Goal: Information Seeking & Learning: Check status

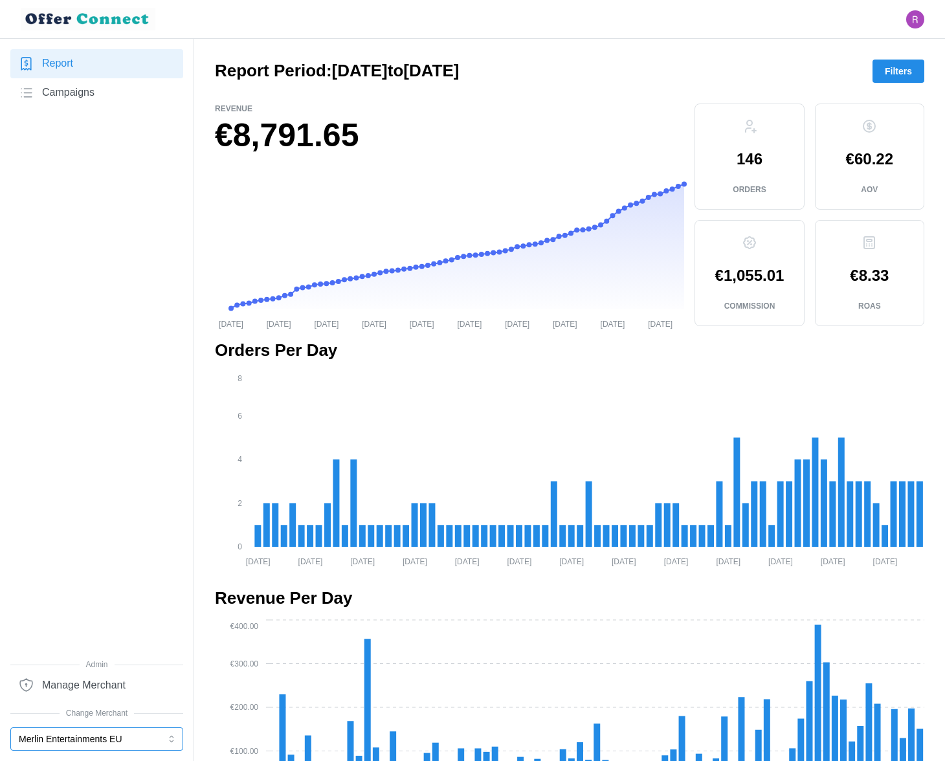
click at [66, 741] on button "Merlin Entertainments EU" at bounding box center [96, 738] width 173 height 23
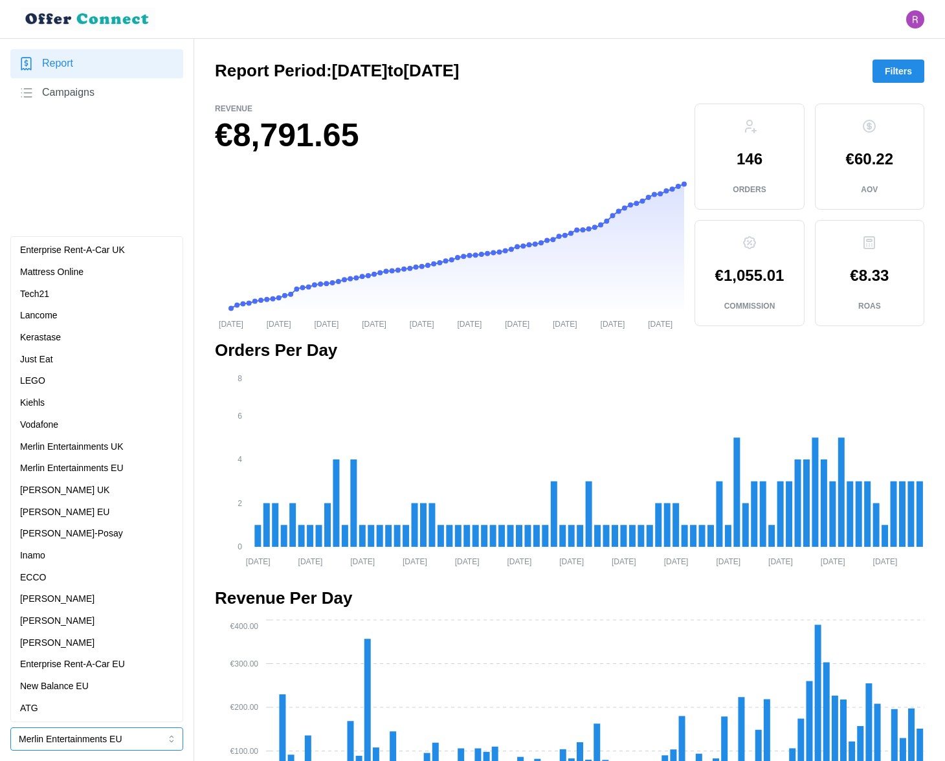
click at [94, 441] on p "Merlin Entertainments UK" at bounding box center [72, 447] width 104 height 14
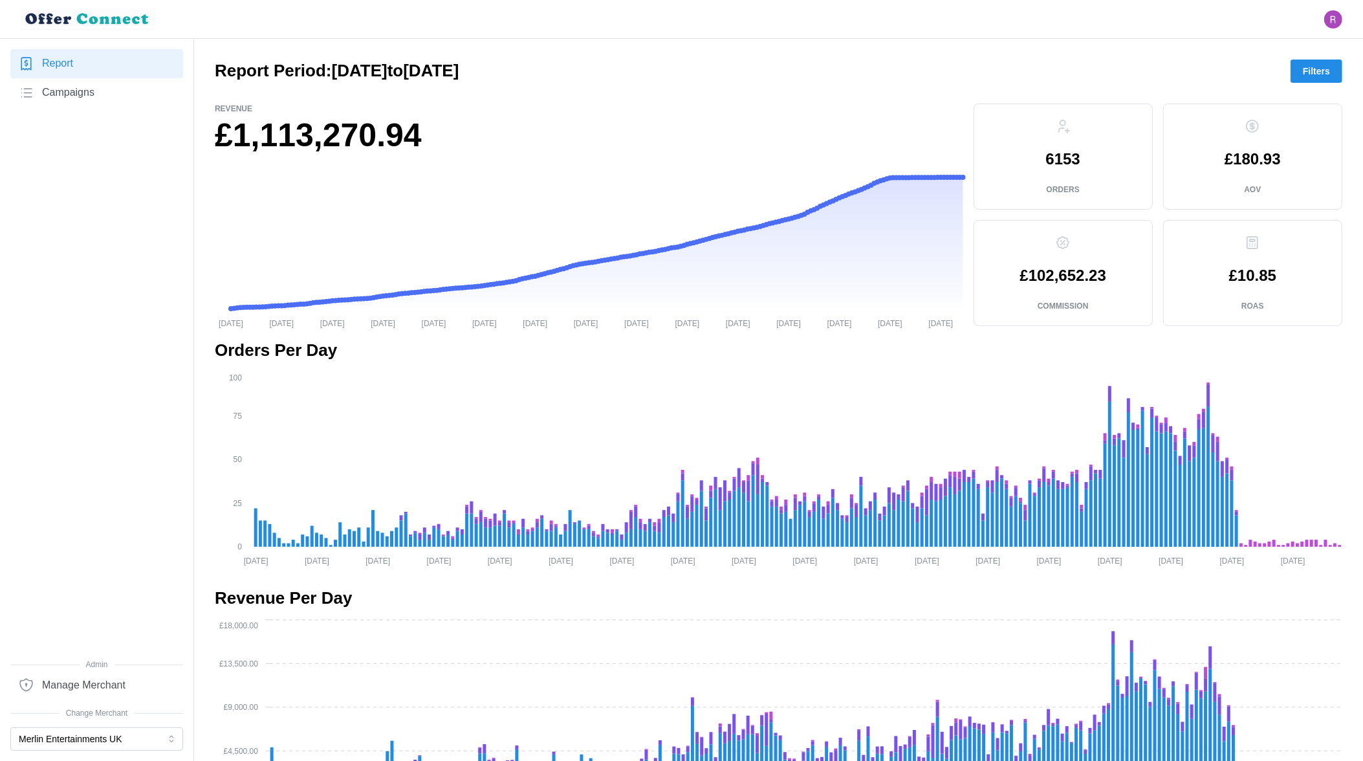
click at [944, 69] on span "Filters" at bounding box center [1316, 71] width 27 height 22
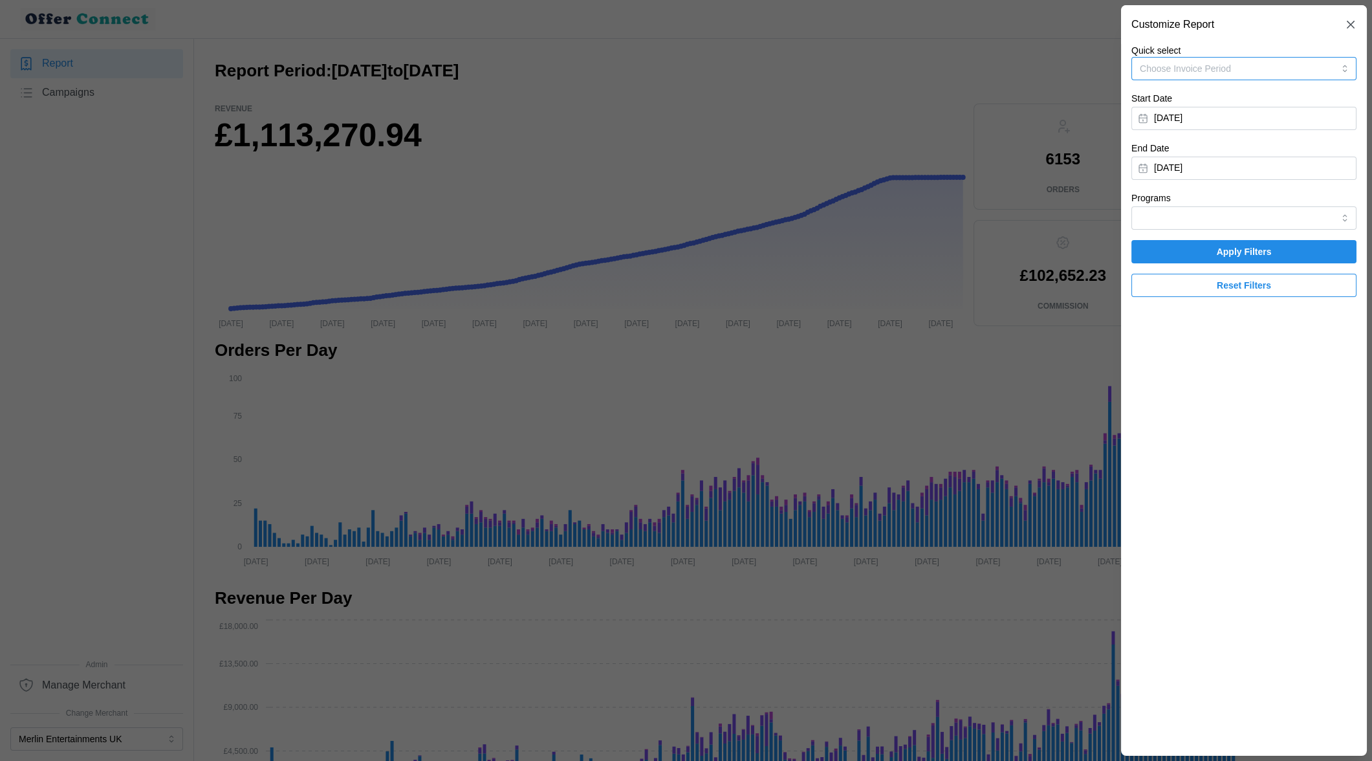
click at [944, 68] on button "Choose Invoice Period" at bounding box center [1244, 68] width 225 height 23
click at [944, 140] on div "Invoice-Period-June-2025 16/05/2025 - 28/06/2025" at bounding box center [1244, 140] width 206 height 26
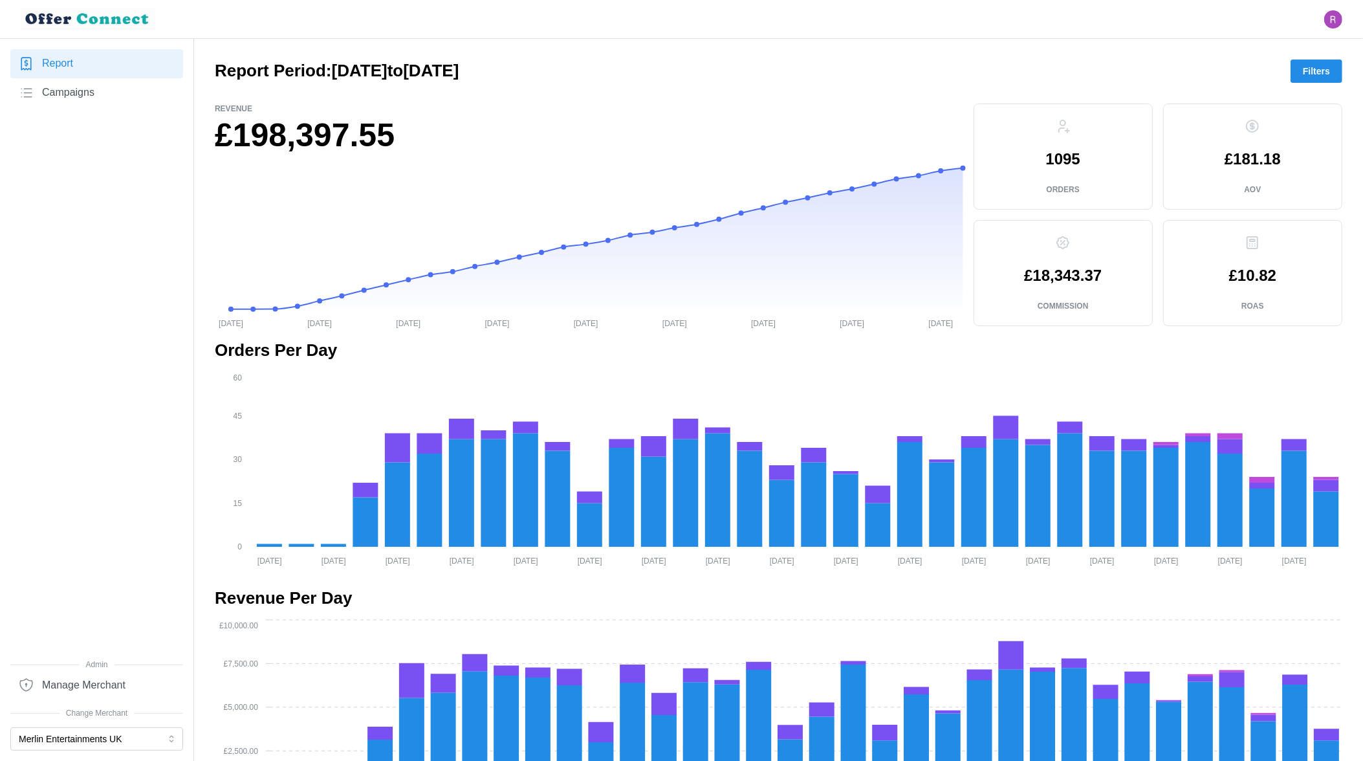
click at [944, 74] on span "Filters" at bounding box center [1316, 71] width 27 height 22
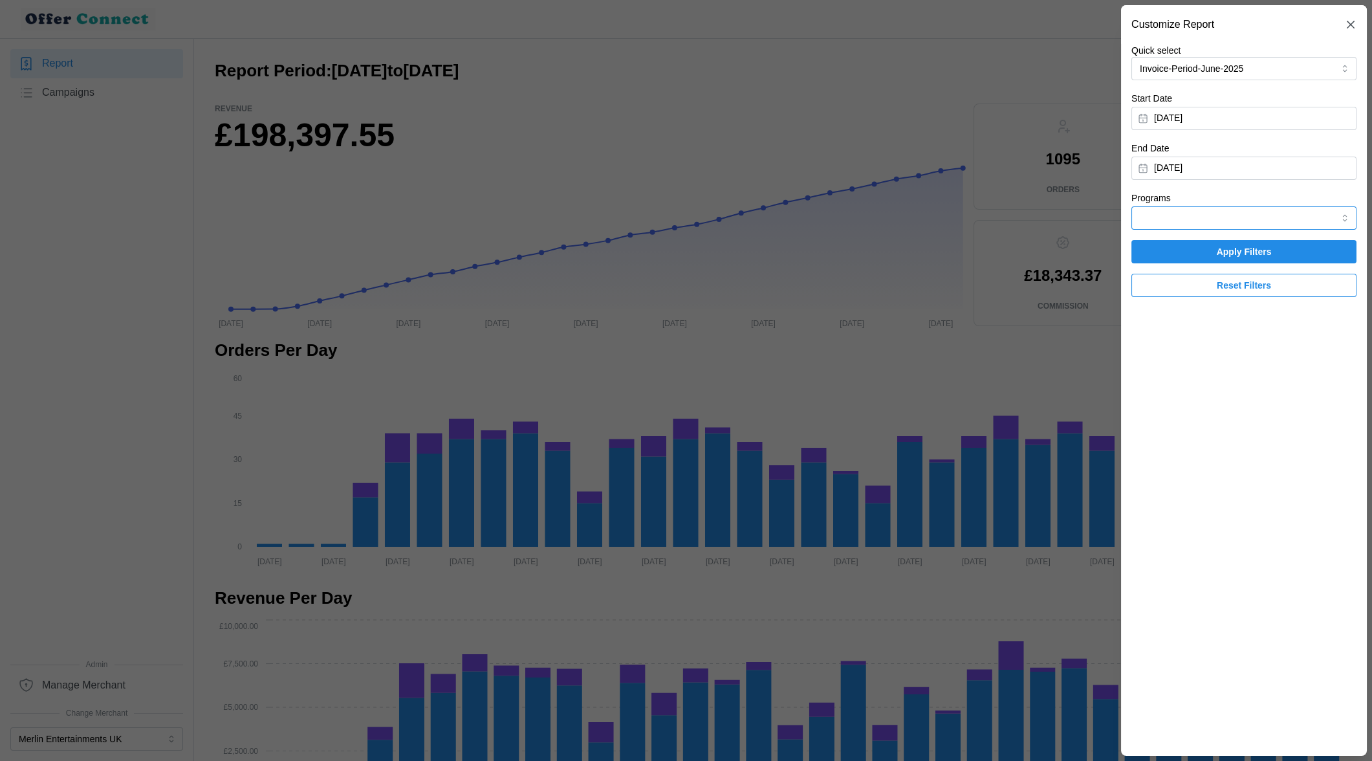
click at [944, 216] on input "Programs" at bounding box center [1244, 217] width 225 height 23
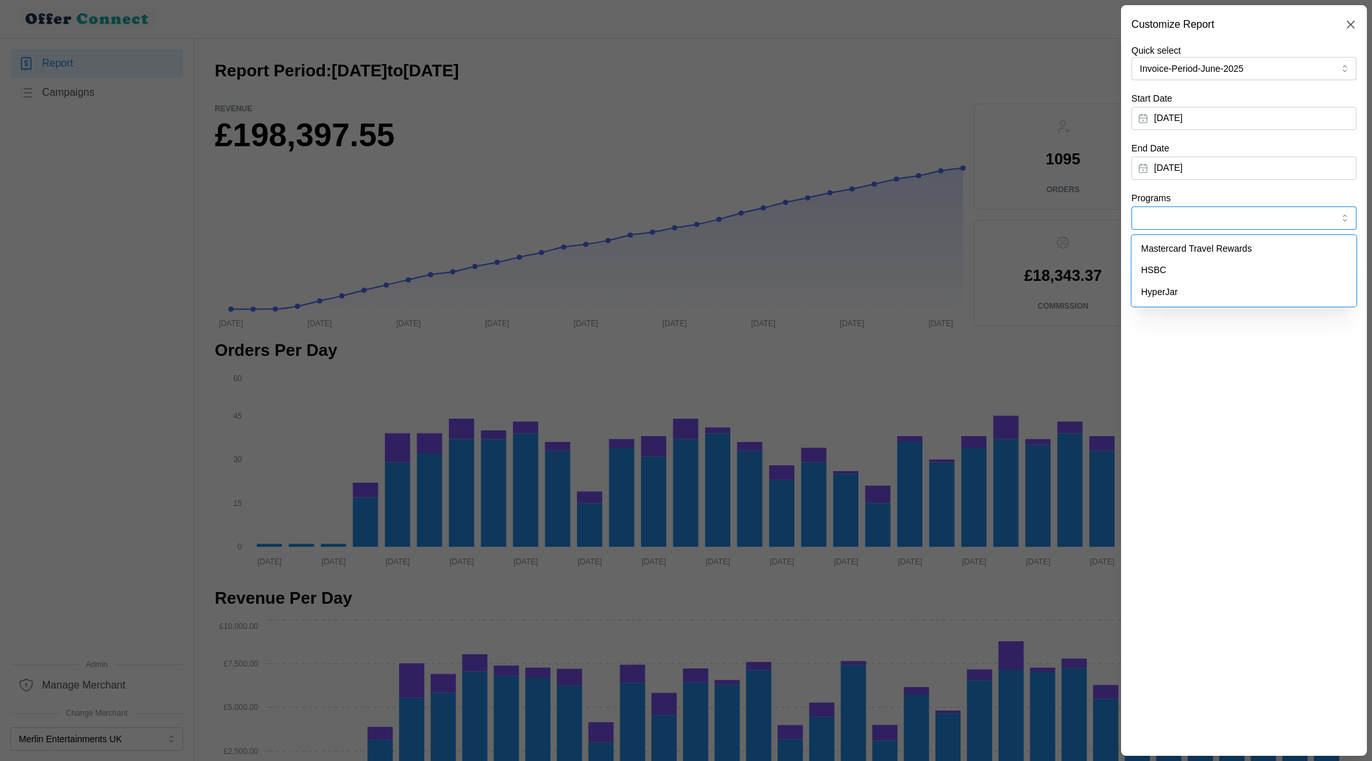
click at [944, 289] on div "HyperJar" at bounding box center [1244, 292] width 219 height 22
type input "HyperJar"
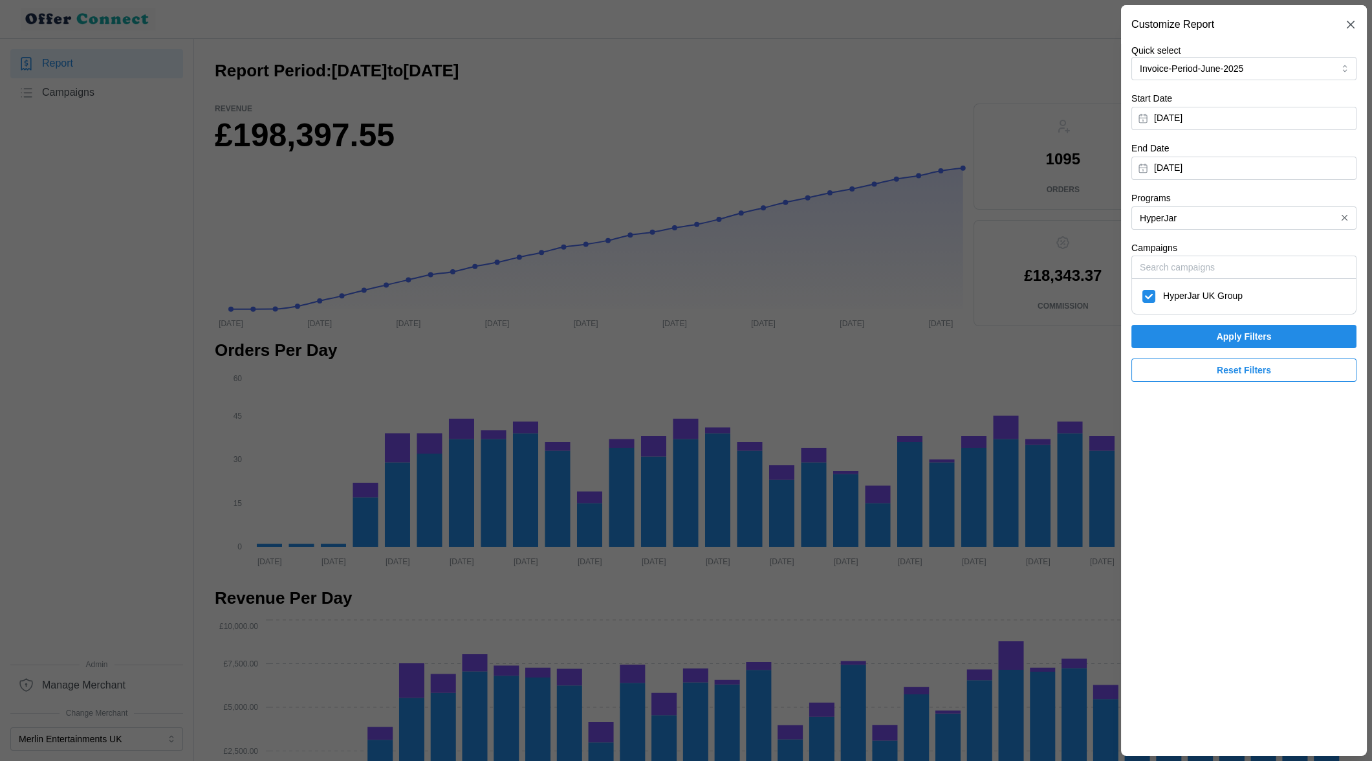
click at [944, 334] on span "Apply Filters" at bounding box center [1244, 336] width 201 height 22
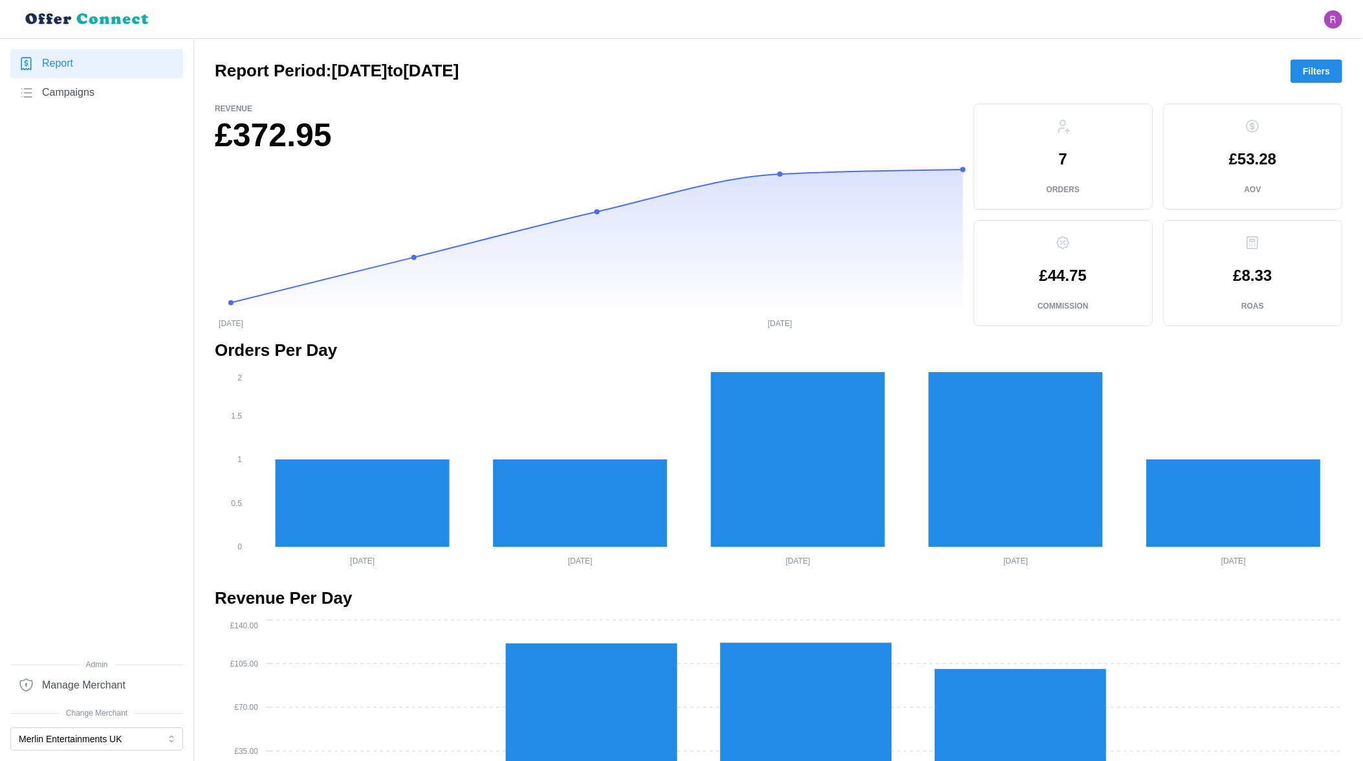
click at [944, 73] on button "Filters" at bounding box center [1317, 71] width 52 height 23
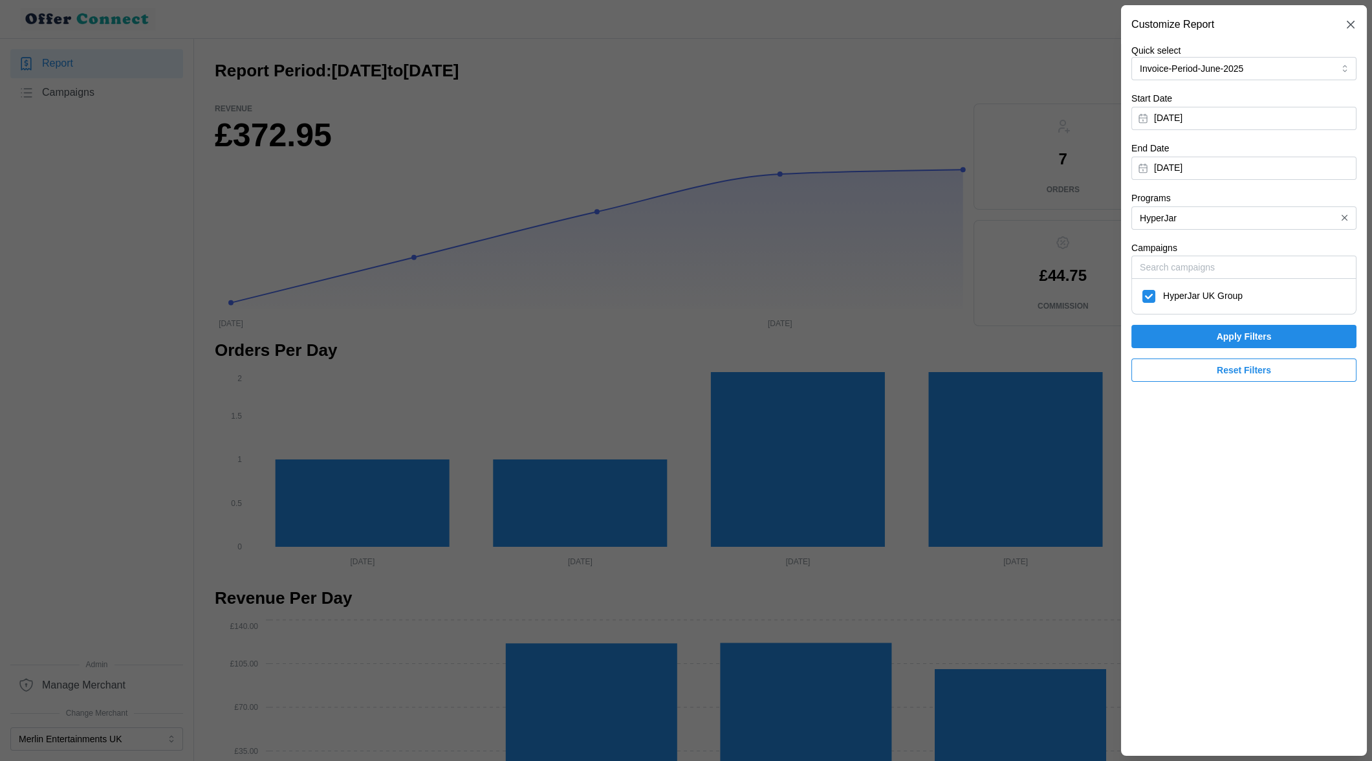
click at [944, 369] on span "Reset Filters" at bounding box center [1244, 370] width 201 height 22
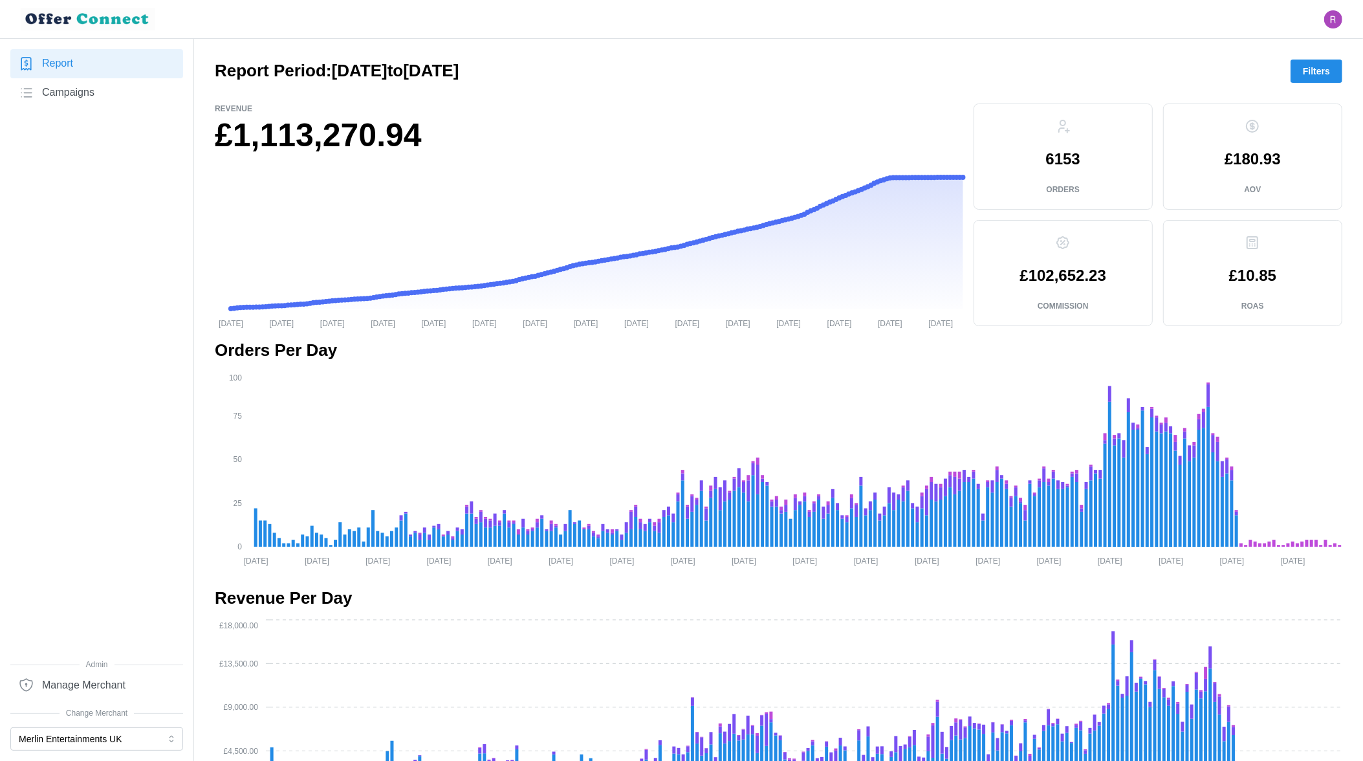
click at [944, 71] on span "Filters" at bounding box center [1316, 71] width 27 height 22
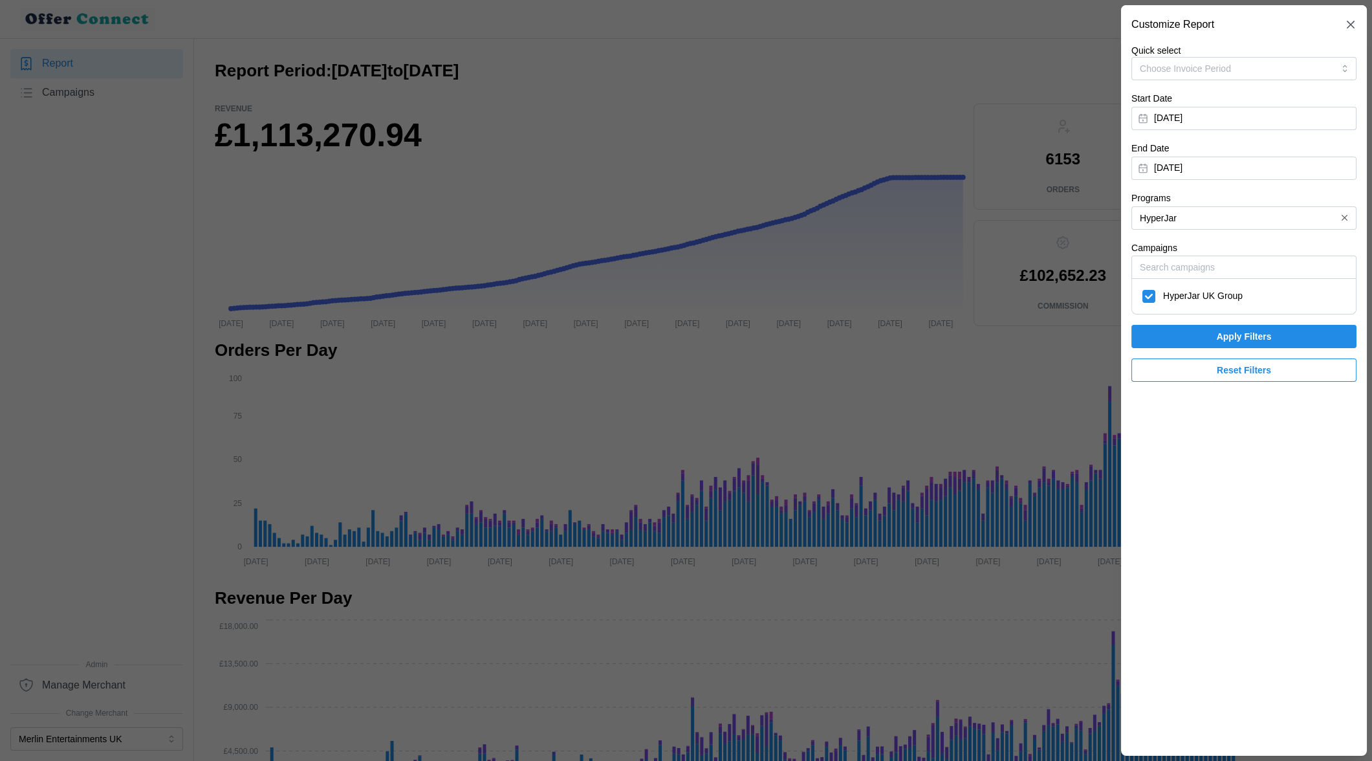
click at [72, 112] on div at bounding box center [686, 380] width 1372 height 761
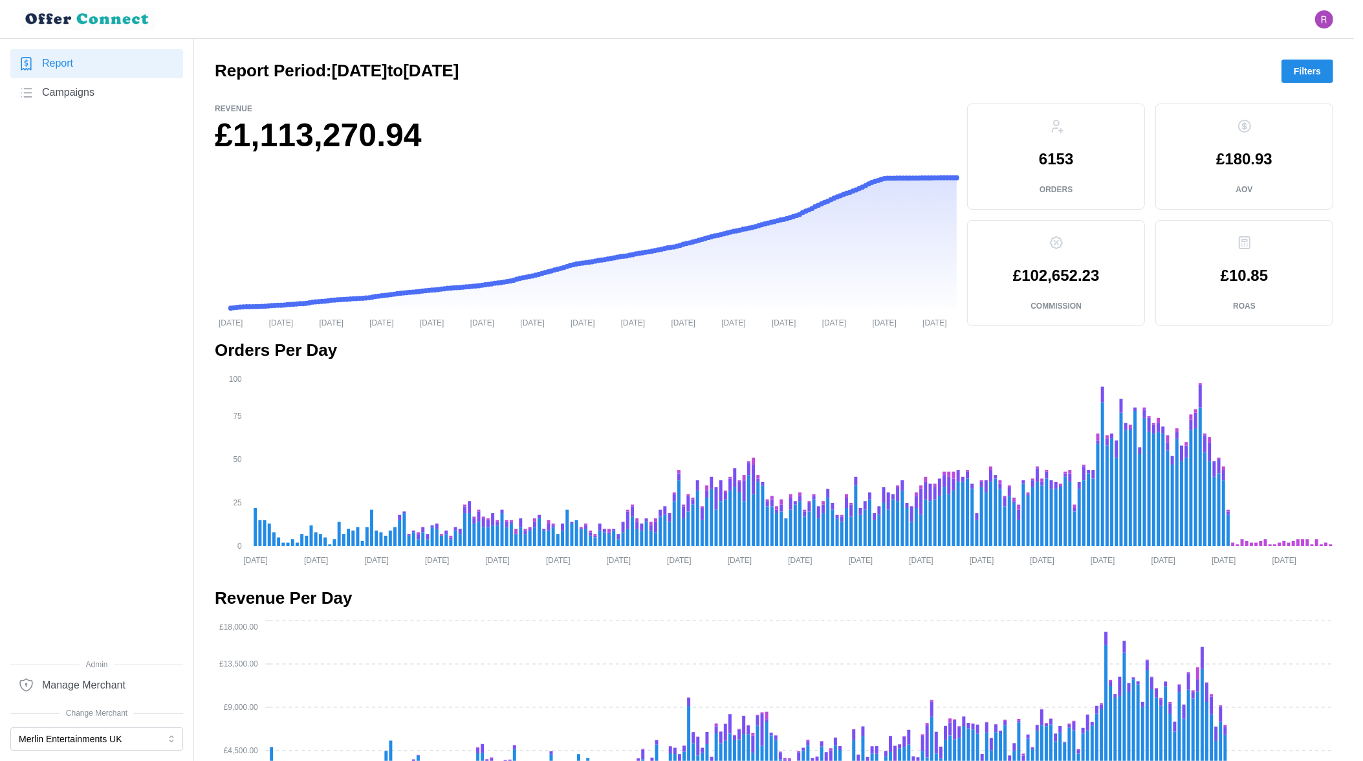
click at [67, 94] on span "Campaigns" at bounding box center [68, 93] width 52 height 16
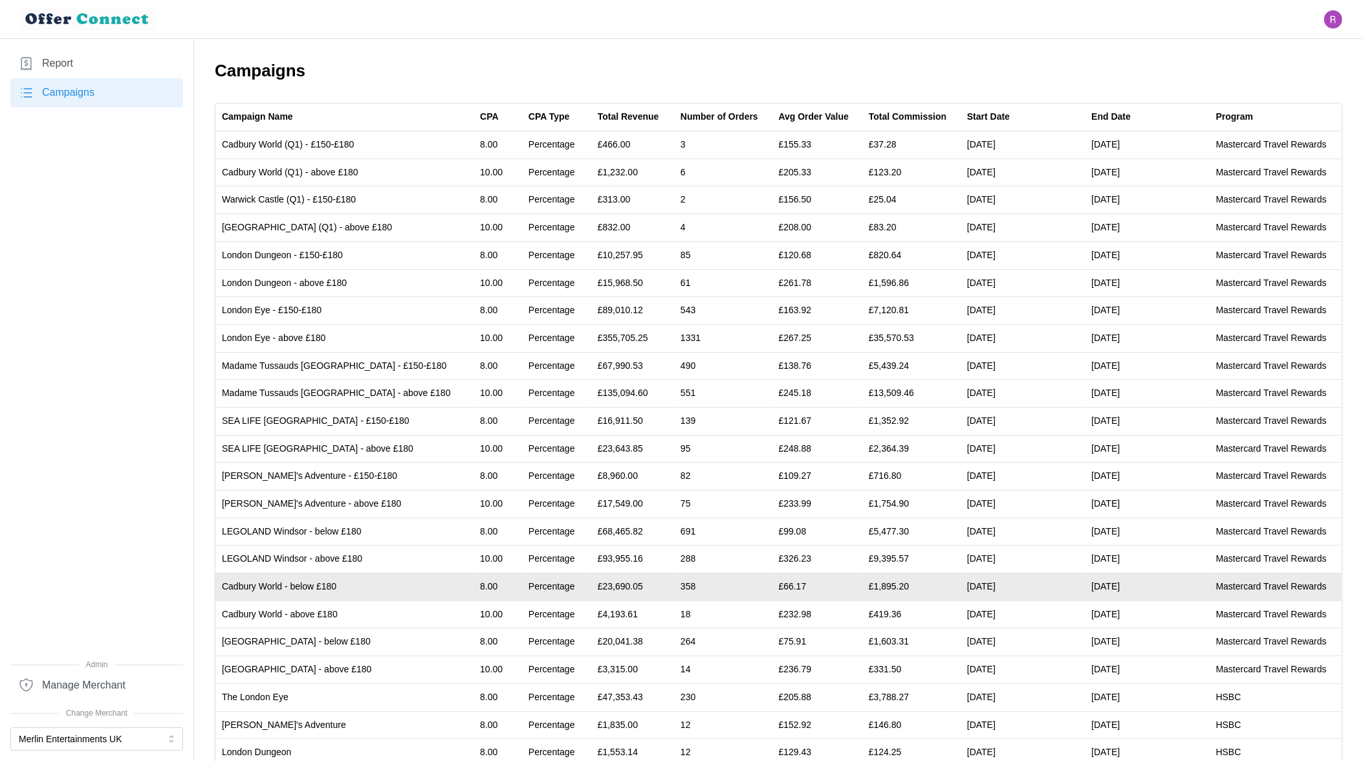
scroll to position [190, 0]
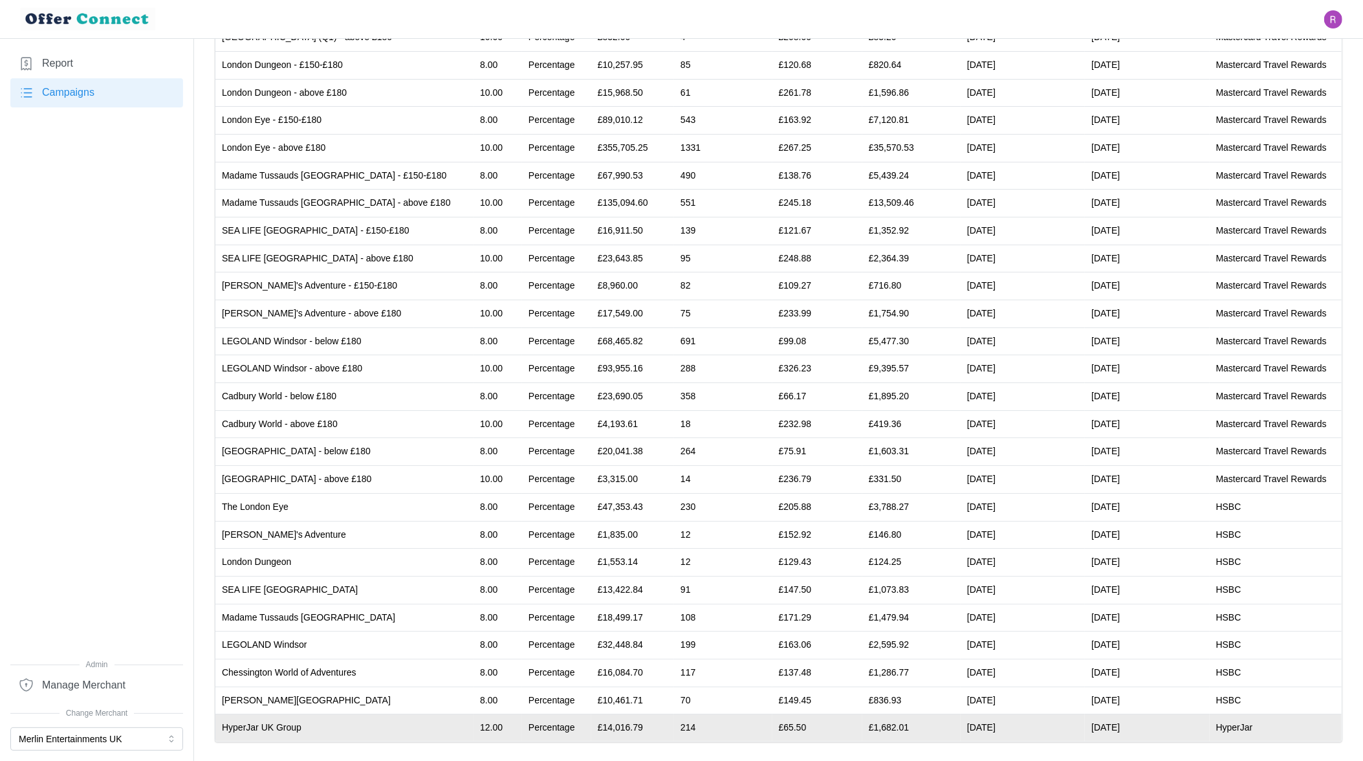
click at [944, 726] on td "01/02/25" at bounding box center [1023, 727] width 124 height 27
drag, startPoint x: 952, startPoint y: 725, endPoint x: 1129, endPoint y: 725, distance: 177.3
click at [944, 725] on tr "HyperJar UK Group 12.00 Percentage £14,016.79 214 £65.50 £1,682.01 01/02/25 31/…" at bounding box center [778, 727] width 1126 height 27
click at [944, 725] on td "31/07/26" at bounding box center [1147, 727] width 124 height 27
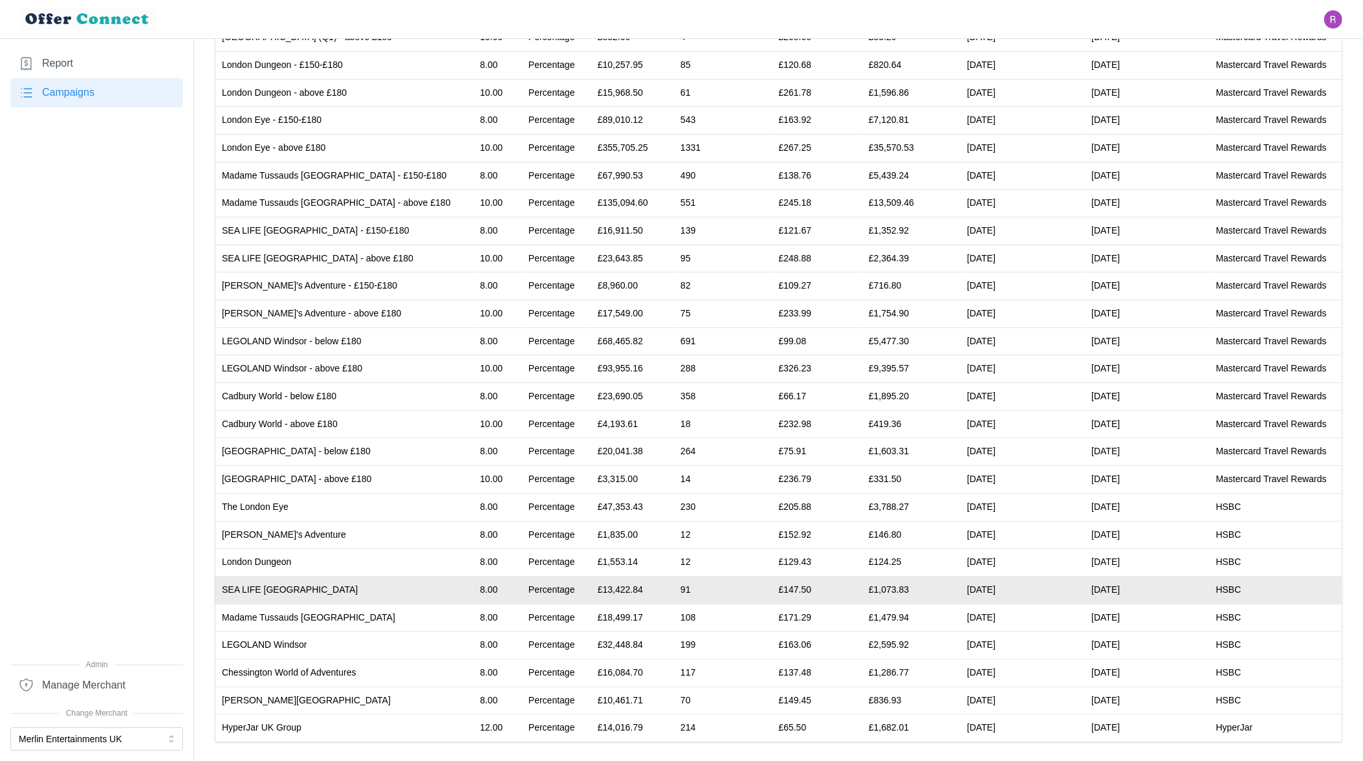
scroll to position [0, 0]
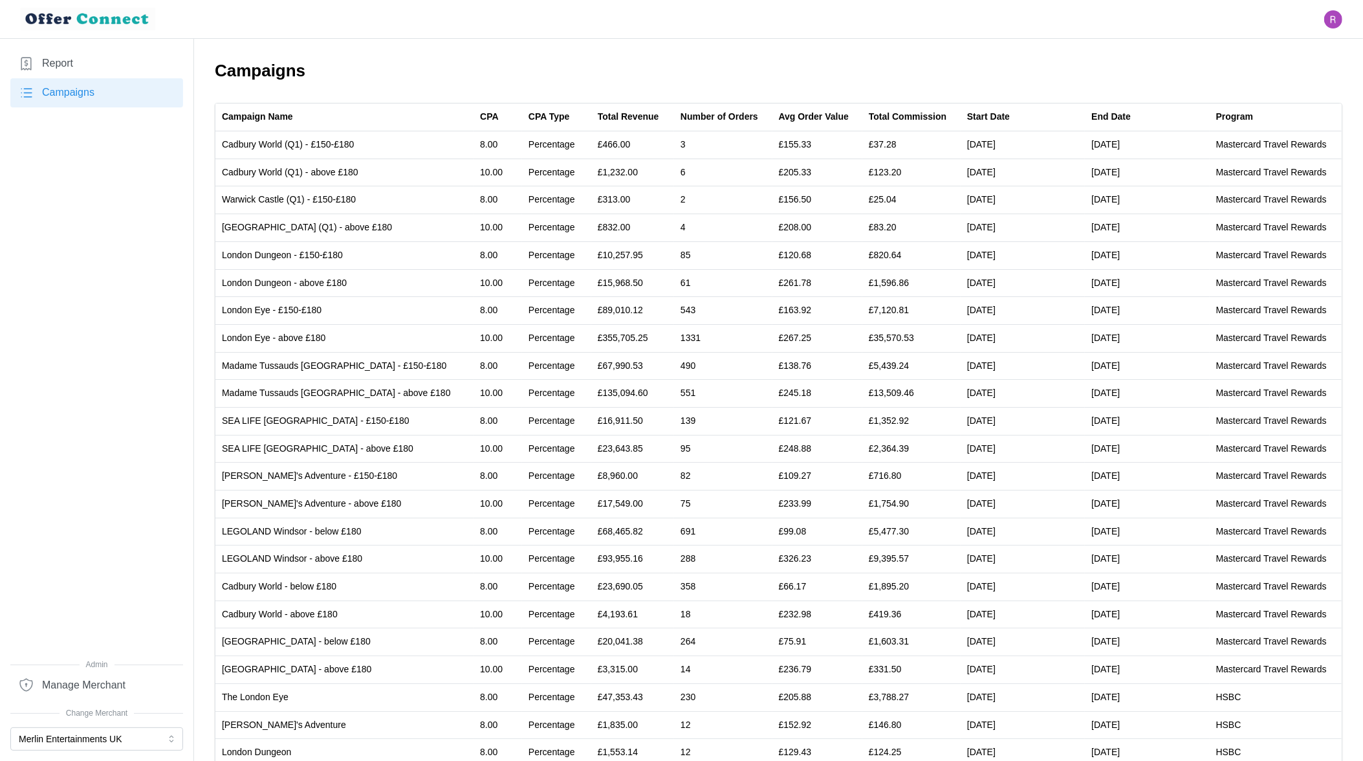
click at [67, 67] on span "Report" at bounding box center [57, 64] width 31 height 16
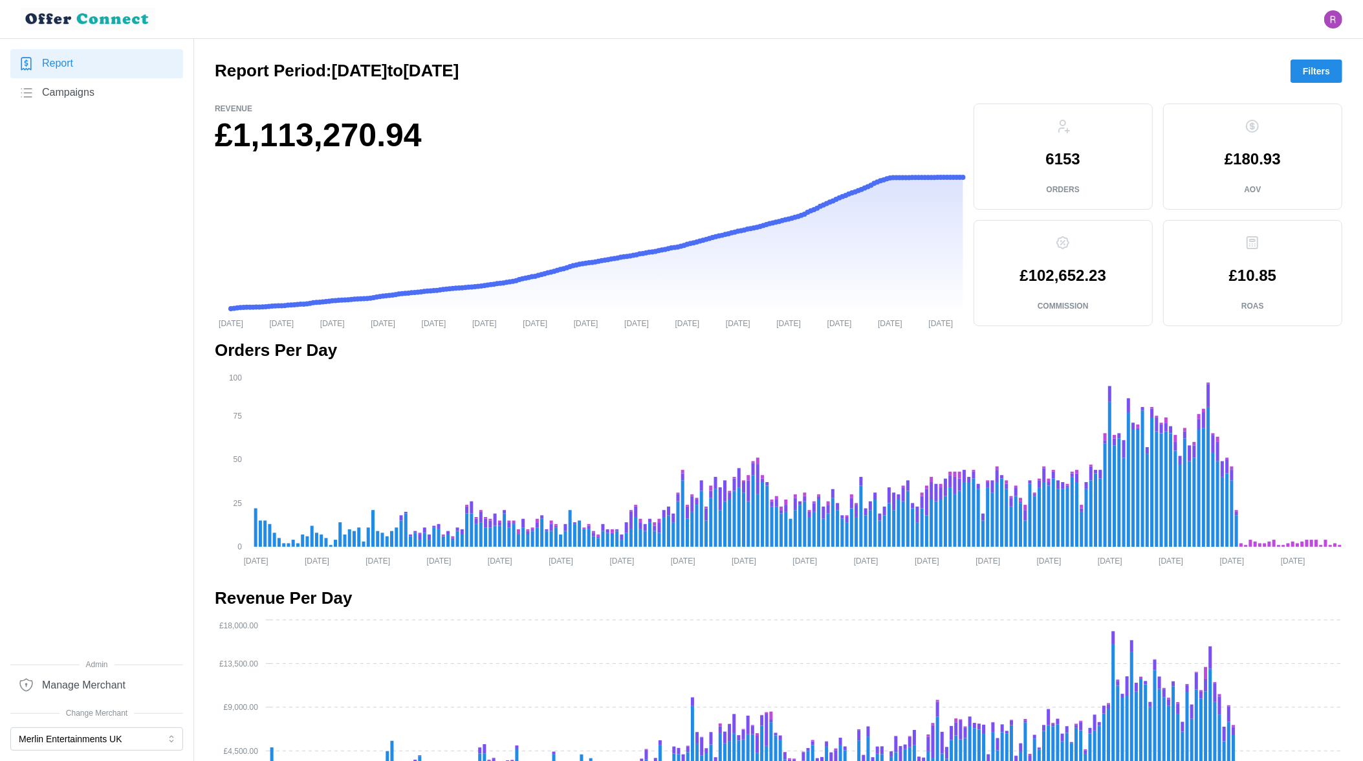
click at [944, 65] on span "Filters" at bounding box center [1316, 71] width 27 height 22
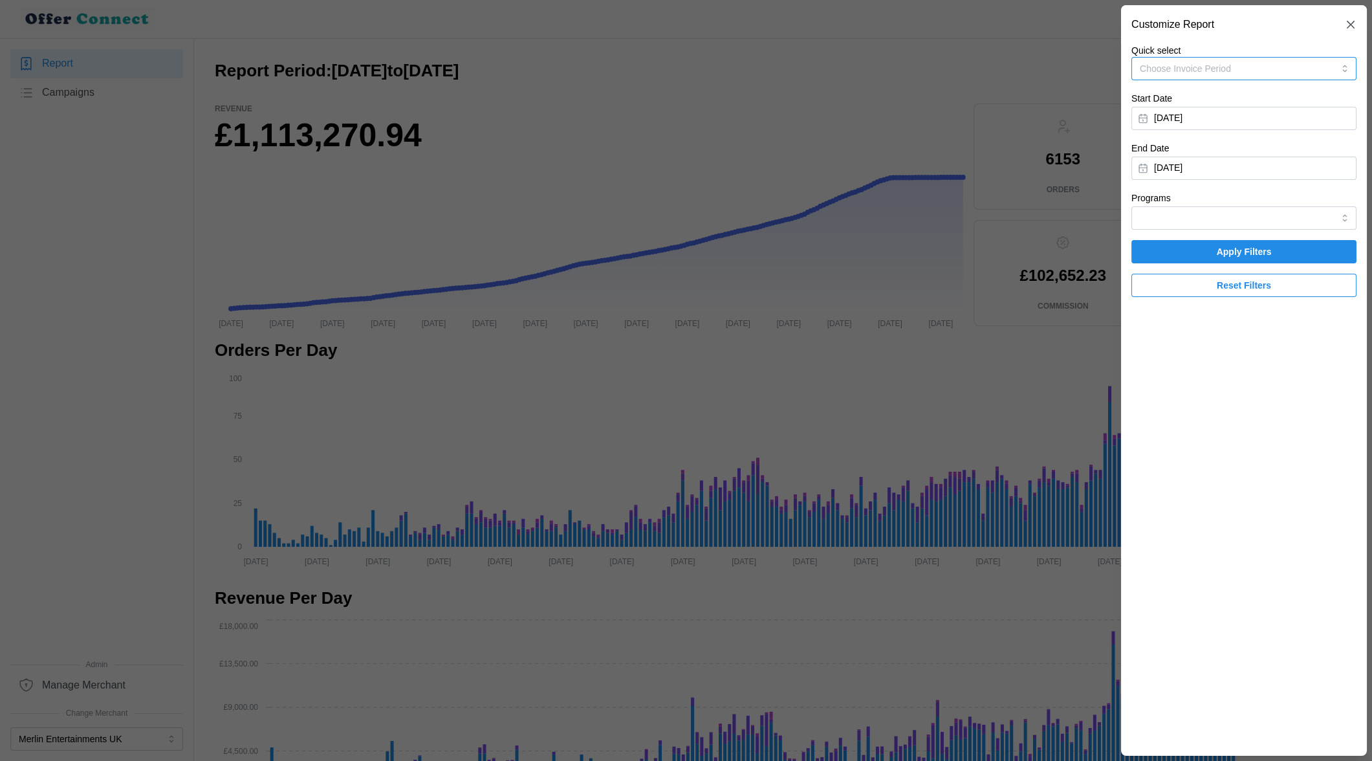
click at [944, 66] on button "Choose Invoice Period" at bounding box center [1244, 68] width 225 height 23
click at [944, 162] on div "Invoice-Period-May-2025 21/02/2025 - 20/06/2025" at bounding box center [1244, 173] width 206 height 26
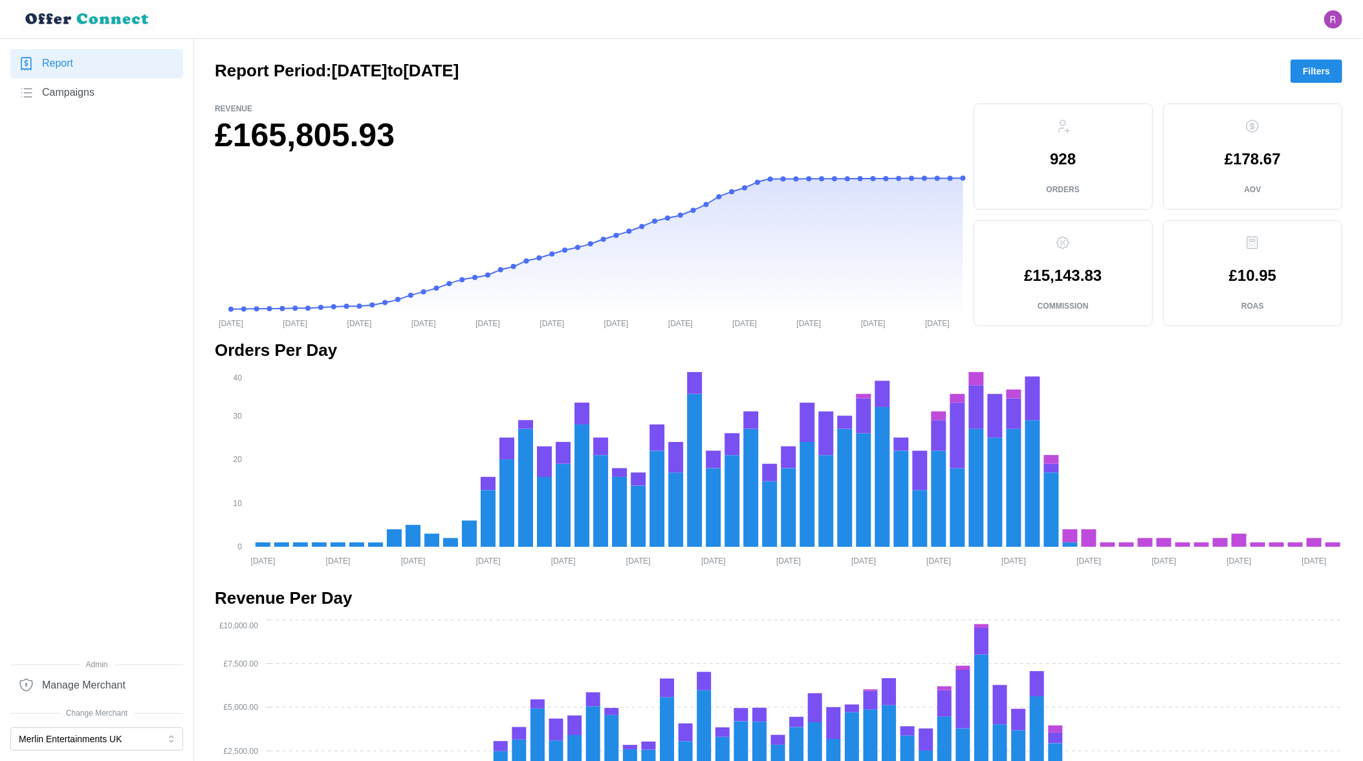
click at [944, 71] on span "Filters" at bounding box center [1316, 71] width 27 height 22
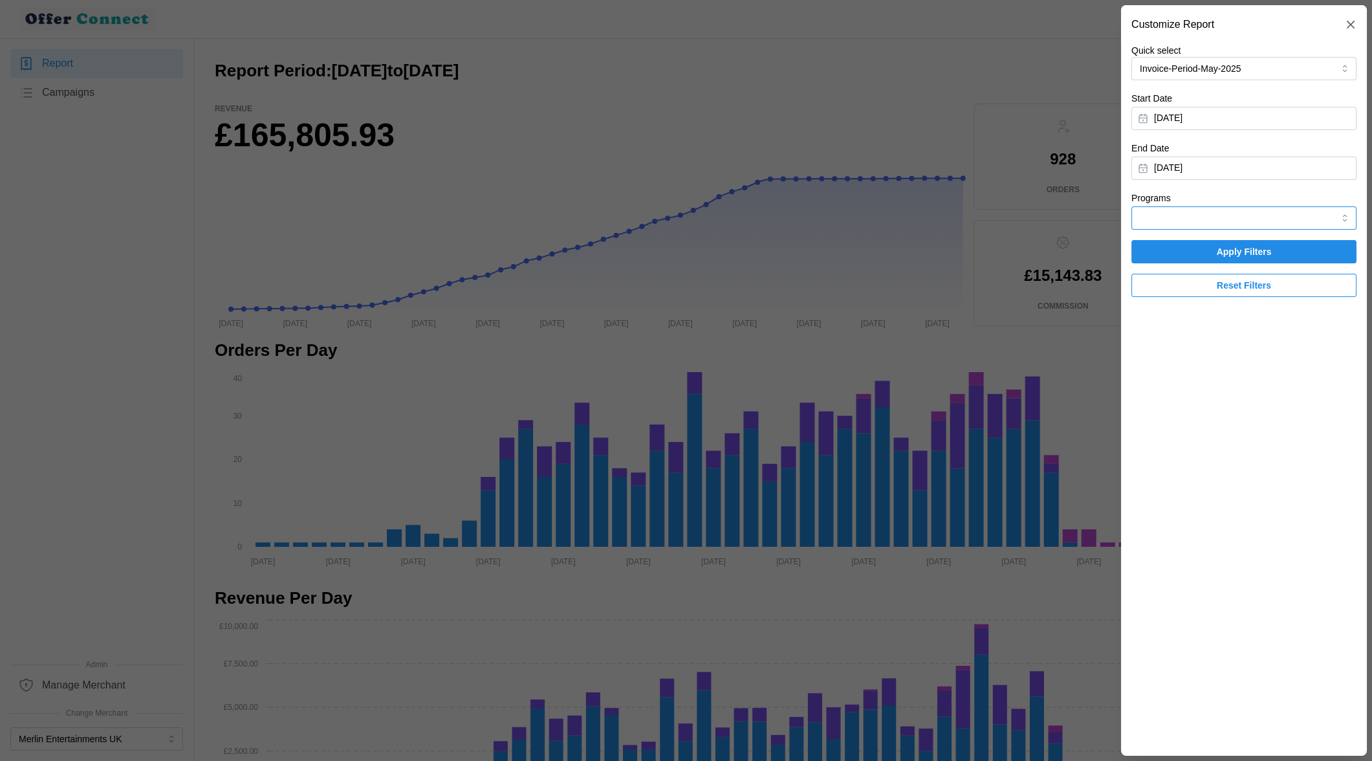
click at [944, 209] on input "Programs" at bounding box center [1244, 217] width 225 height 23
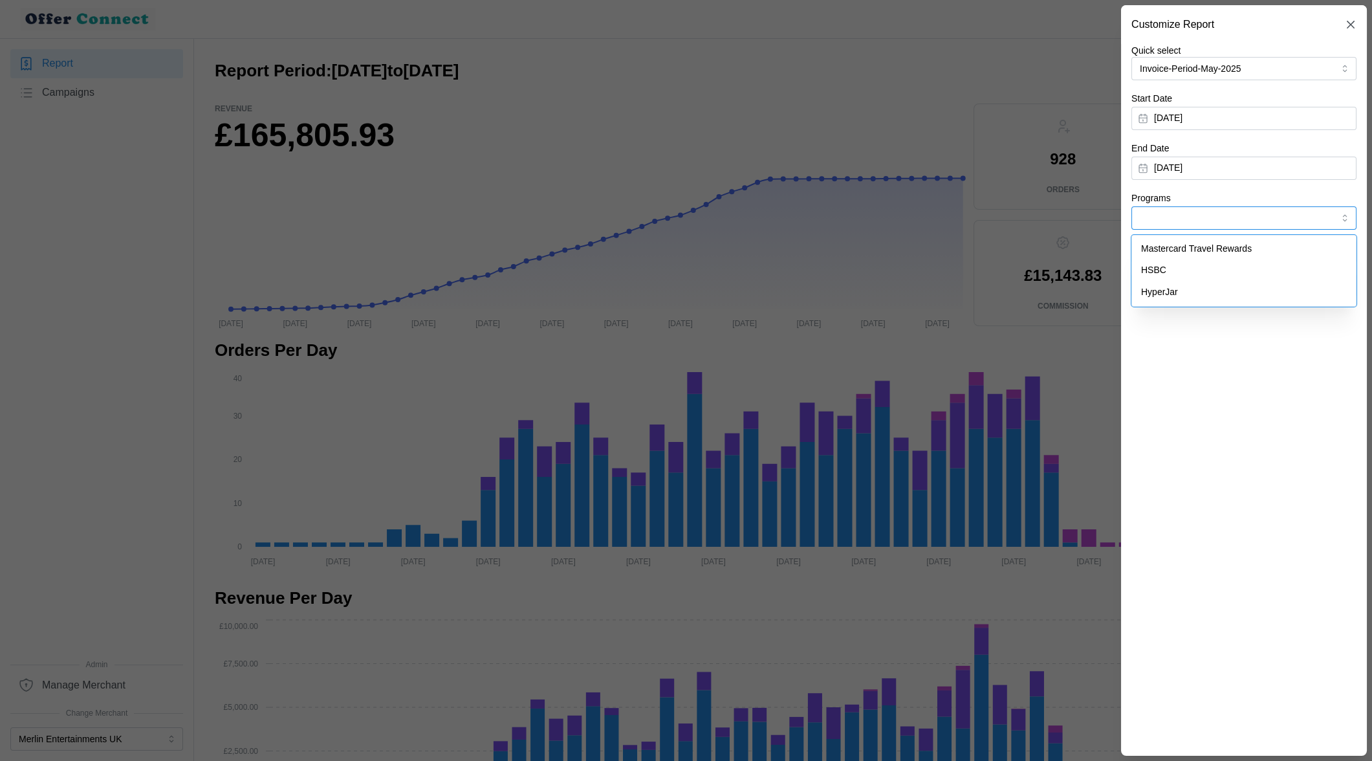
click at [944, 294] on span "HyperJar" at bounding box center [1159, 292] width 37 height 14
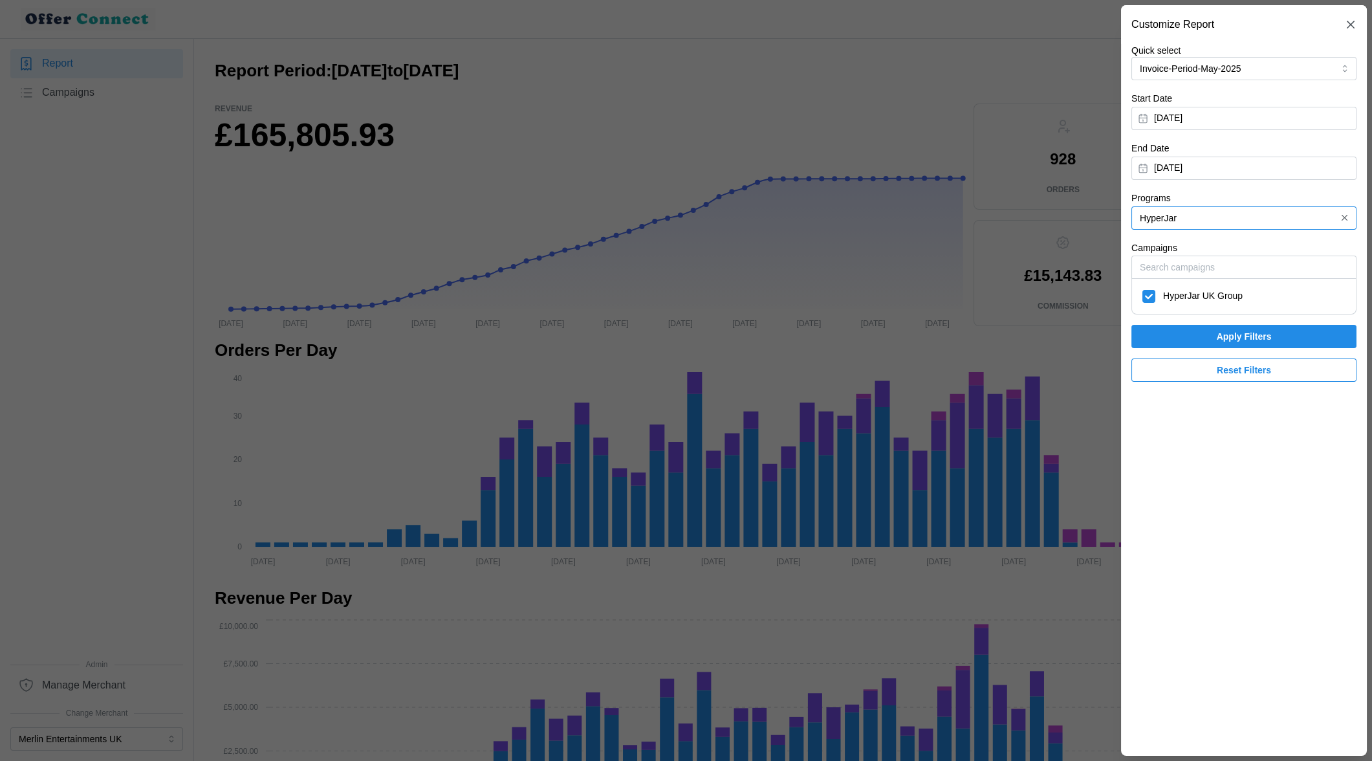
type input "HyperJar"
click at [944, 340] on span "Apply Filters" at bounding box center [1244, 336] width 201 height 22
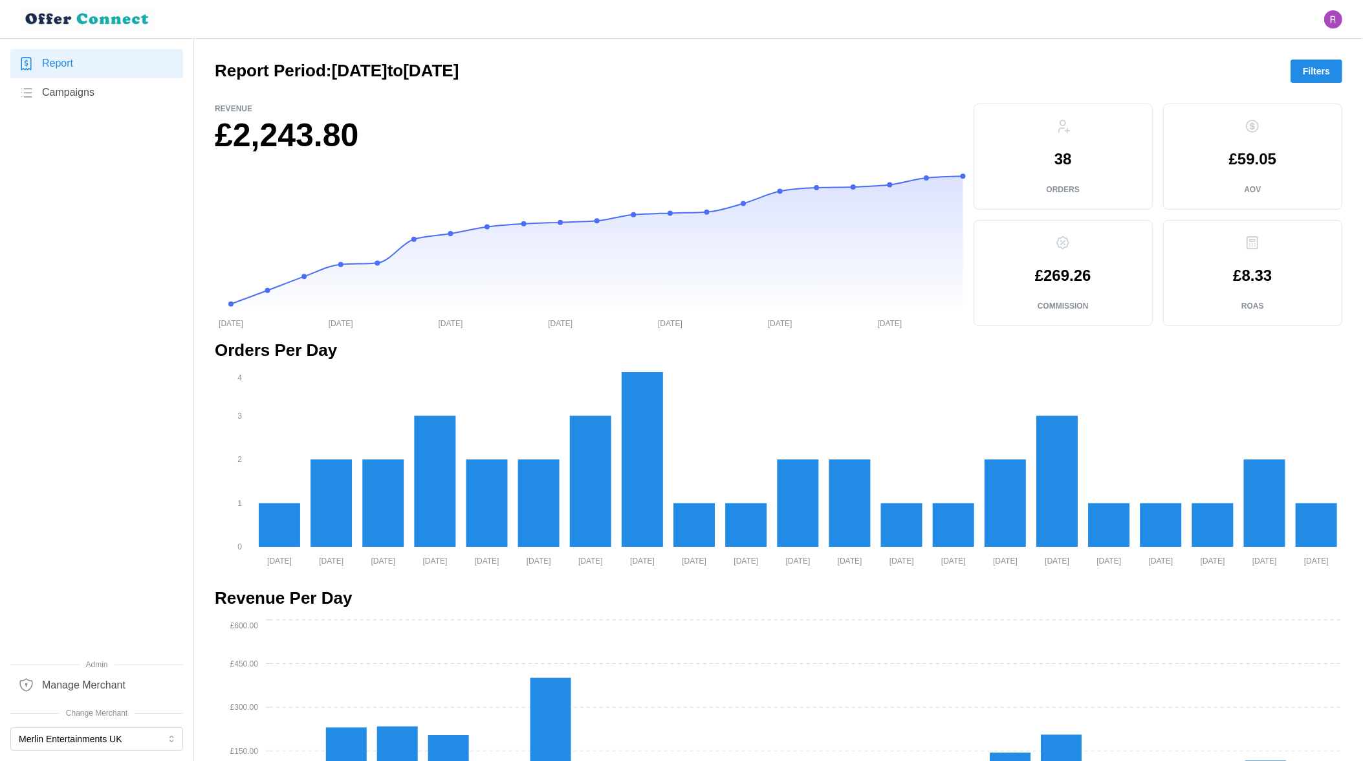
click at [944, 69] on button "Filters" at bounding box center [1317, 71] width 52 height 23
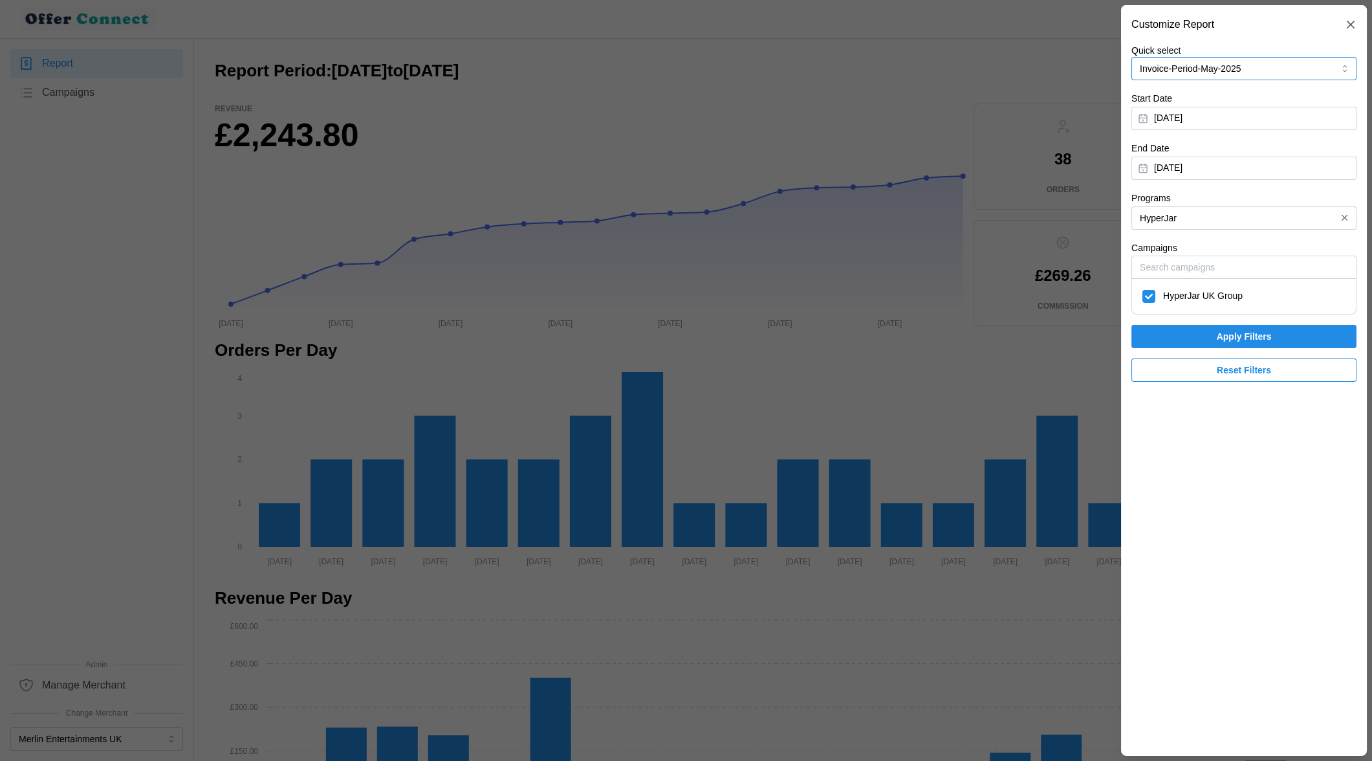
click at [944, 69] on button "Invoice-Period-May-2025" at bounding box center [1244, 68] width 225 height 23
click at [944, 138] on div "Invoice-Period-June-2025 16/05/2025 - 28/06/2025" at bounding box center [1244, 140] width 206 height 26
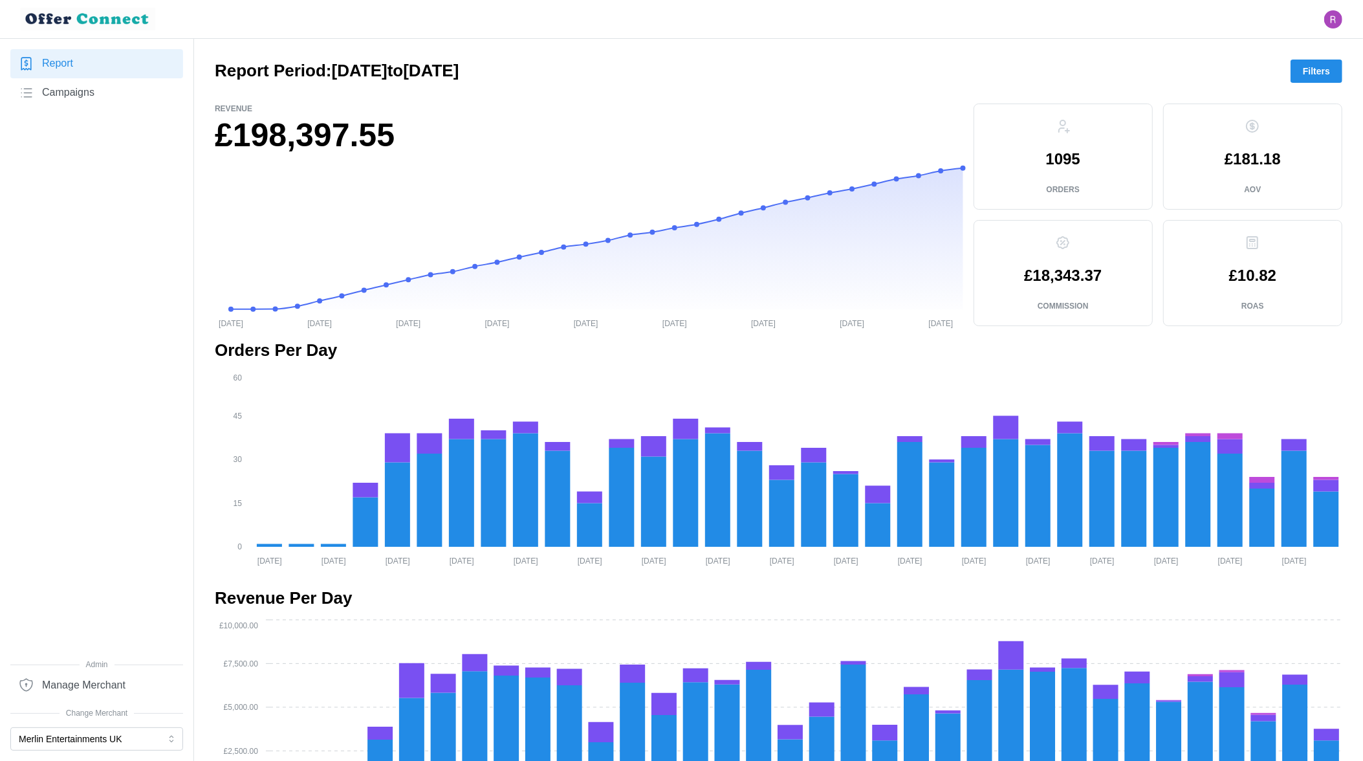
click at [944, 69] on button "Filters" at bounding box center [1317, 71] width 52 height 23
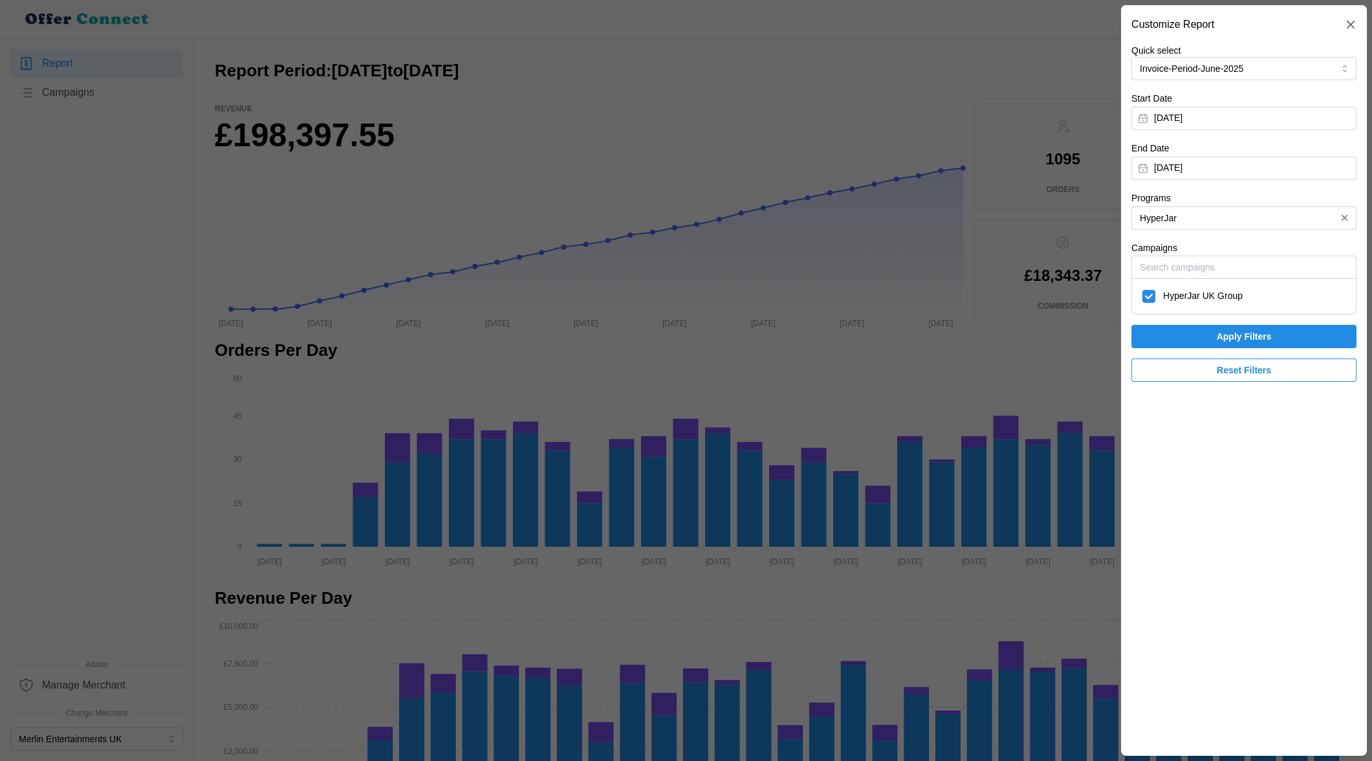
click at [944, 334] on span "Apply Filters" at bounding box center [1244, 336] width 55 height 22
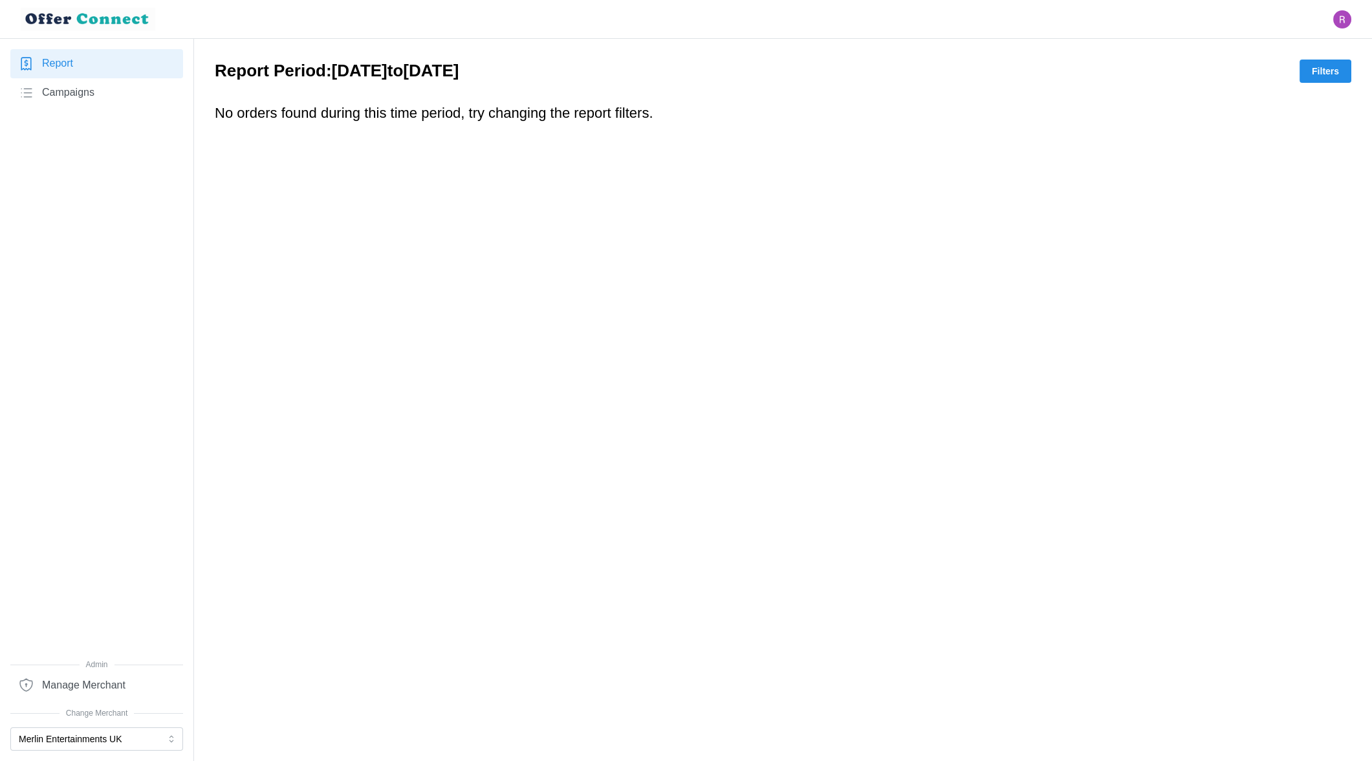
click at [944, 68] on span "Filters" at bounding box center [1325, 71] width 27 height 22
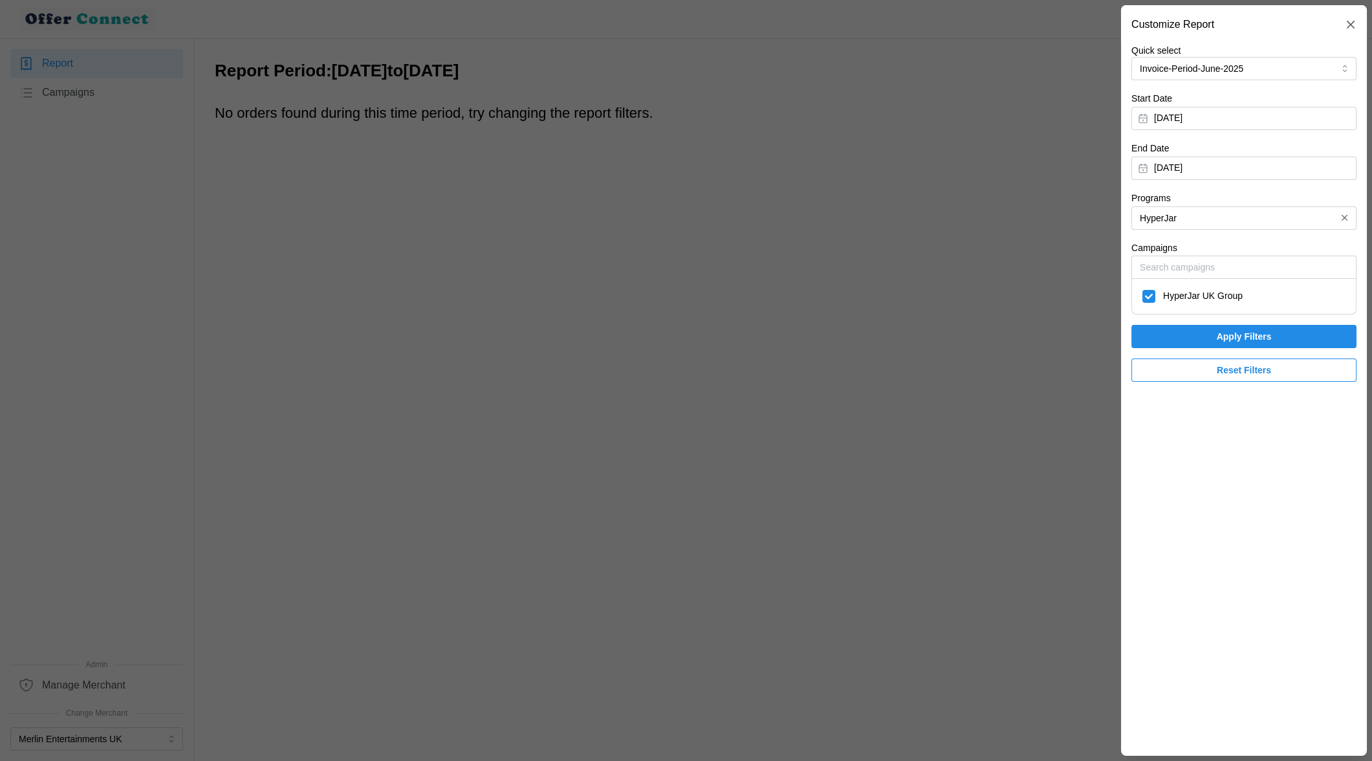
click at [944, 375] on span "Reset Filters" at bounding box center [1244, 370] width 54 height 22
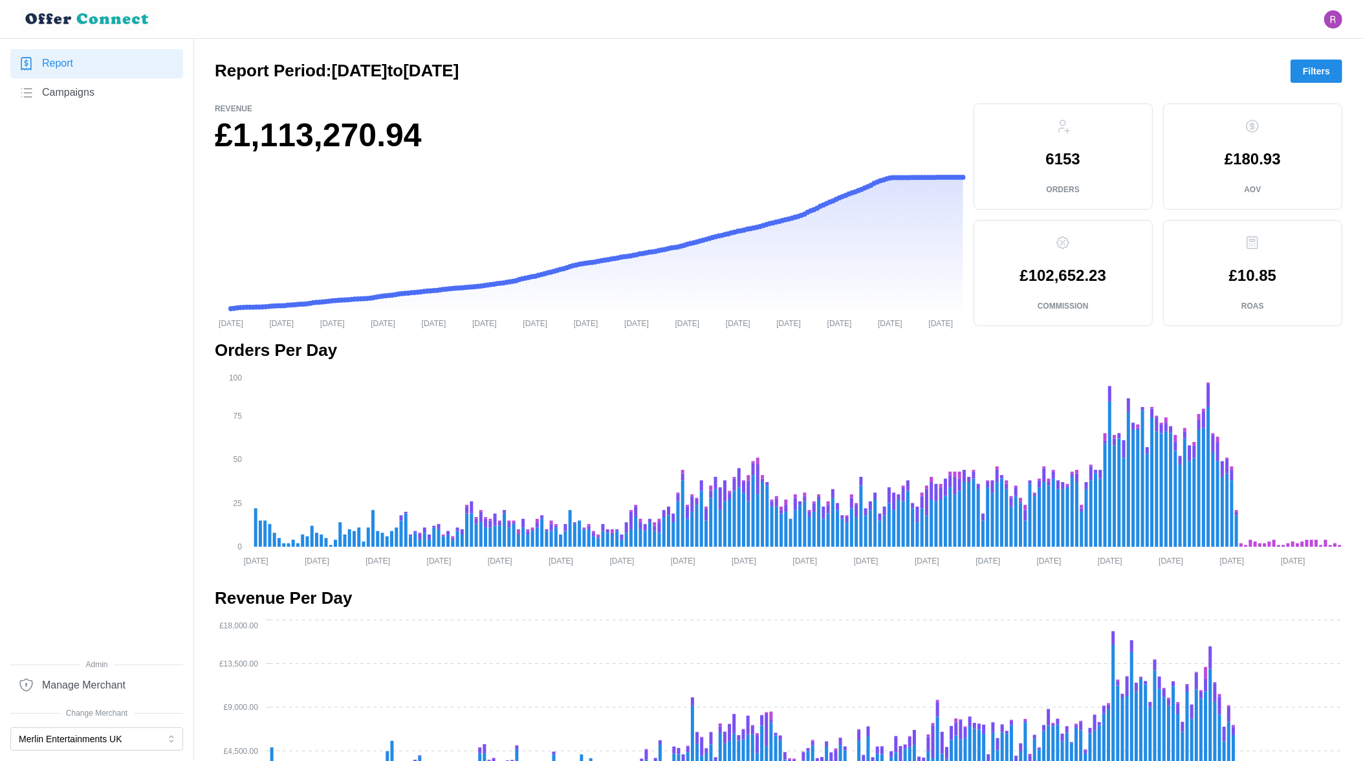
click at [944, 71] on span "Filters" at bounding box center [1316, 71] width 27 height 22
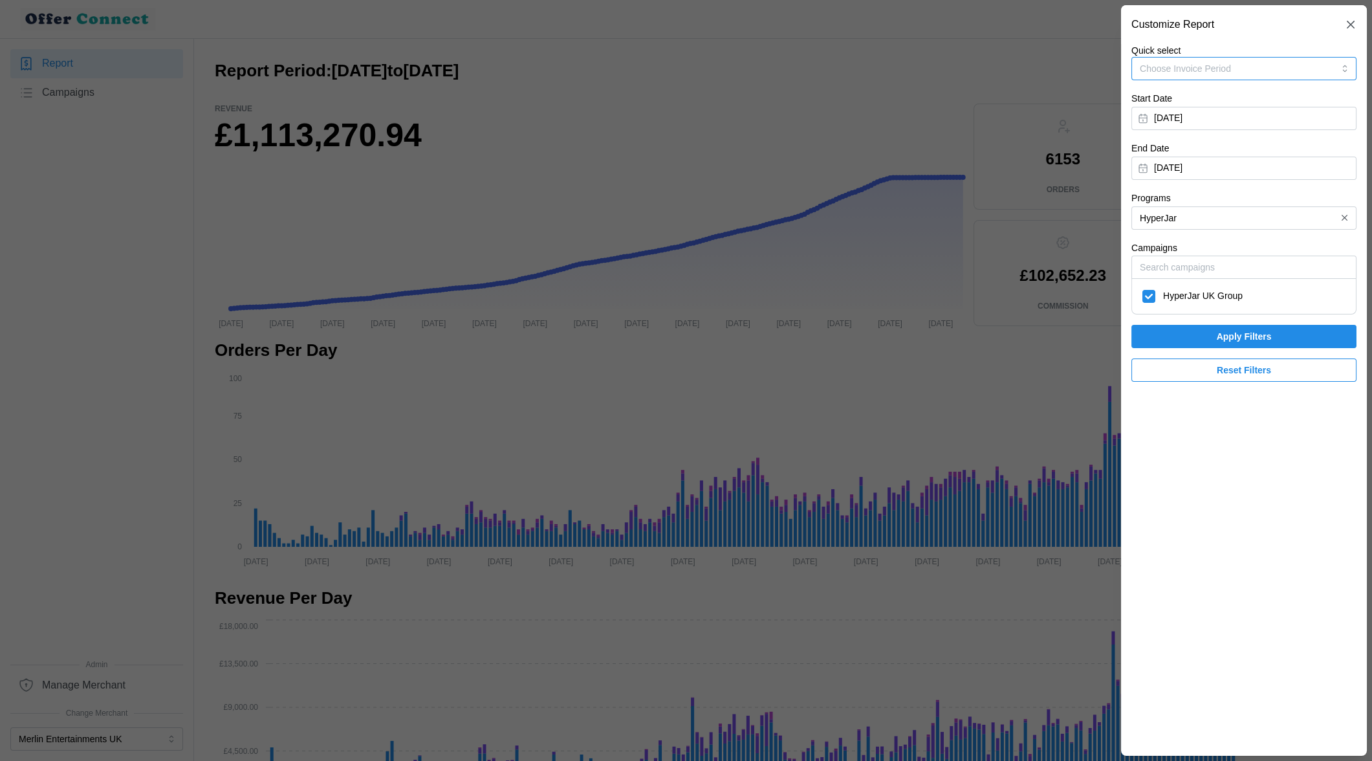
click at [944, 69] on button "Choose Invoice Period" at bounding box center [1244, 68] width 225 height 23
click at [944, 139] on p "Invoice-Period-June-2025" at bounding box center [1193, 134] width 104 height 14
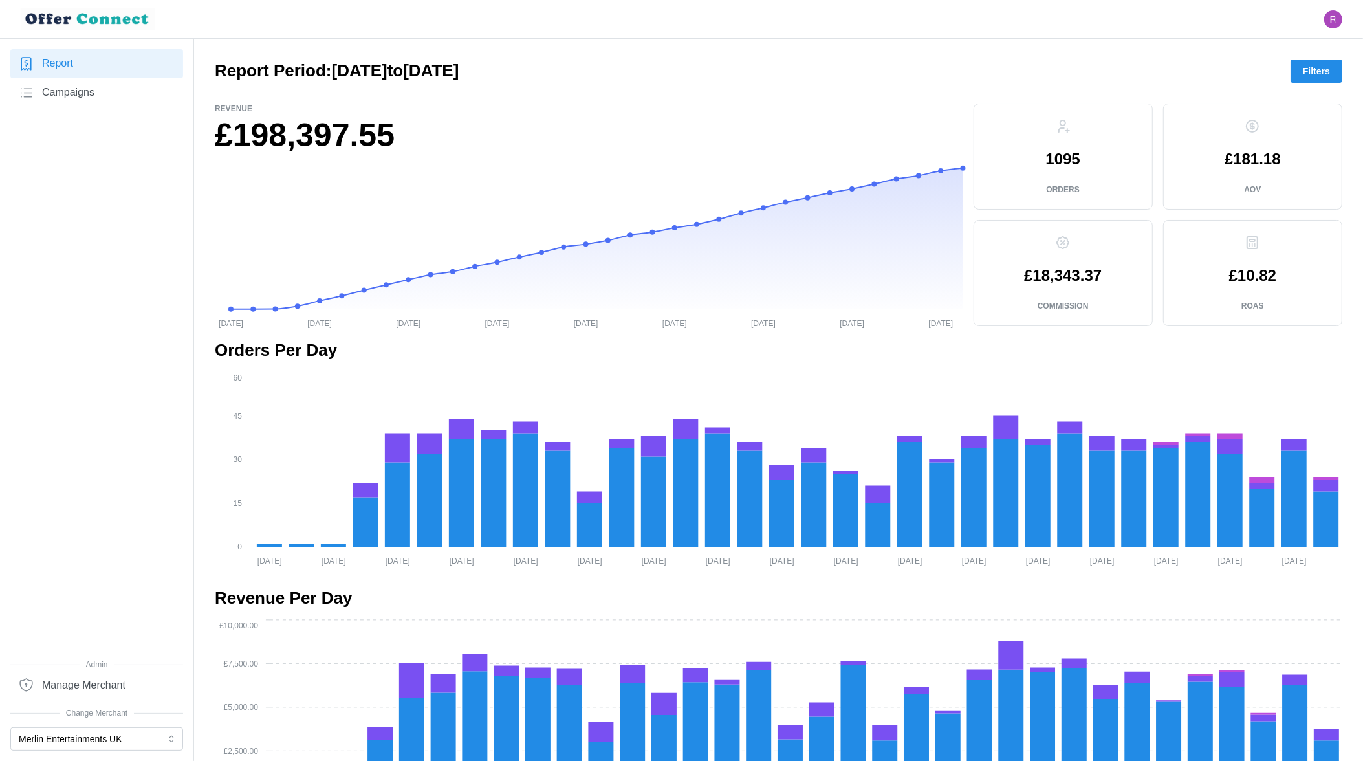
click at [944, 63] on span "Filters" at bounding box center [1316, 71] width 27 height 22
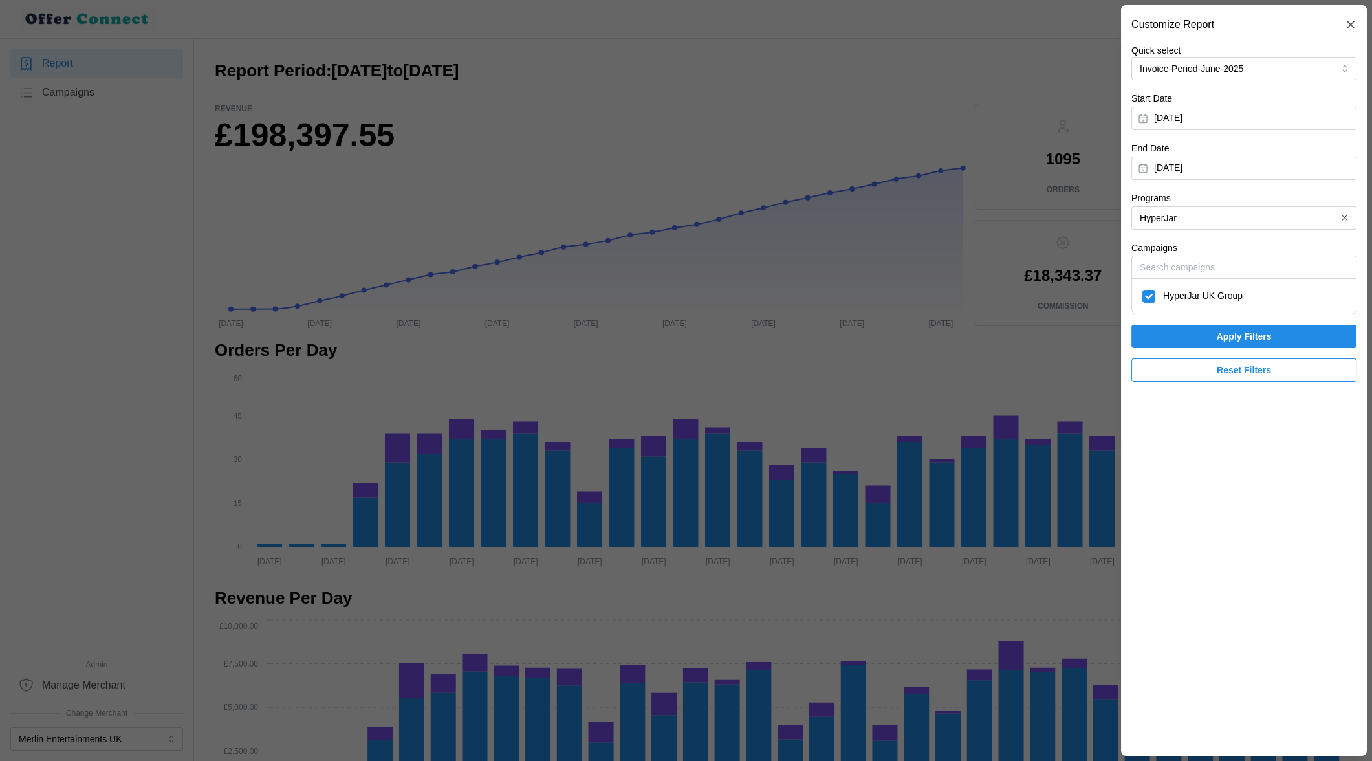
click at [944, 339] on span "Apply Filters" at bounding box center [1244, 336] width 201 height 22
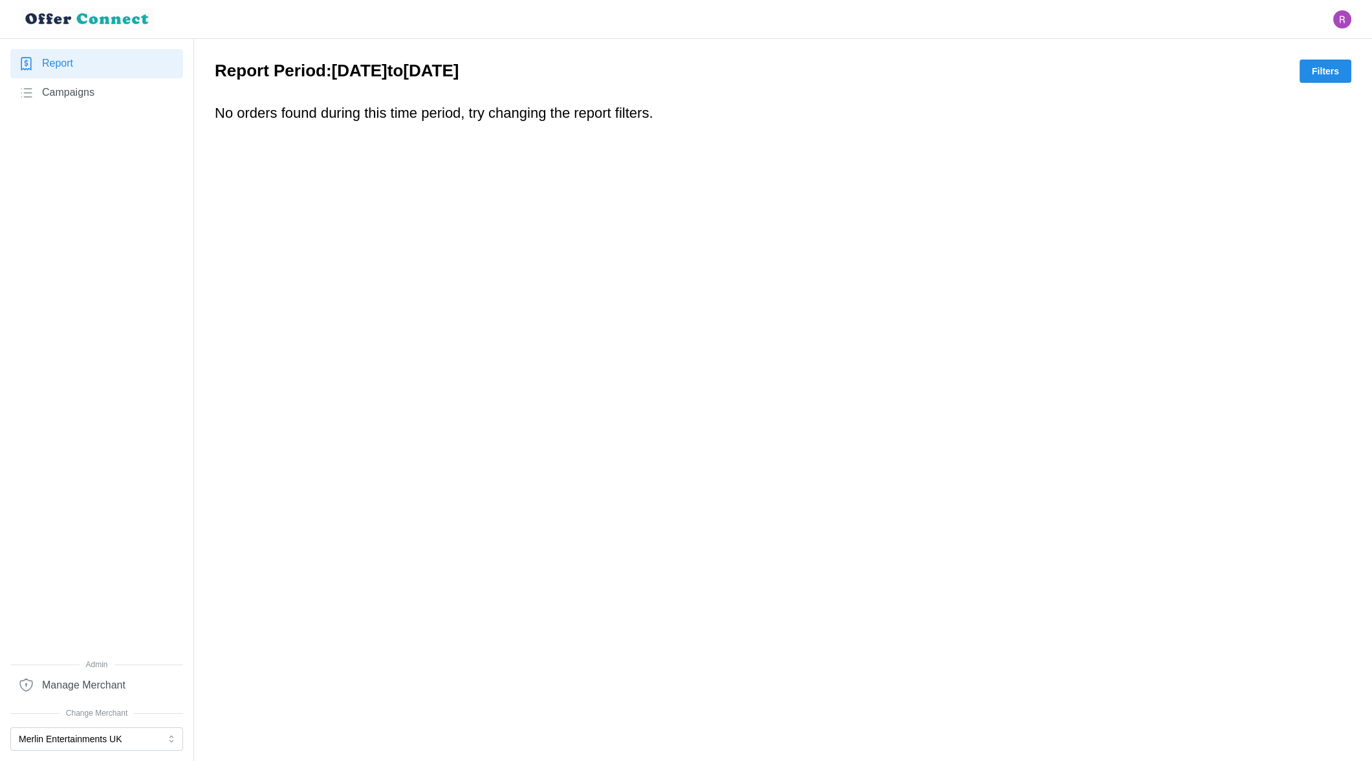
click at [61, 63] on span "Report" at bounding box center [57, 64] width 31 height 16
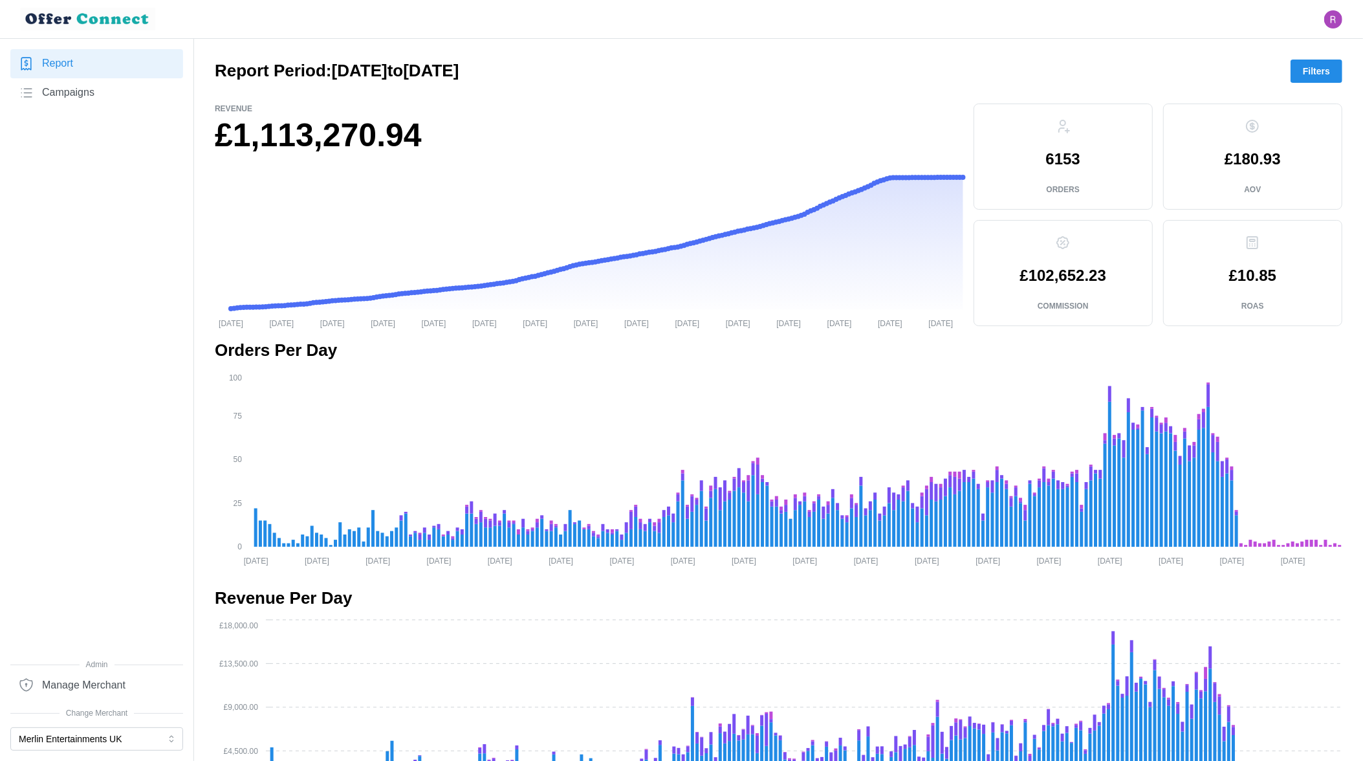
click at [944, 78] on span "Filters" at bounding box center [1316, 71] width 27 height 22
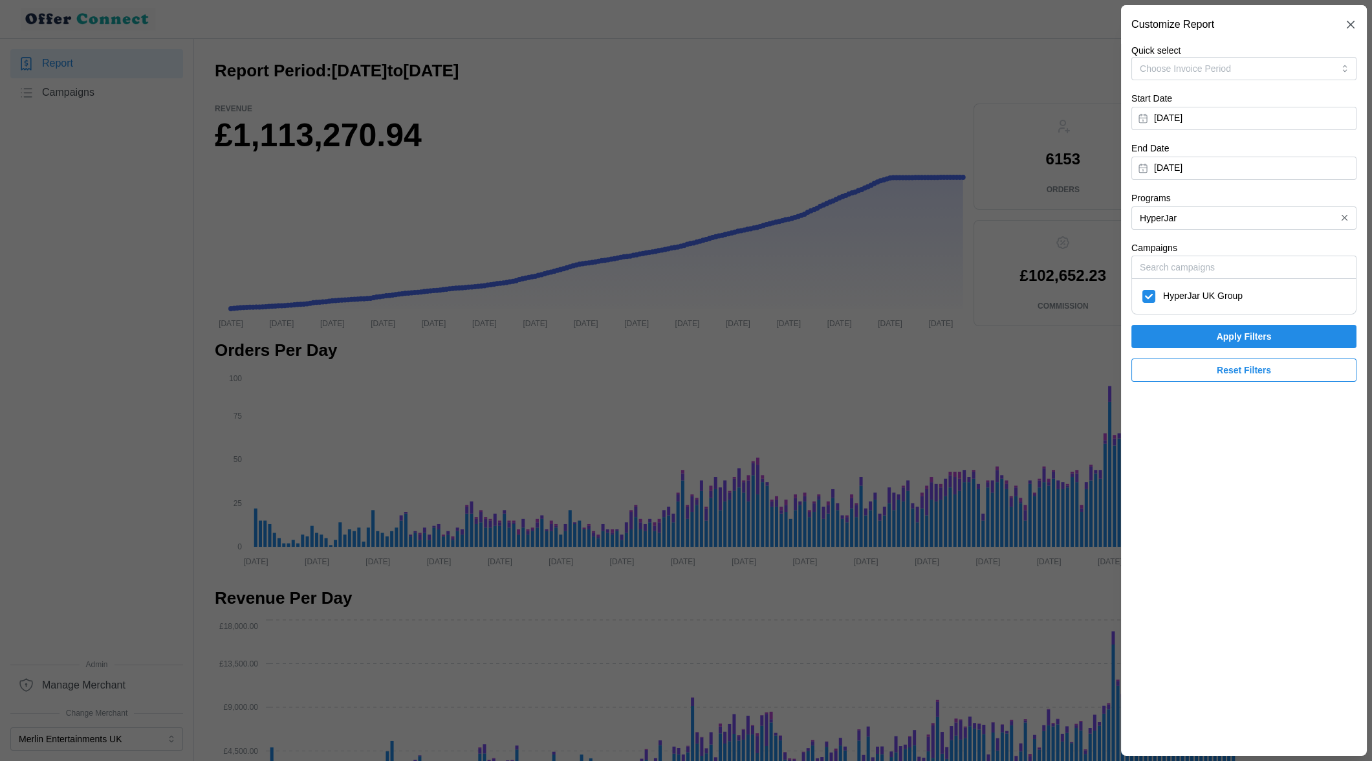
click at [944, 215] on icon "button" at bounding box center [1345, 218] width 10 height 10
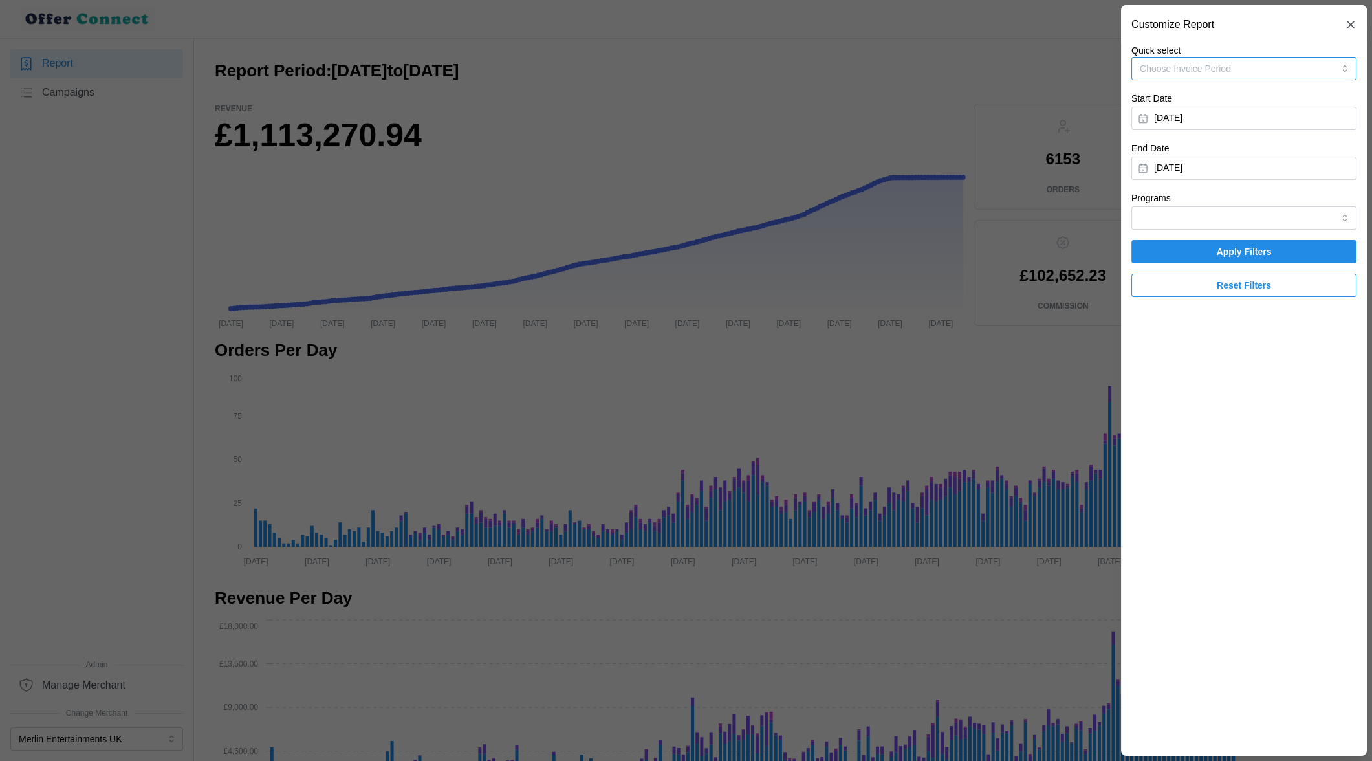
click at [944, 67] on span "Choose Invoice Period" at bounding box center [1185, 68] width 91 height 10
click at [944, 139] on p "Invoice-Period-June-2025" at bounding box center [1193, 134] width 104 height 14
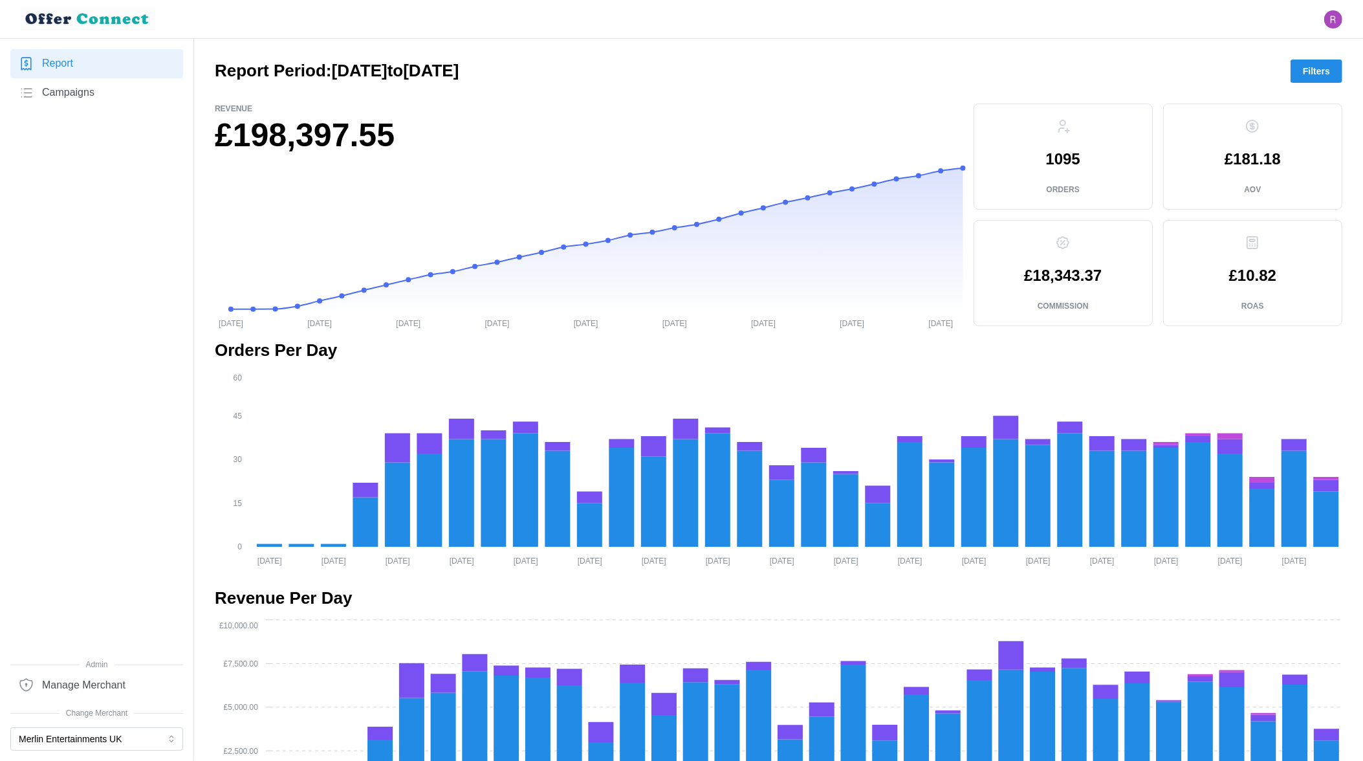
click at [944, 70] on button "Filters" at bounding box center [1317, 71] width 52 height 23
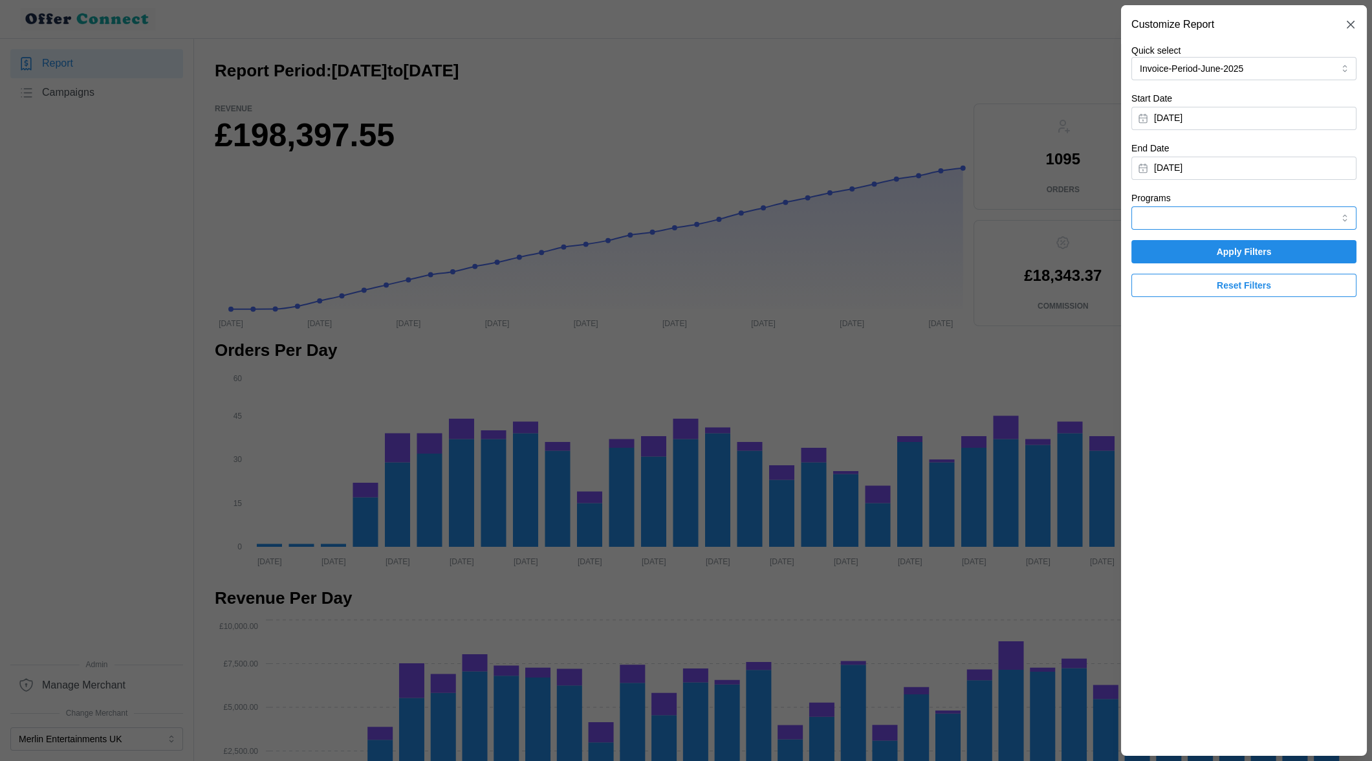
click at [944, 212] on input "Programs" at bounding box center [1244, 217] width 225 height 23
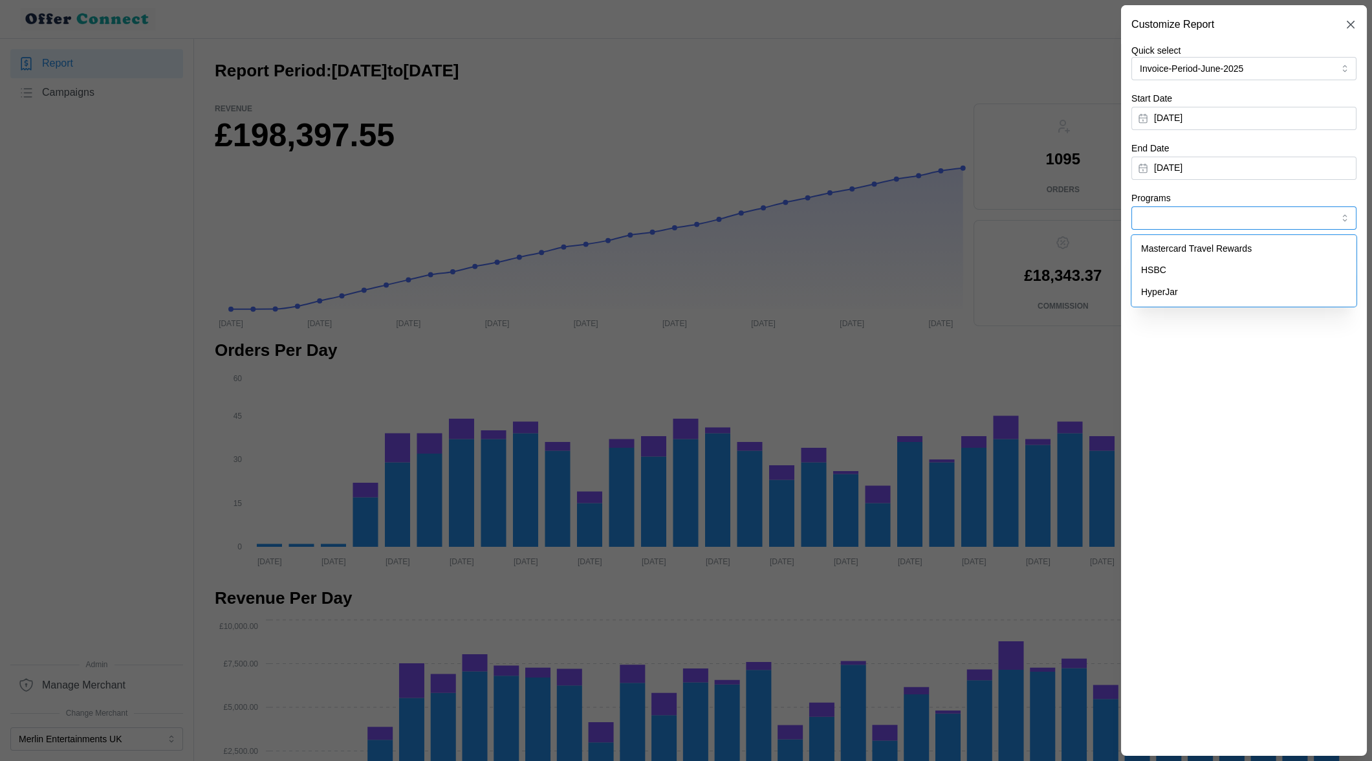
click at [944, 212] on input "Programs" at bounding box center [1244, 217] width 225 height 23
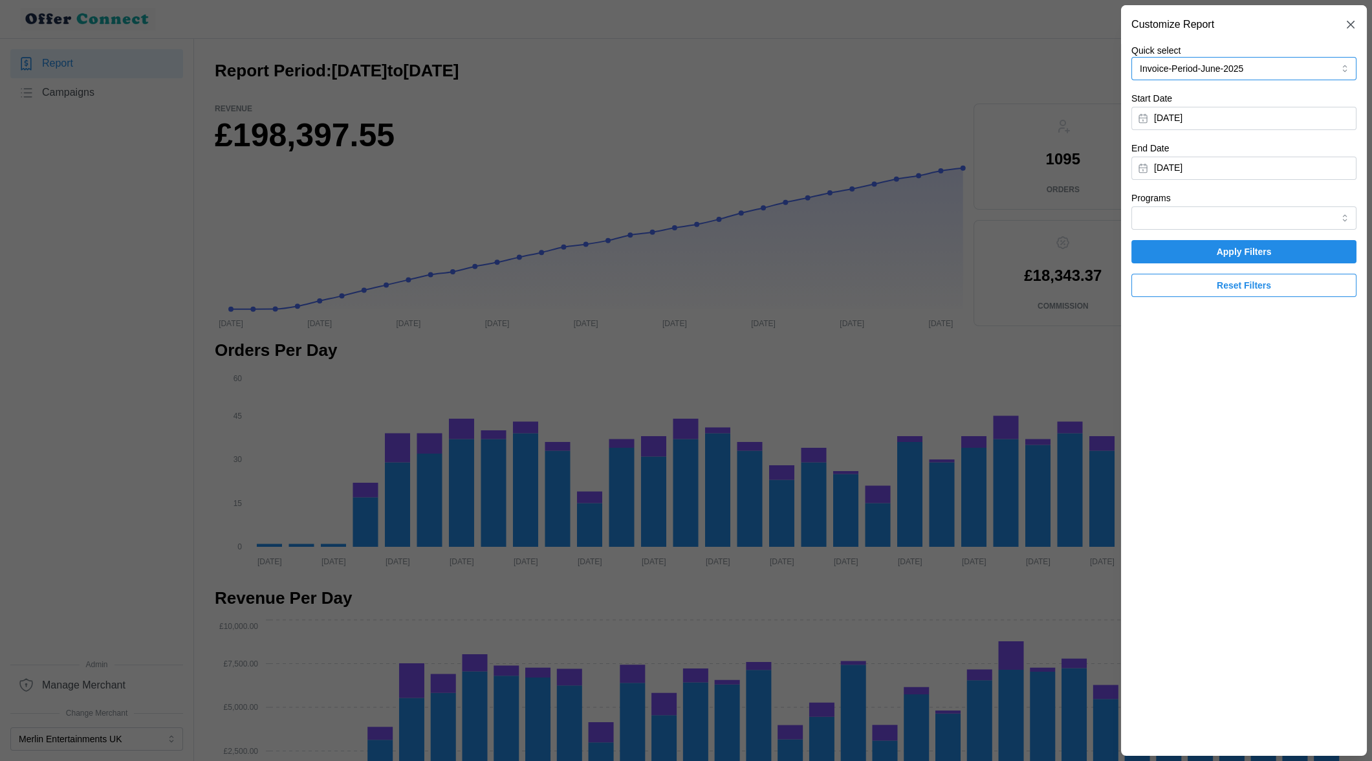
click at [944, 68] on button "Invoice-Period-June-2025" at bounding box center [1244, 68] width 225 height 23
click at [705, 132] on div at bounding box center [686, 380] width 1372 height 761
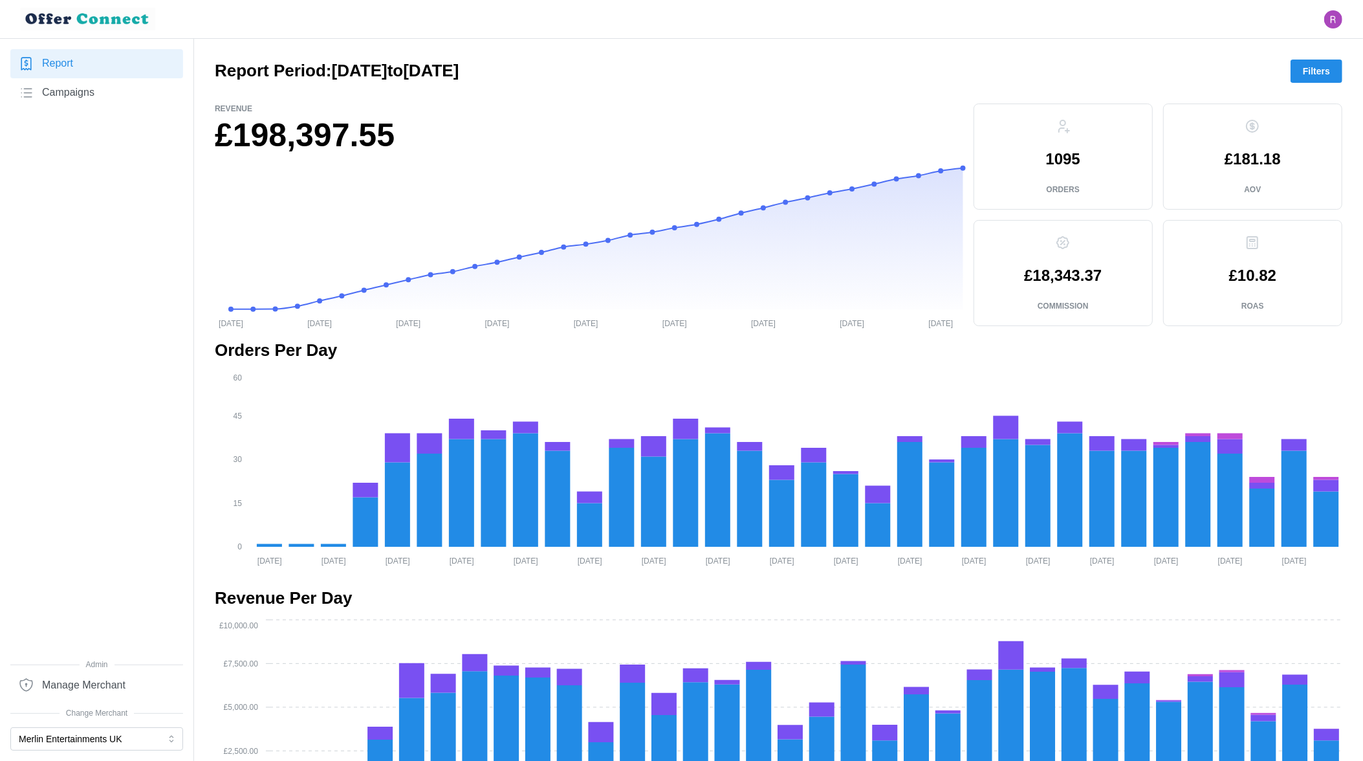
click at [944, 71] on button "Filters" at bounding box center [1317, 71] width 52 height 23
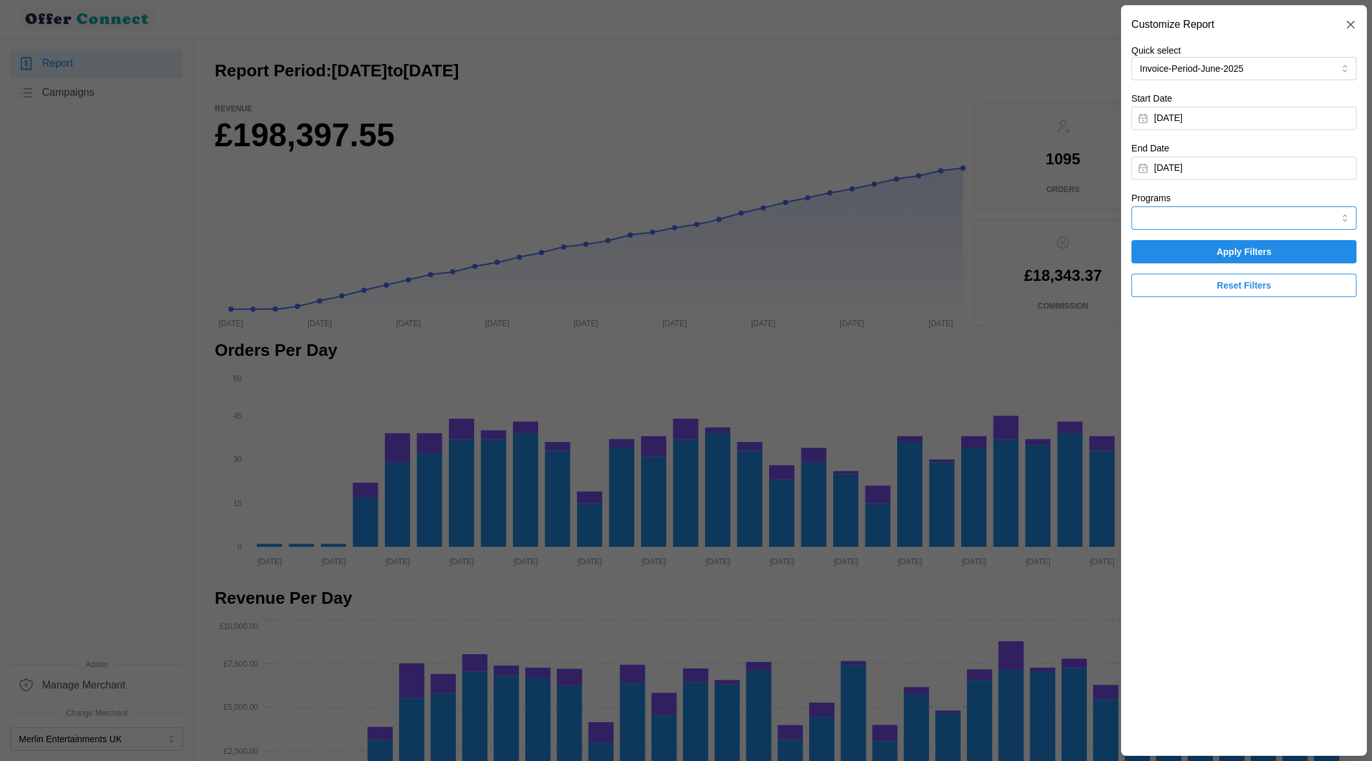
click at [944, 219] on input "Programs" at bounding box center [1244, 217] width 225 height 23
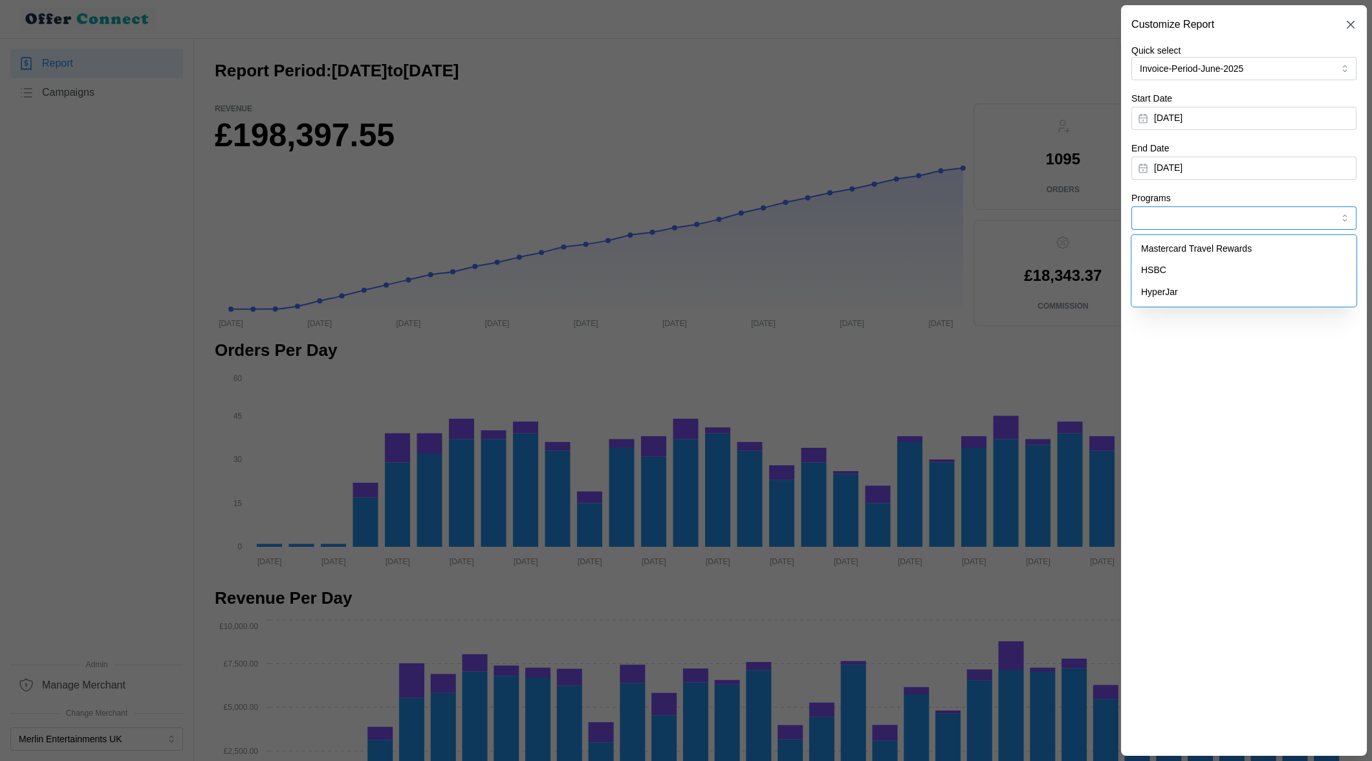
click at [944, 288] on span "HyperJar" at bounding box center [1159, 292] width 37 height 14
type input "HyperJar"
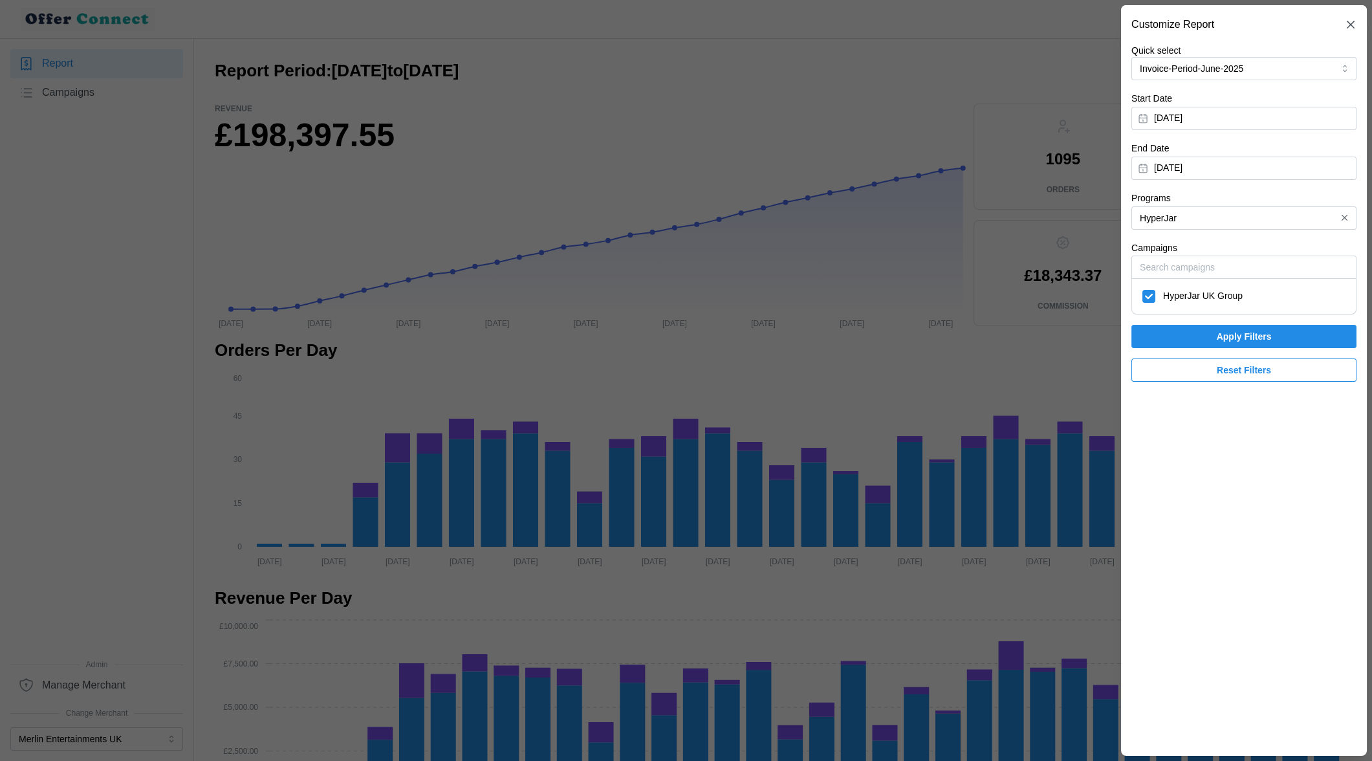
click at [944, 334] on span "Apply Filters" at bounding box center [1244, 336] width 201 height 22
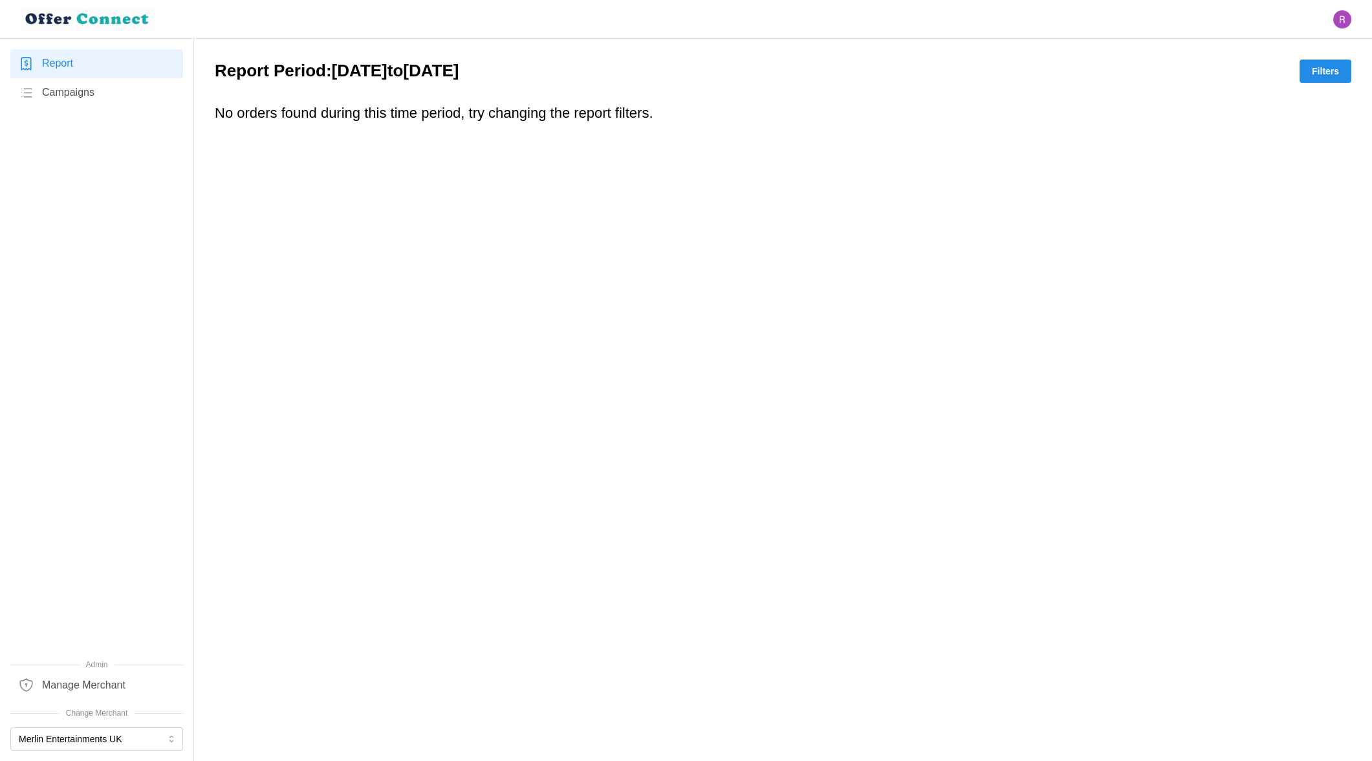
click at [67, 67] on span "Report" at bounding box center [57, 64] width 31 height 16
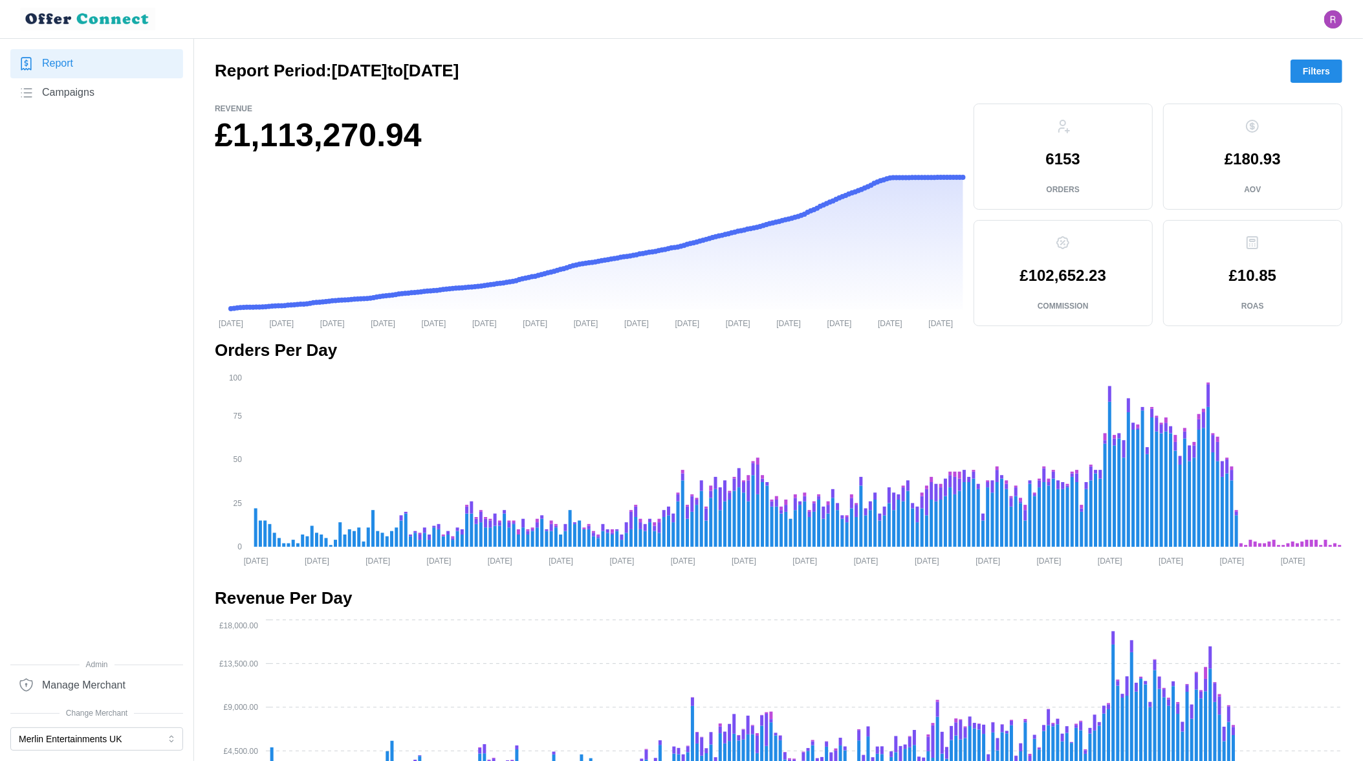
click at [1308, 71] on span "Filters" at bounding box center [1316, 71] width 27 height 22
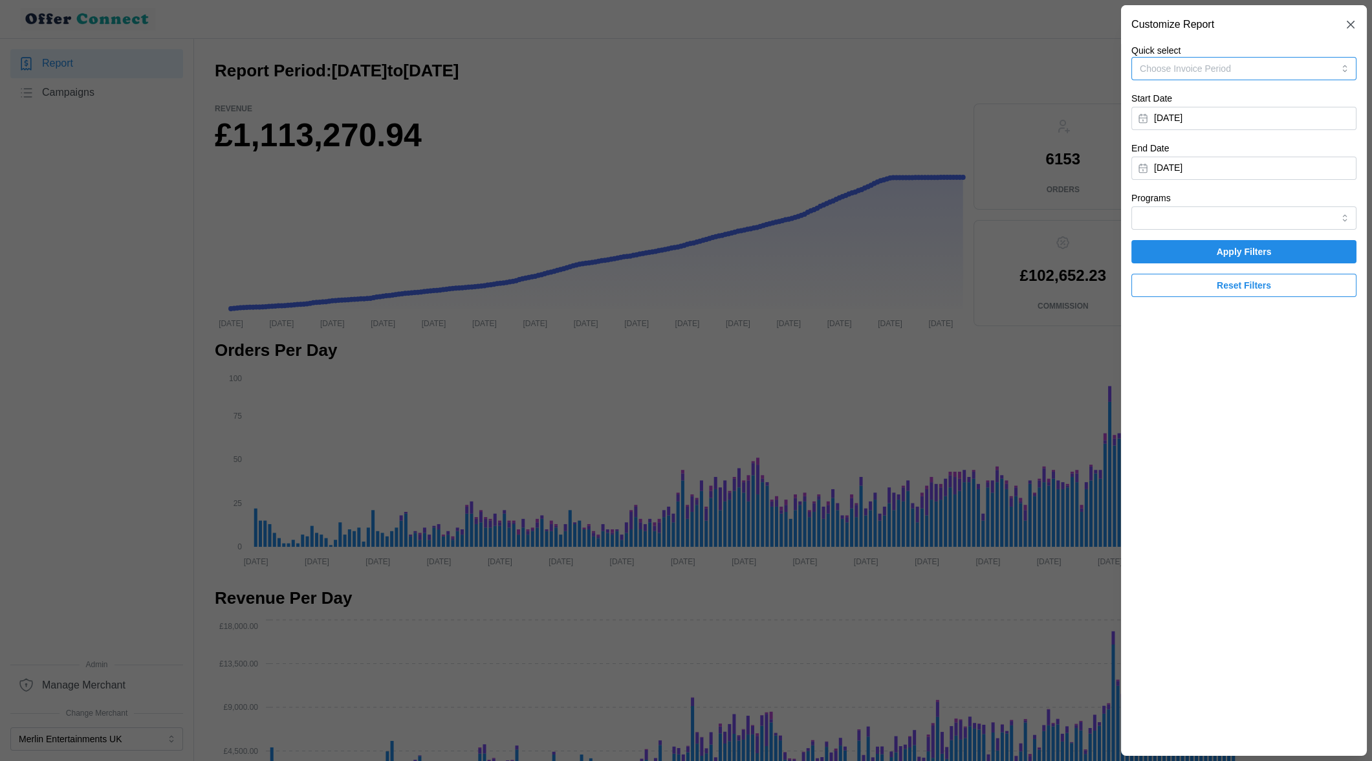
click at [1307, 71] on button "Choose Invoice Period" at bounding box center [1244, 68] width 225 height 23
click at [1280, 147] on div "Invoice-Period-June-2025 16/05/2025 - 28/06/2025" at bounding box center [1244, 140] width 206 height 26
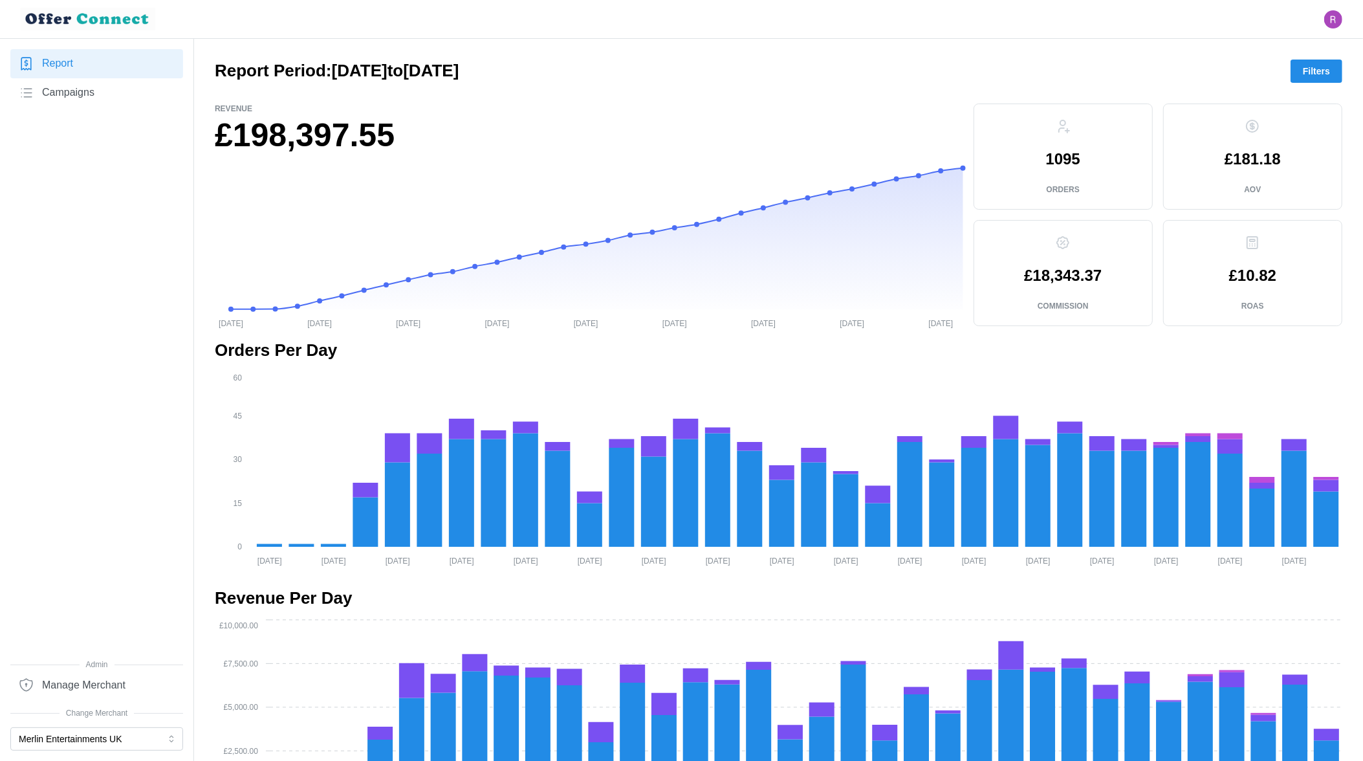
click at [1306, 72] on span "Filters" at bounding box center [1316, 71] width 27 height 22
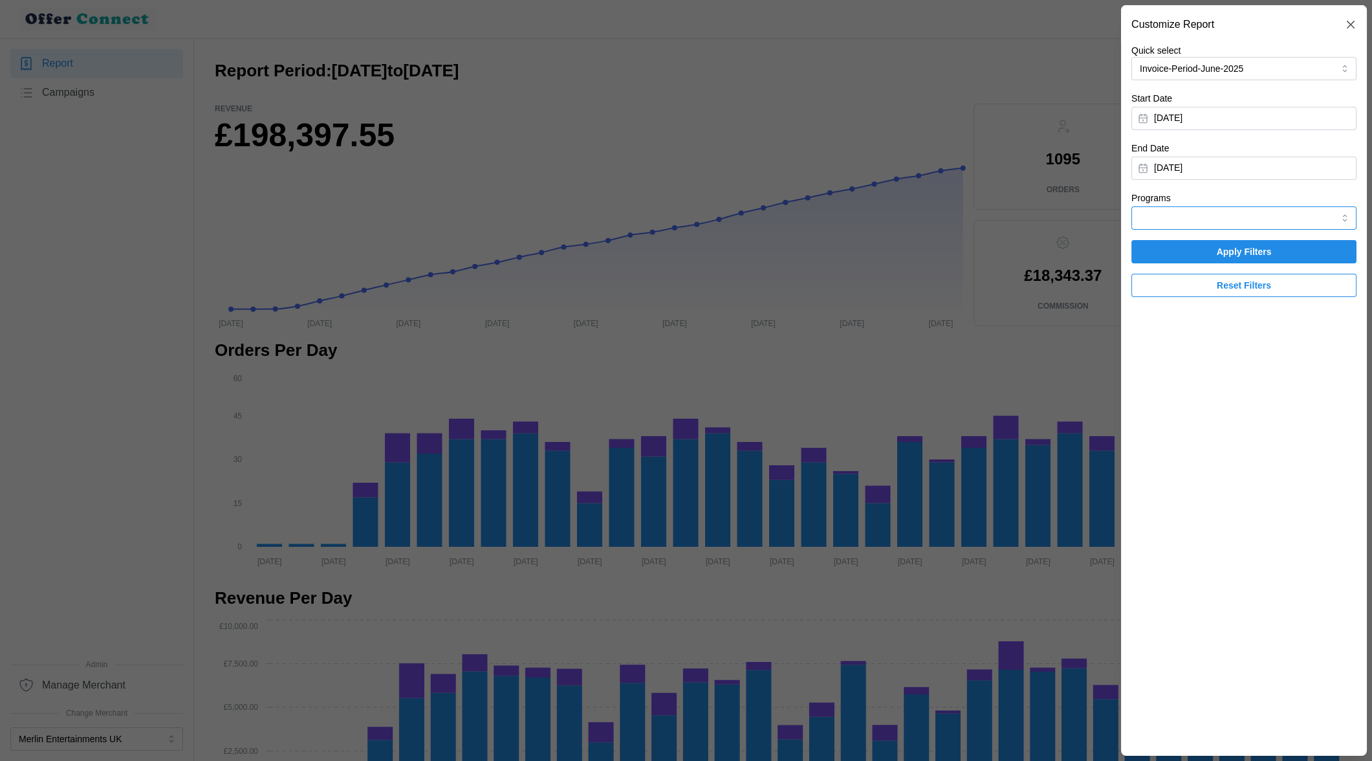
click at [1211, 219] on input "Programs" at bounding box center [1244, 217] width 225 height 23
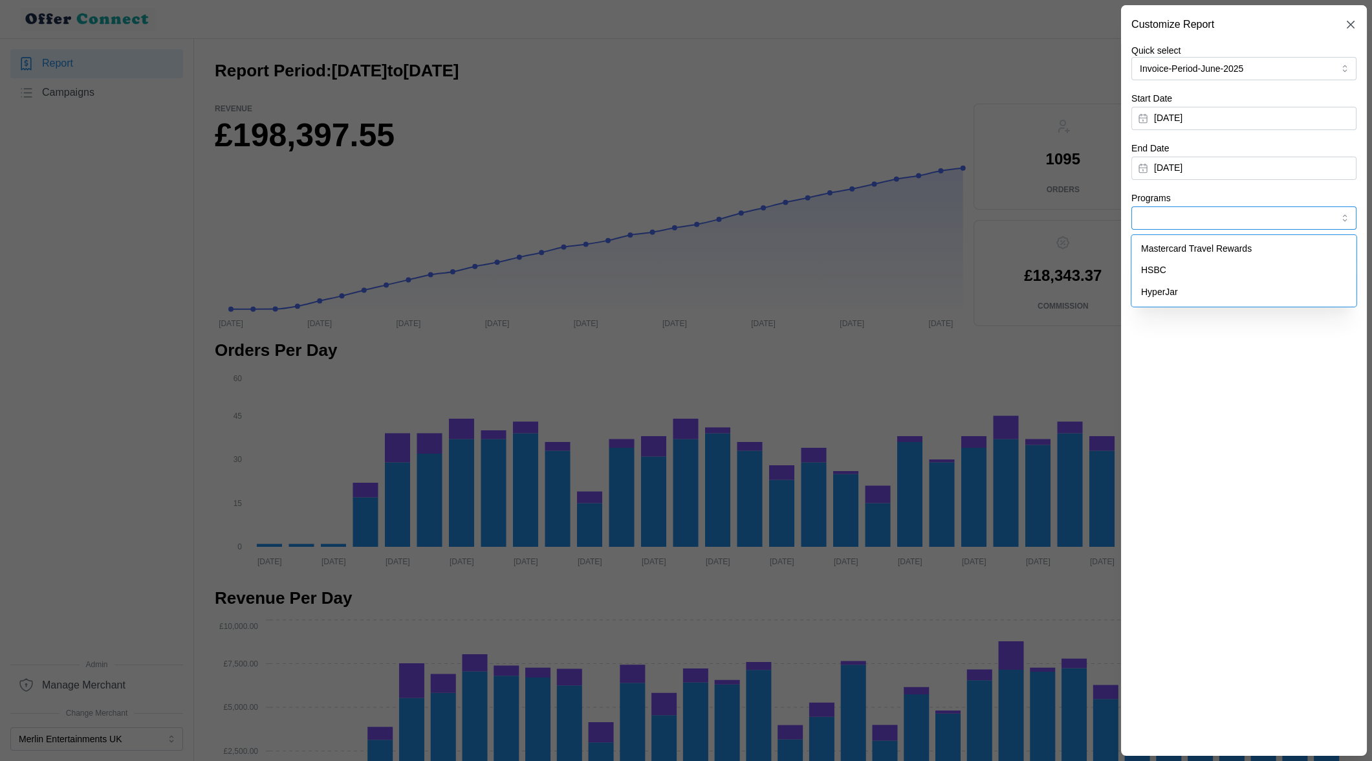
click at [1195, 298] on div "HyperJar" at bounding box center [1244, 292] width 219 height 22
type input "HyperJar"
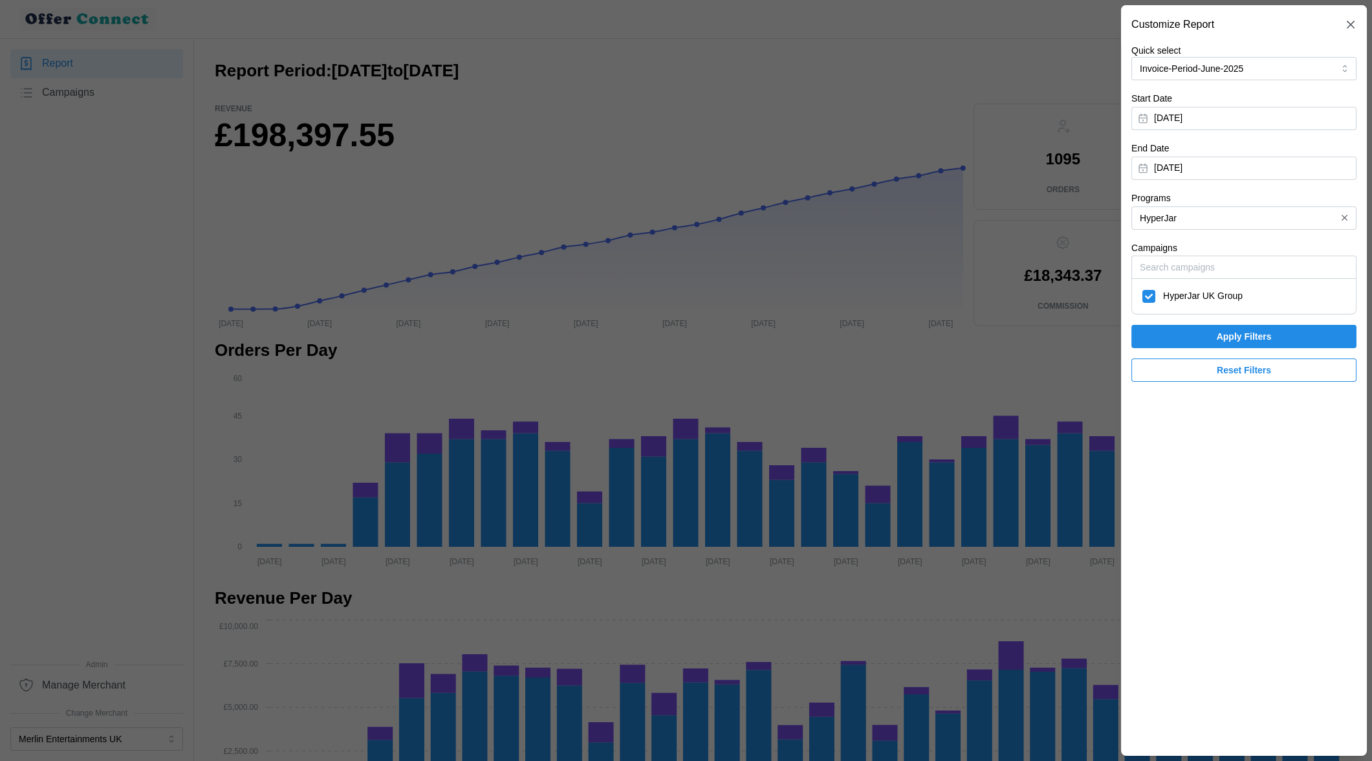
click at [1188, 338] on span "Apply Filters" at bounding box center [1244, 336] width 201 height 22
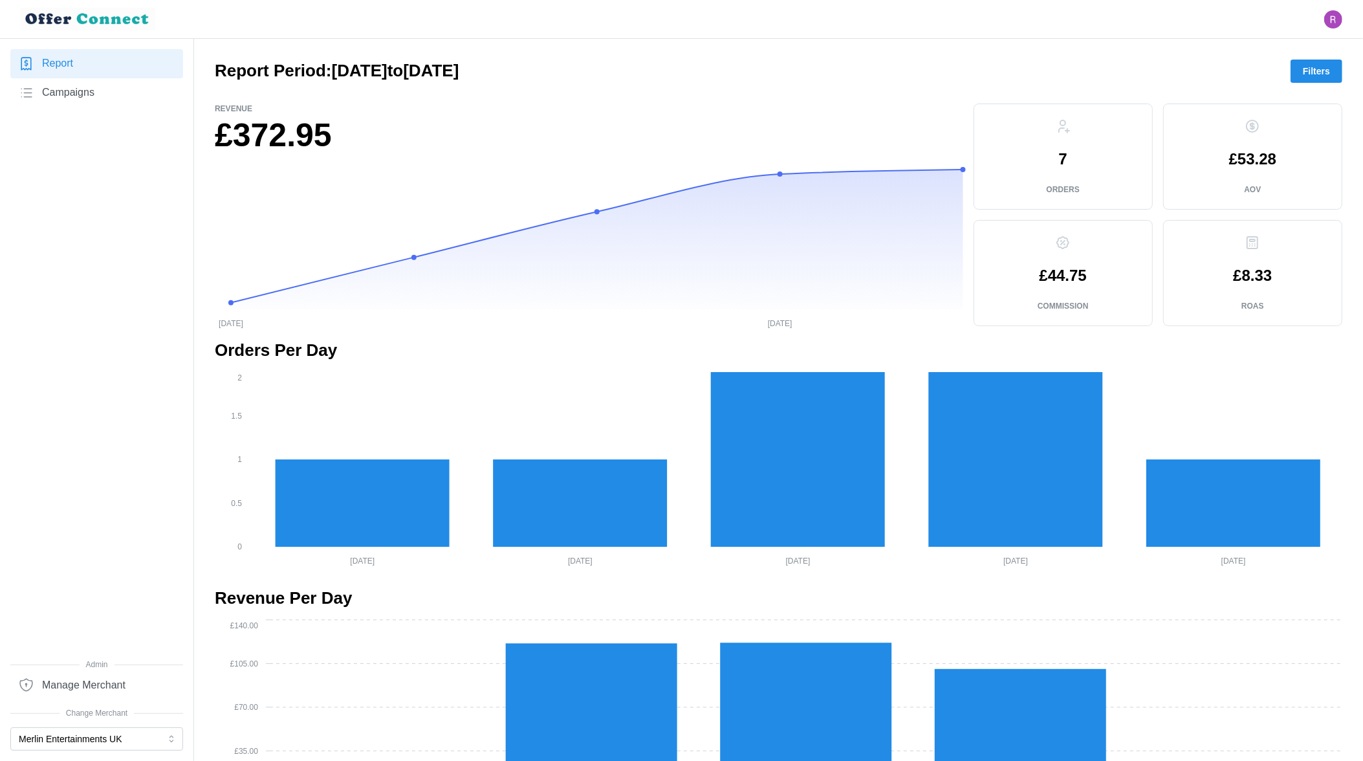
click at [1304, 67] on span "Filters" at bounding box center [1316, 71] width 27 height 22
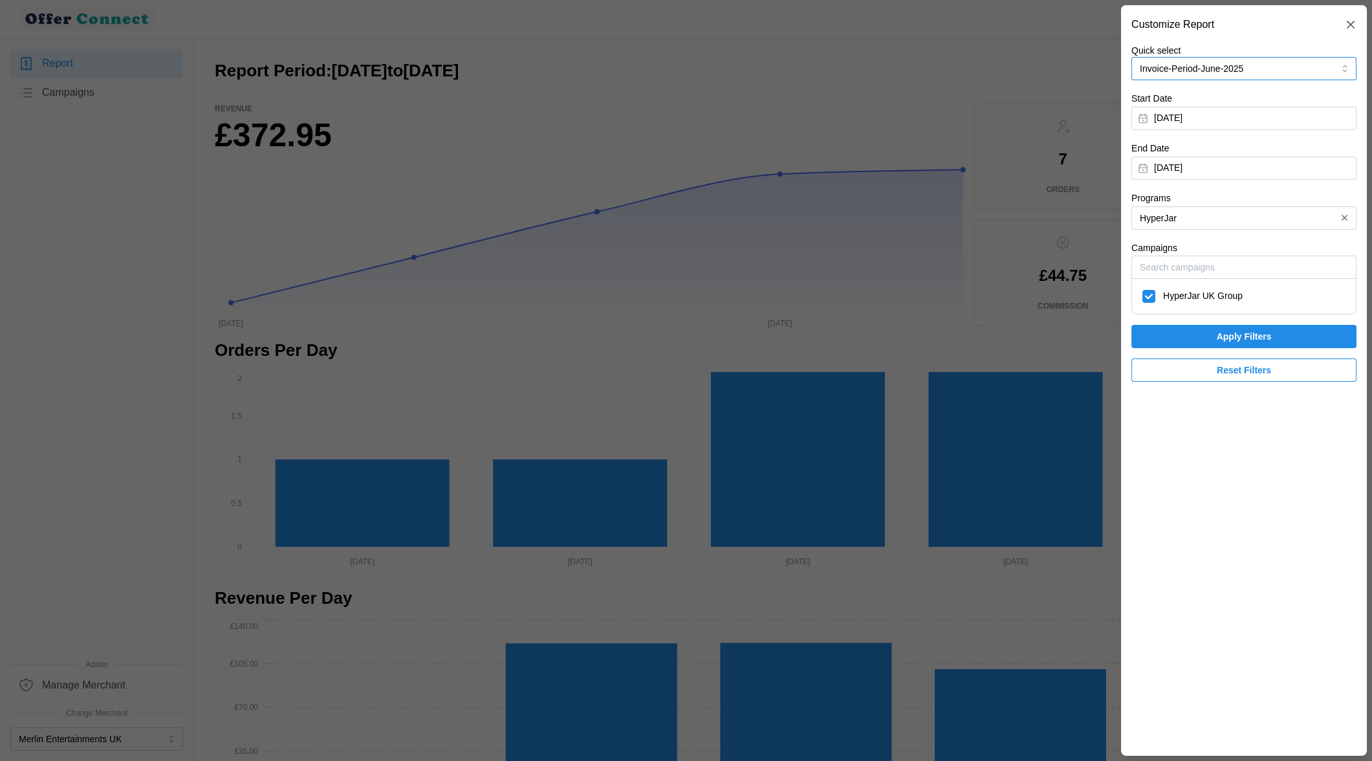
click at [1296, 67] on button "Invoice-Period-June-2025" at bounding box center [1244, 68] width 225 height 23
click at [1268, 106] on div "Invoice-Period-July-2025 24/06/2025 - 29/07/2025" at bounding box center [1244, 106] width 206 height 26
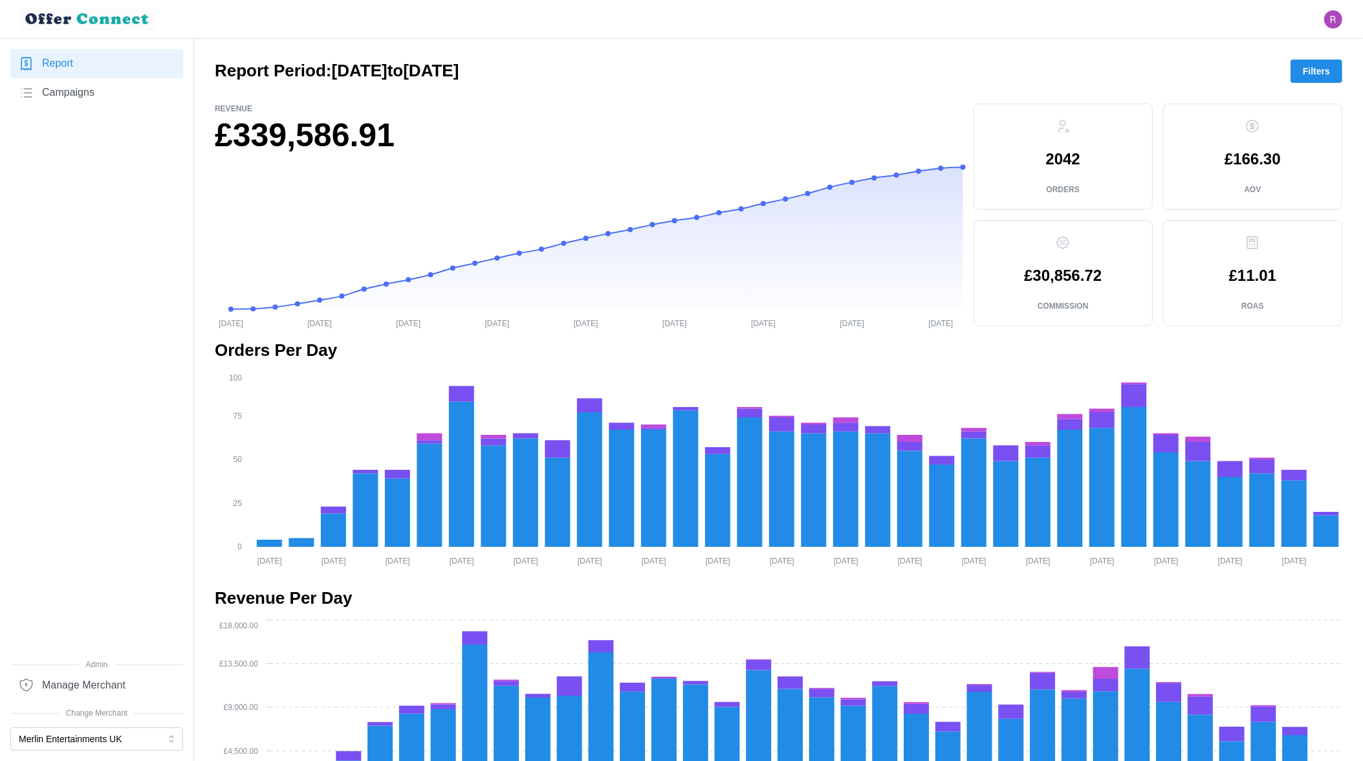
click at [1306, 74] on span "Filters" at bounding box center [1316, 71] width 27 height 22
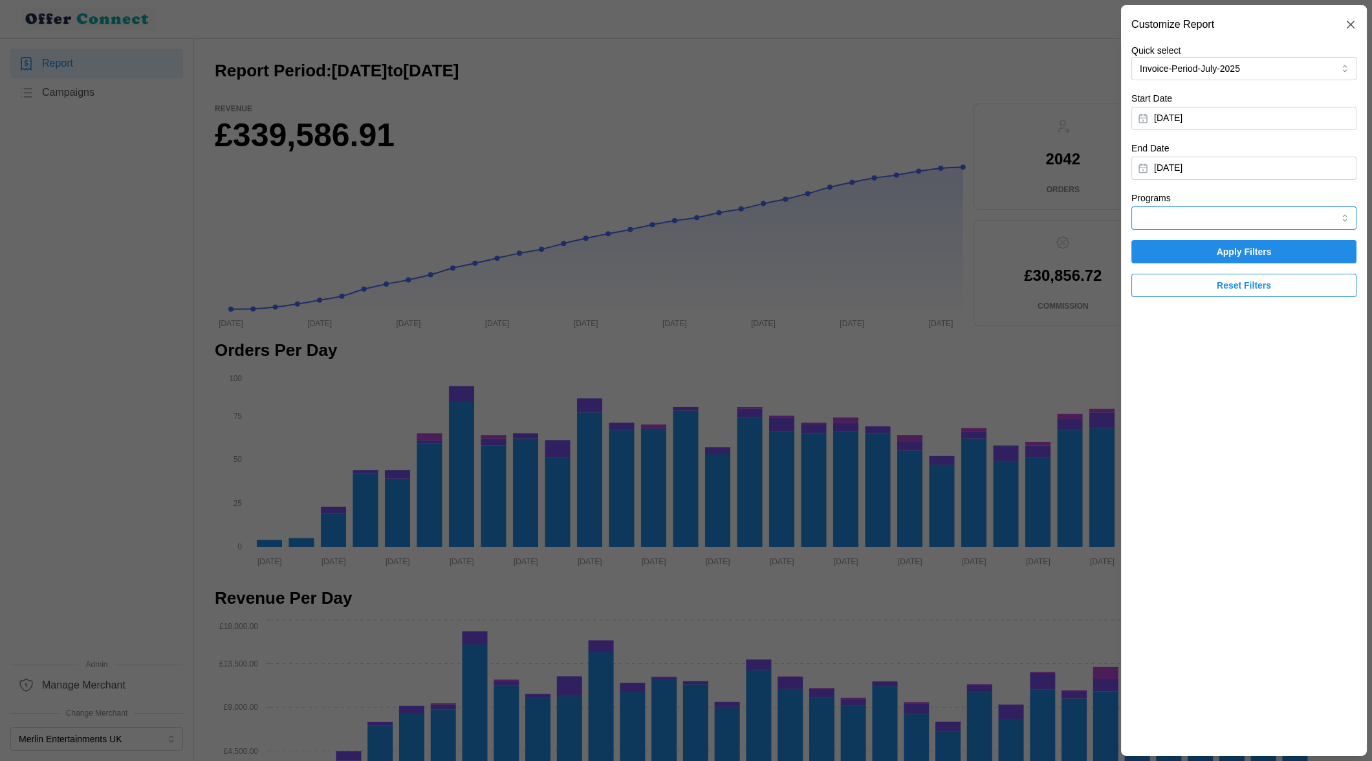
click at [1212, 217] on input "Programs" at bounding box center [1244, 217] width 225 height 23
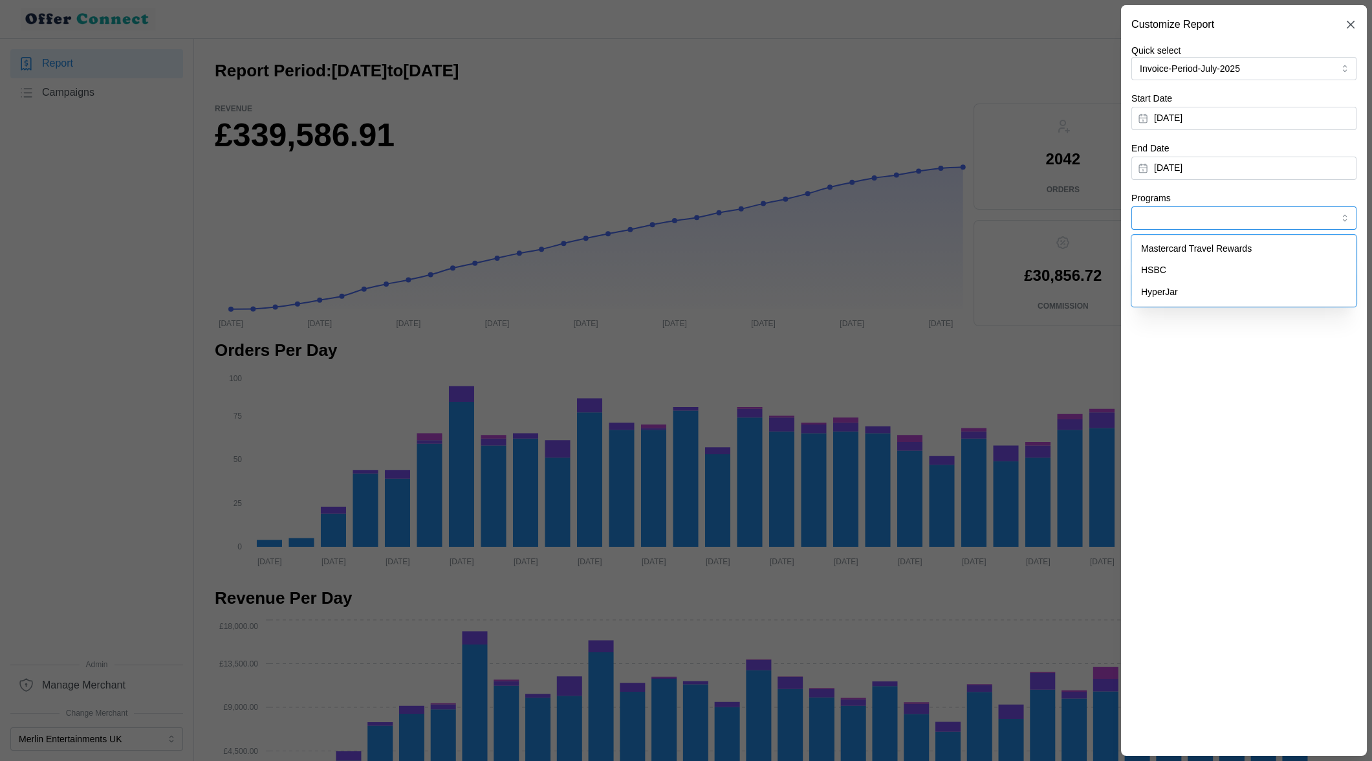
click at [1169, 292] on span "HyperJar" at bounding box center [1159, 292] width 37 height 14
type input "HyperJar"
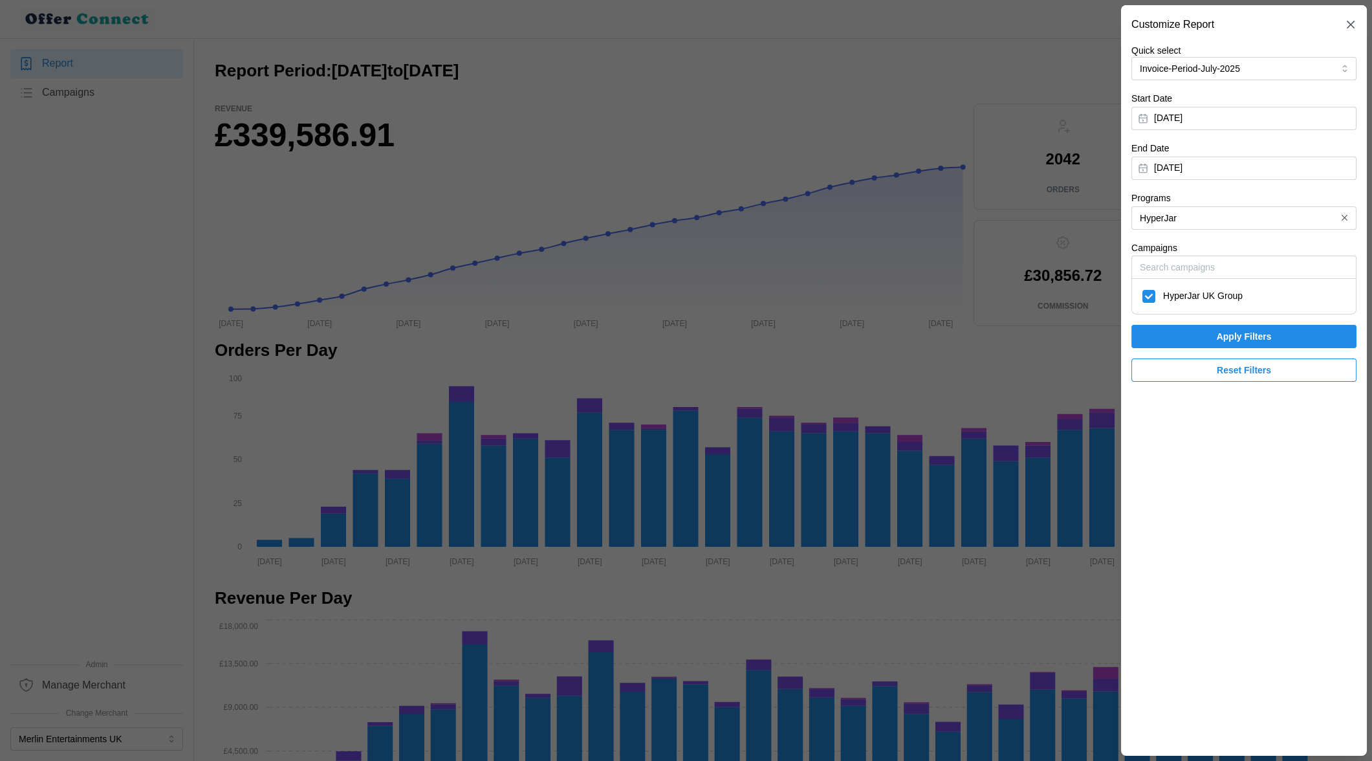
click at [1196, 336] on span "Apply Filters" at bounding box center [1244, 336] width 201 height 22
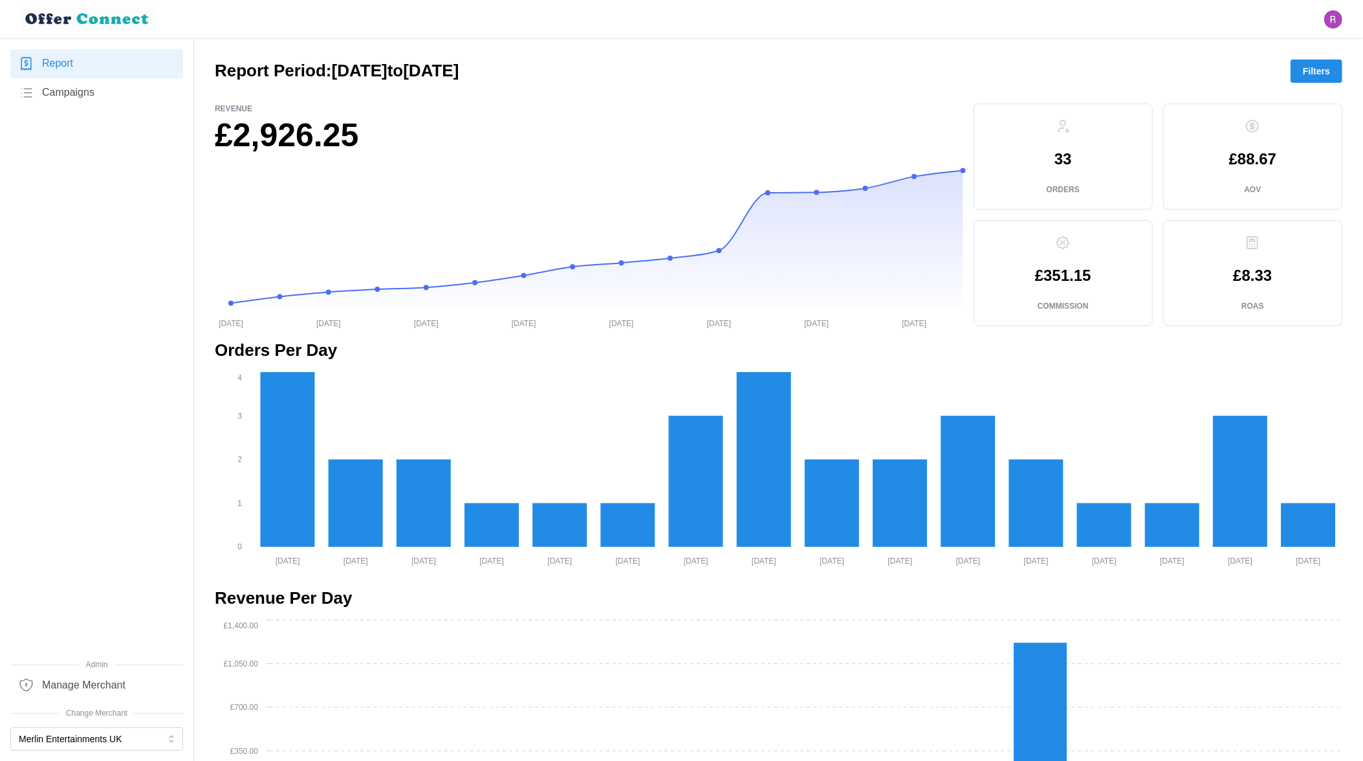
click at [76, 65] on link "Report" at bounding box center [96, 63] width 173 height 29
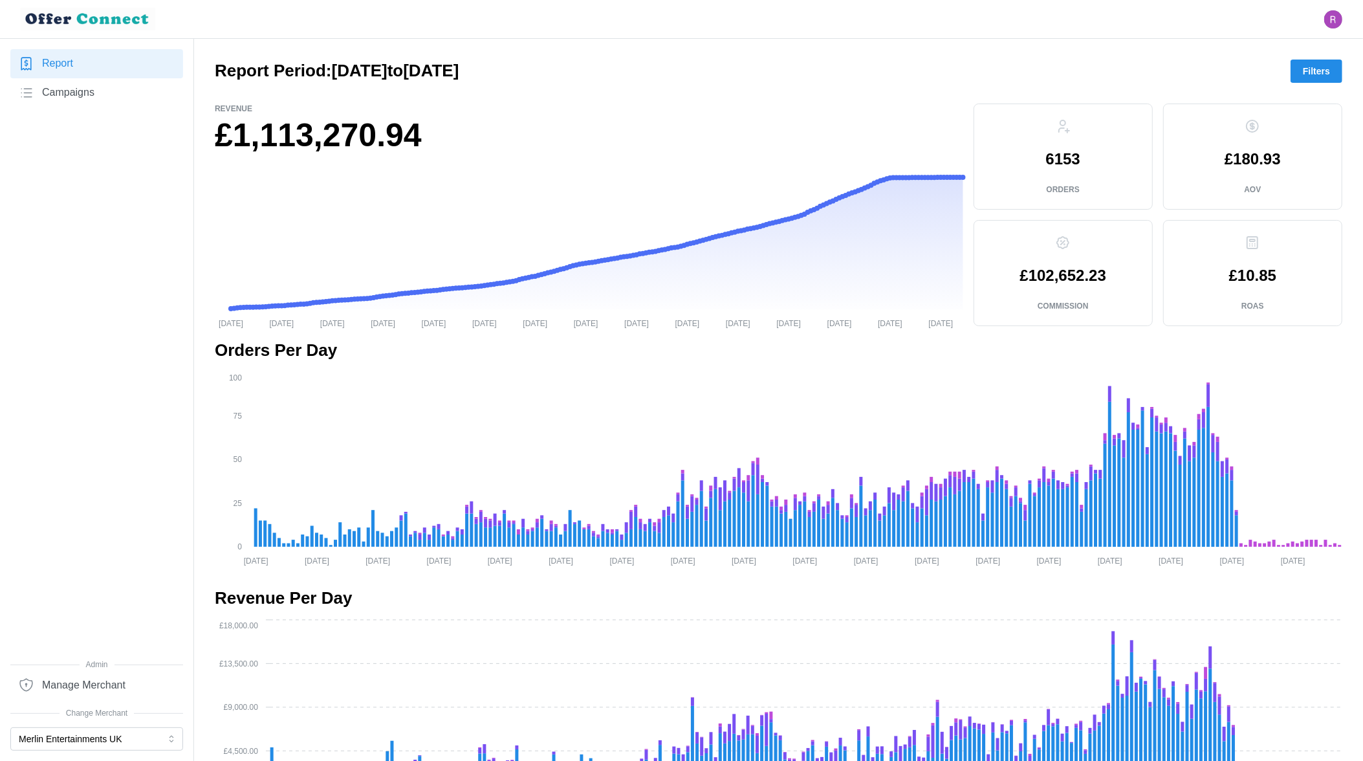
click at [1324, 69] on span "Filters" at bounding box center [1316, 71] width 27 height 22
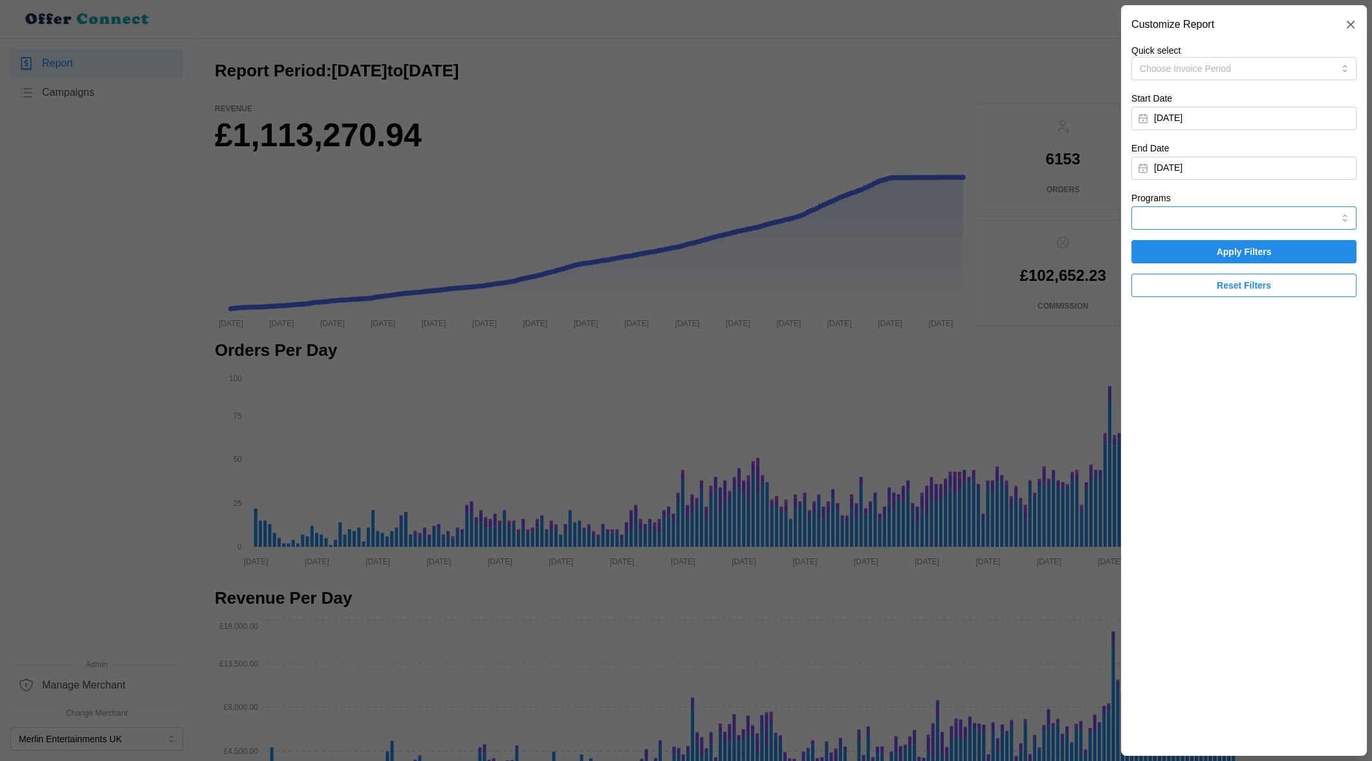
click at [1206, 208] on input "Programs" at bounding box center [1244, 217] width 225 height 23
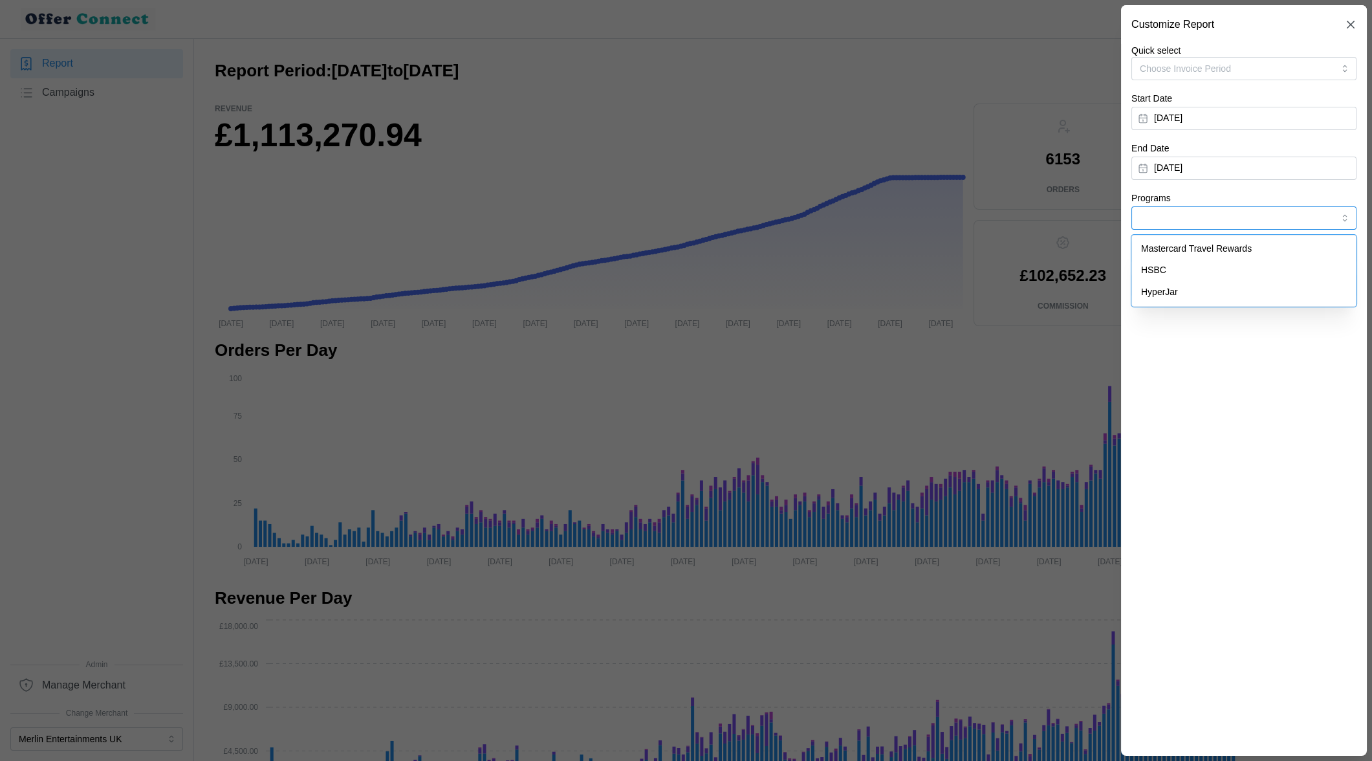
click at [1172, 293] on span "HyperJar" at bounding box center [1159, 292] width 37 height 14
type input "HyperJar"
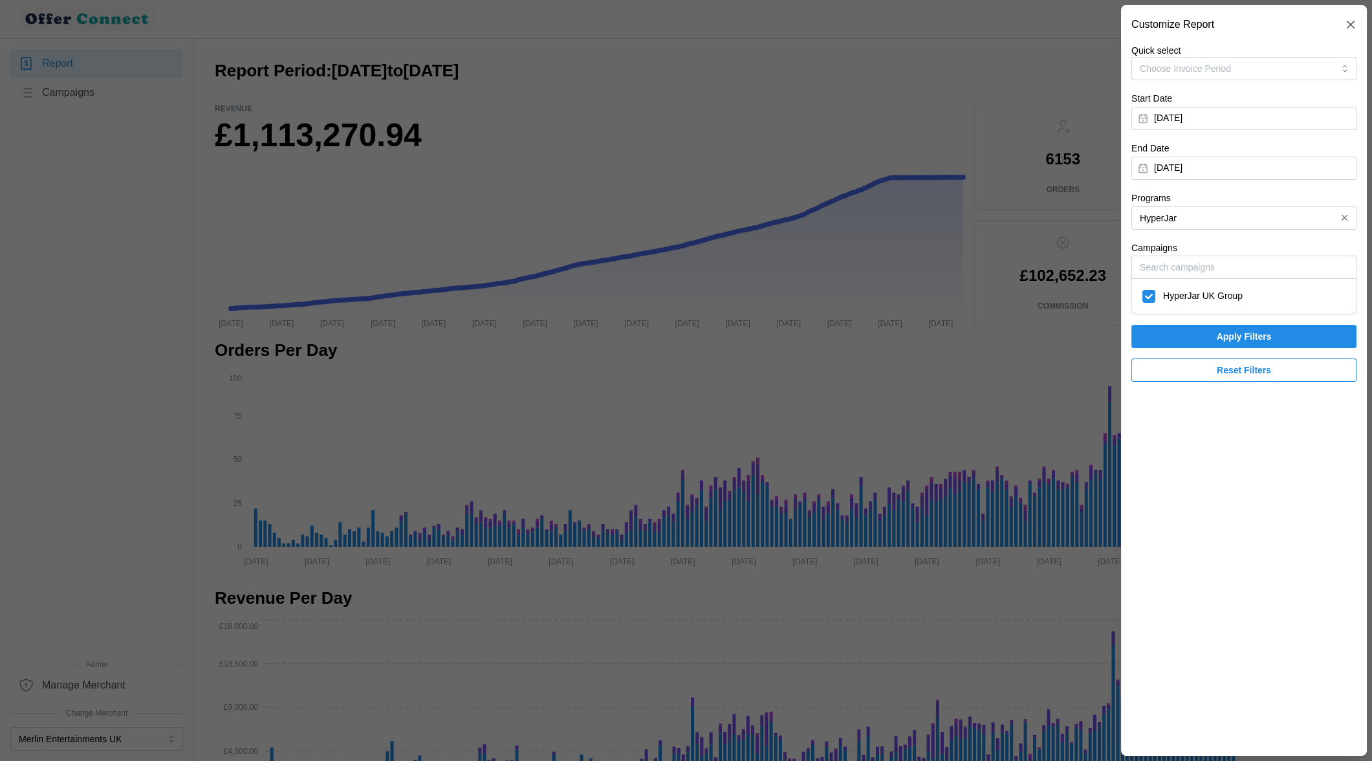
click at [1183, 340] on span "Apply Filters" at bounding box center [1244, 336] width 201 height 22
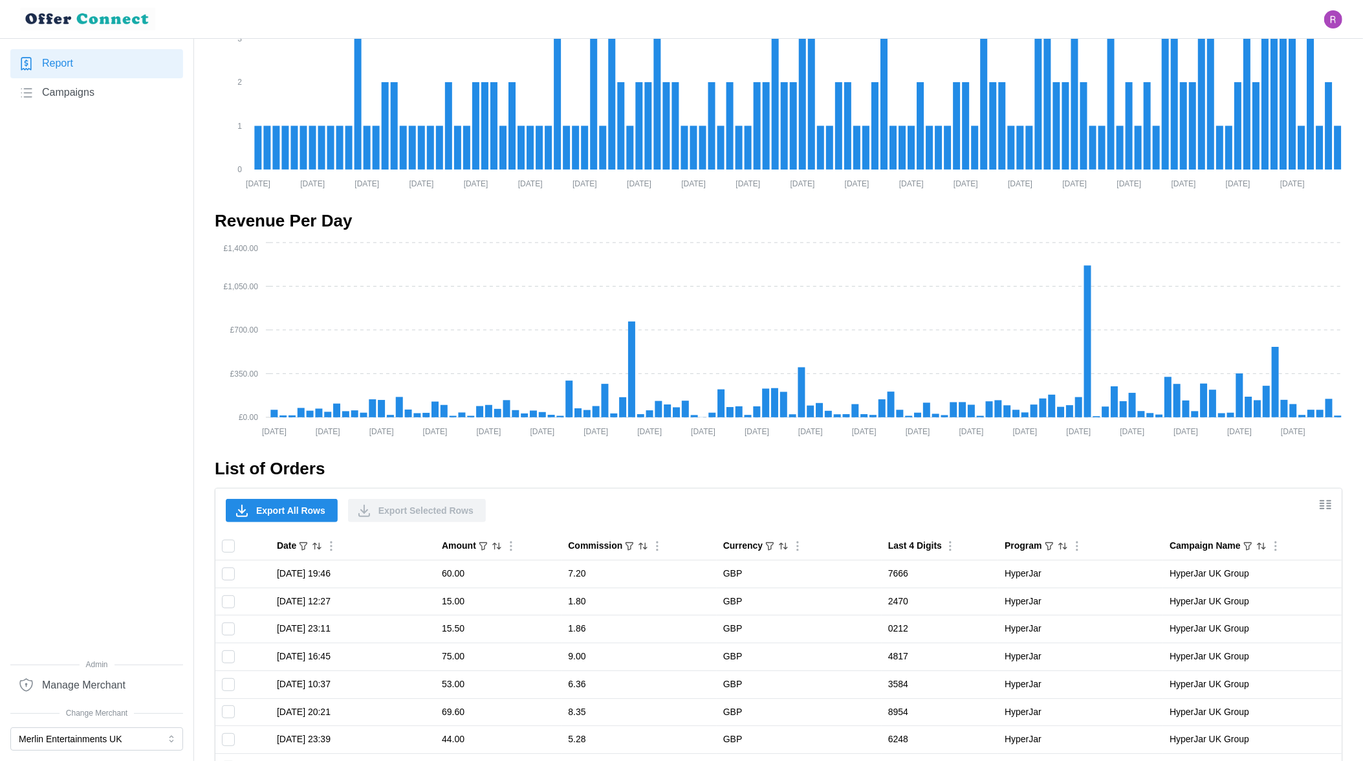
scroll to position [783, 0]
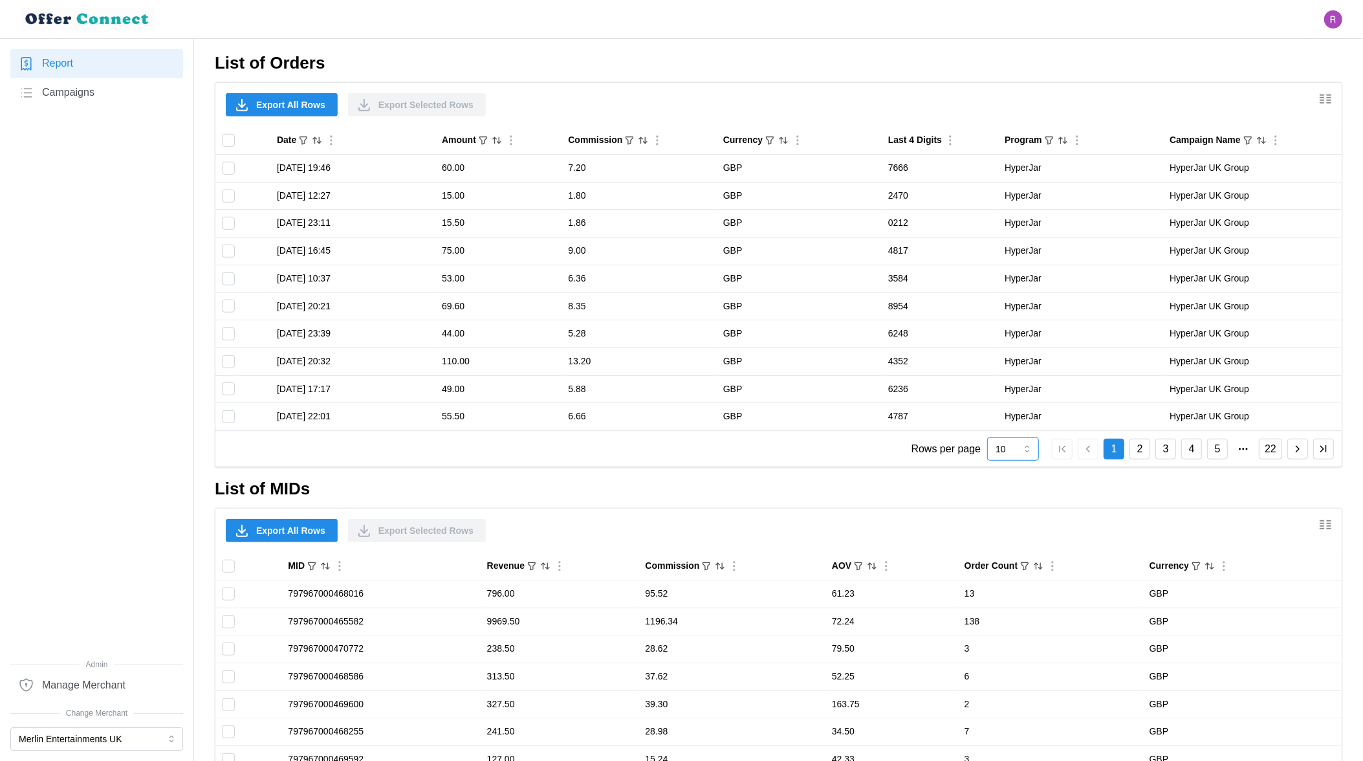
click at [1027, 447] on input "10" at bounding box center [1013, 448] width 52 height 23
click at [1017, 591] on div "100" at bounding box center [1013, 600] width 45 height 22
type input "100"
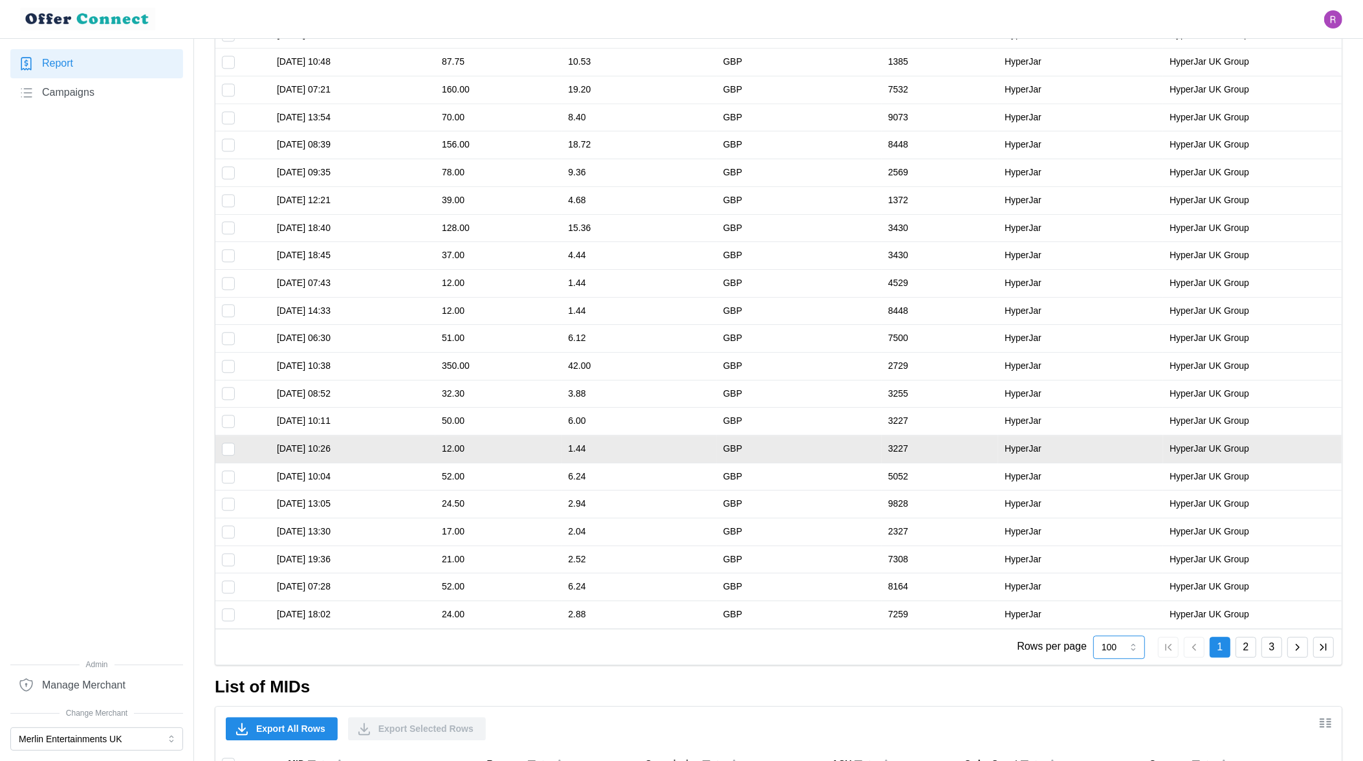
scroll to position [3131, 0]
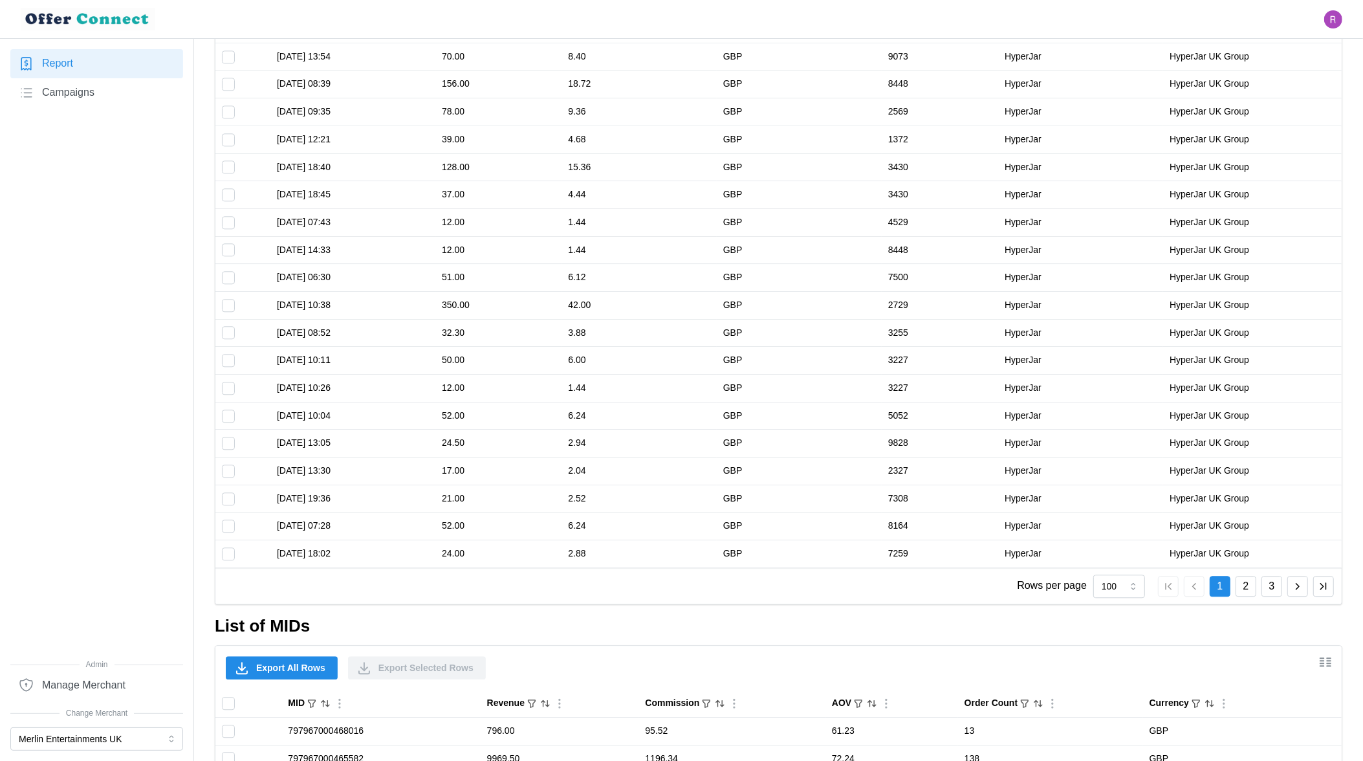
click at [1251, 580] on button "2" at bounding box center [1246, 586] width 21 height 21
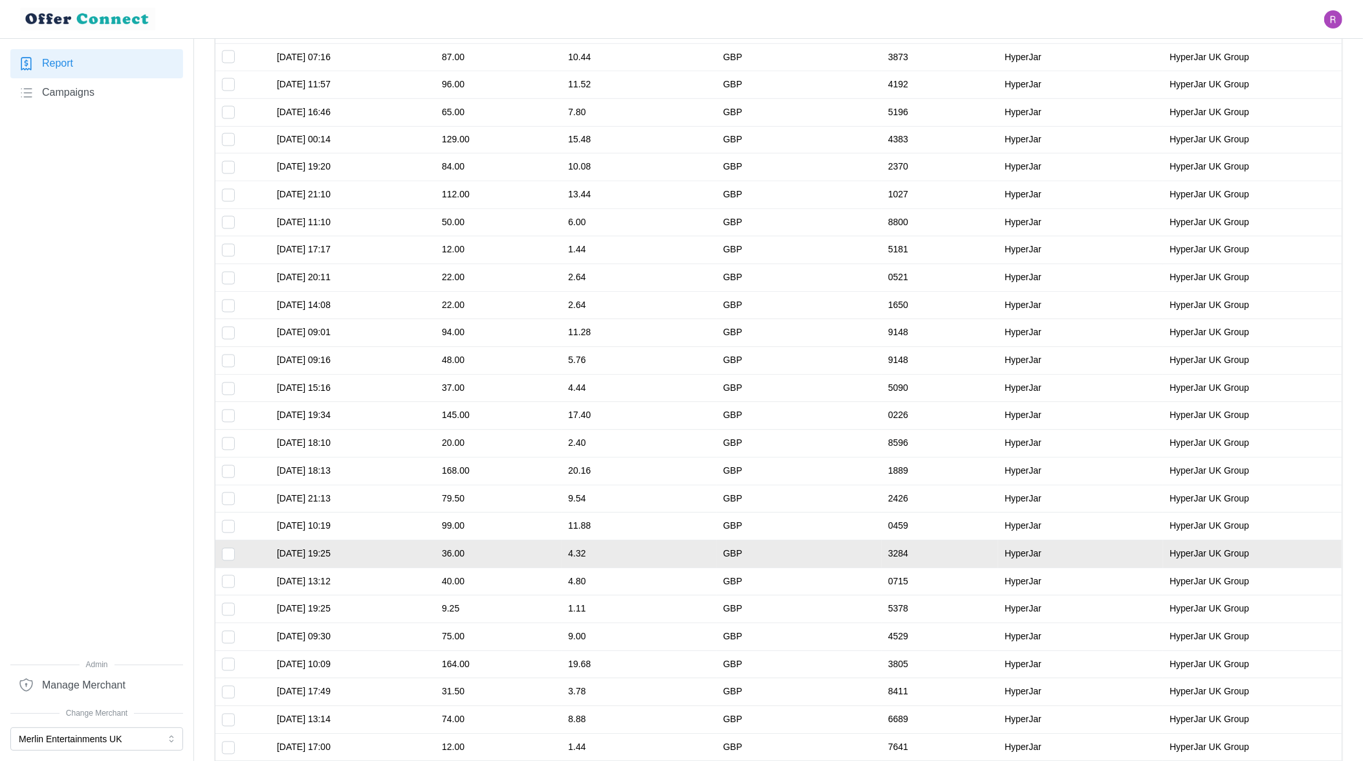
scroll to position [2418, 0]
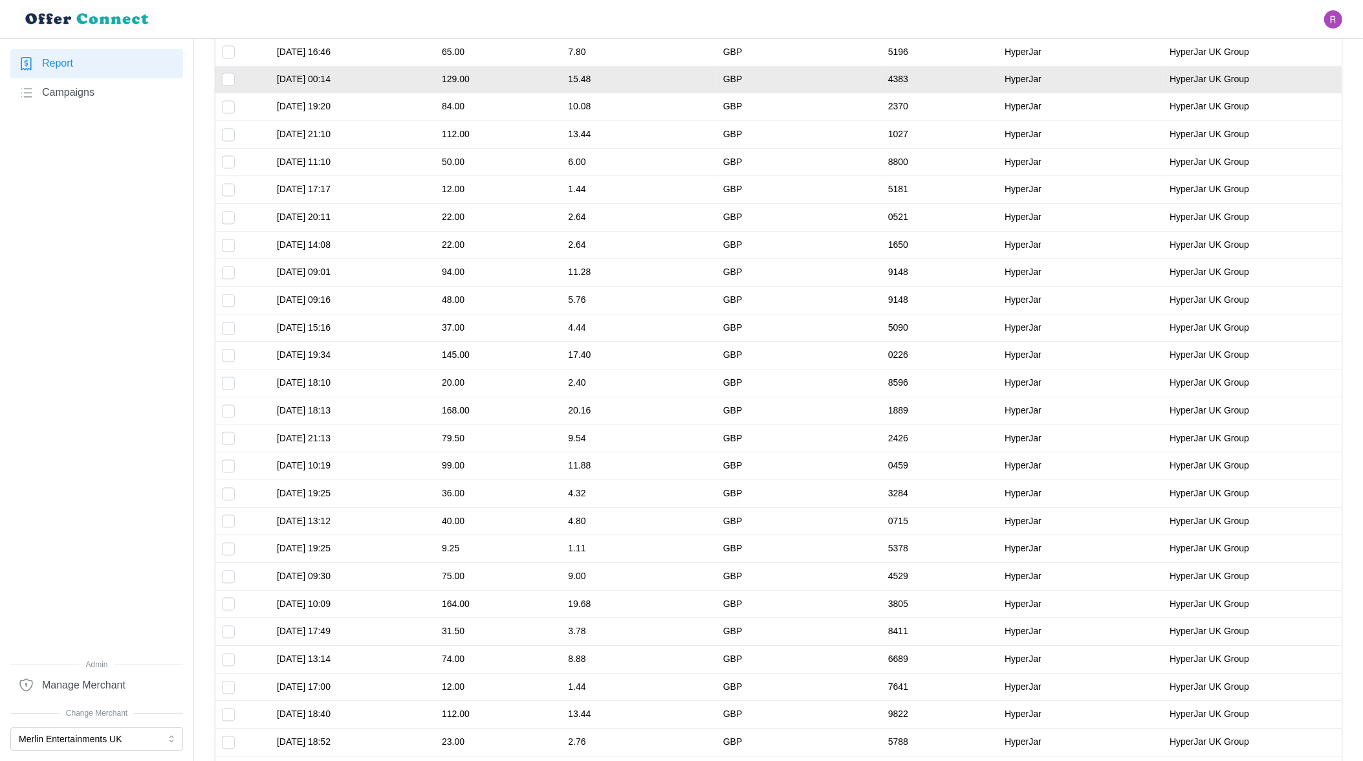
click at [229, 78] on input "Toggle select row" at bounding box center [228, 79] width 13 height 13
checkbox input "true"
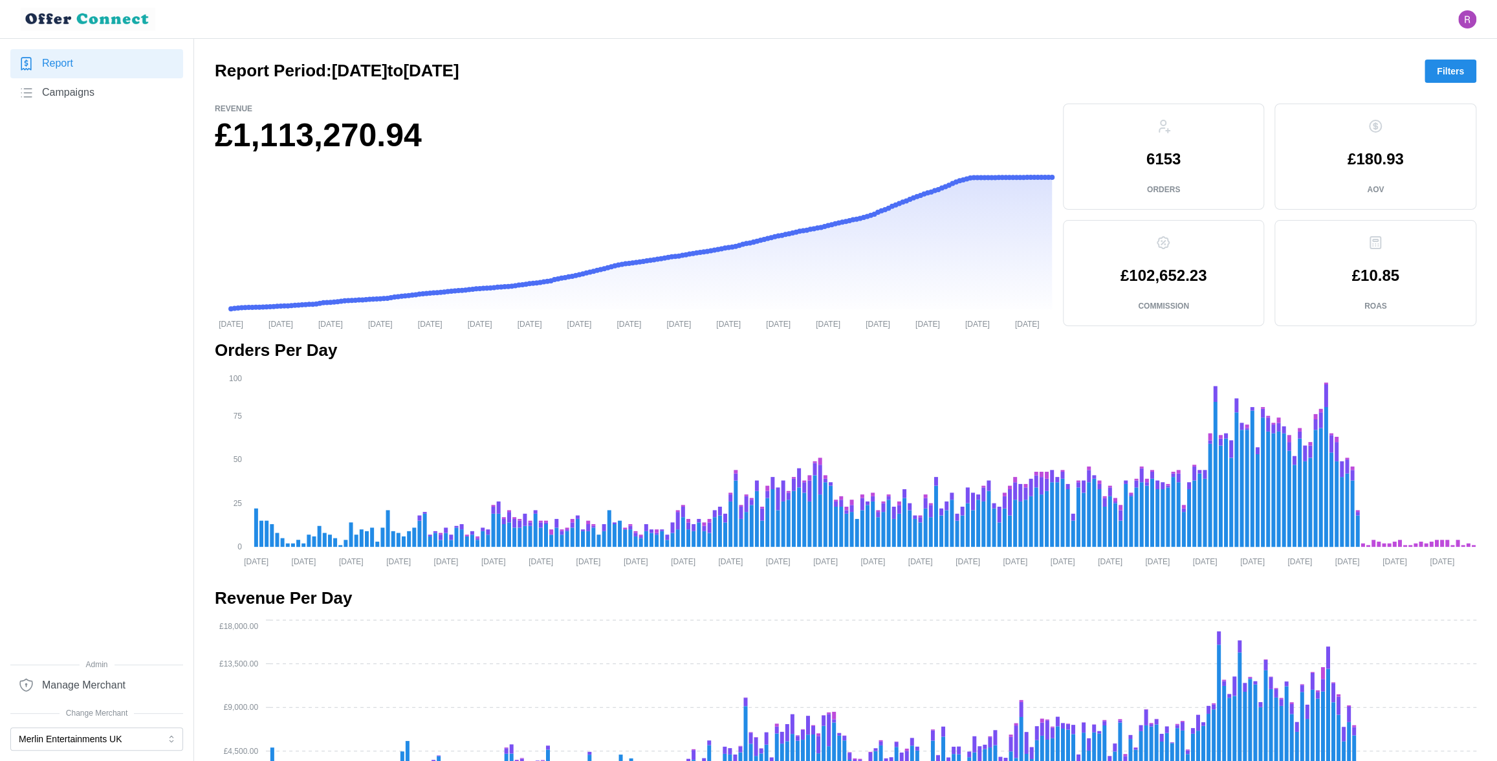
click at [1431, 77] on button "Filters" at bounding box center [1451, 71] width 52 height 23
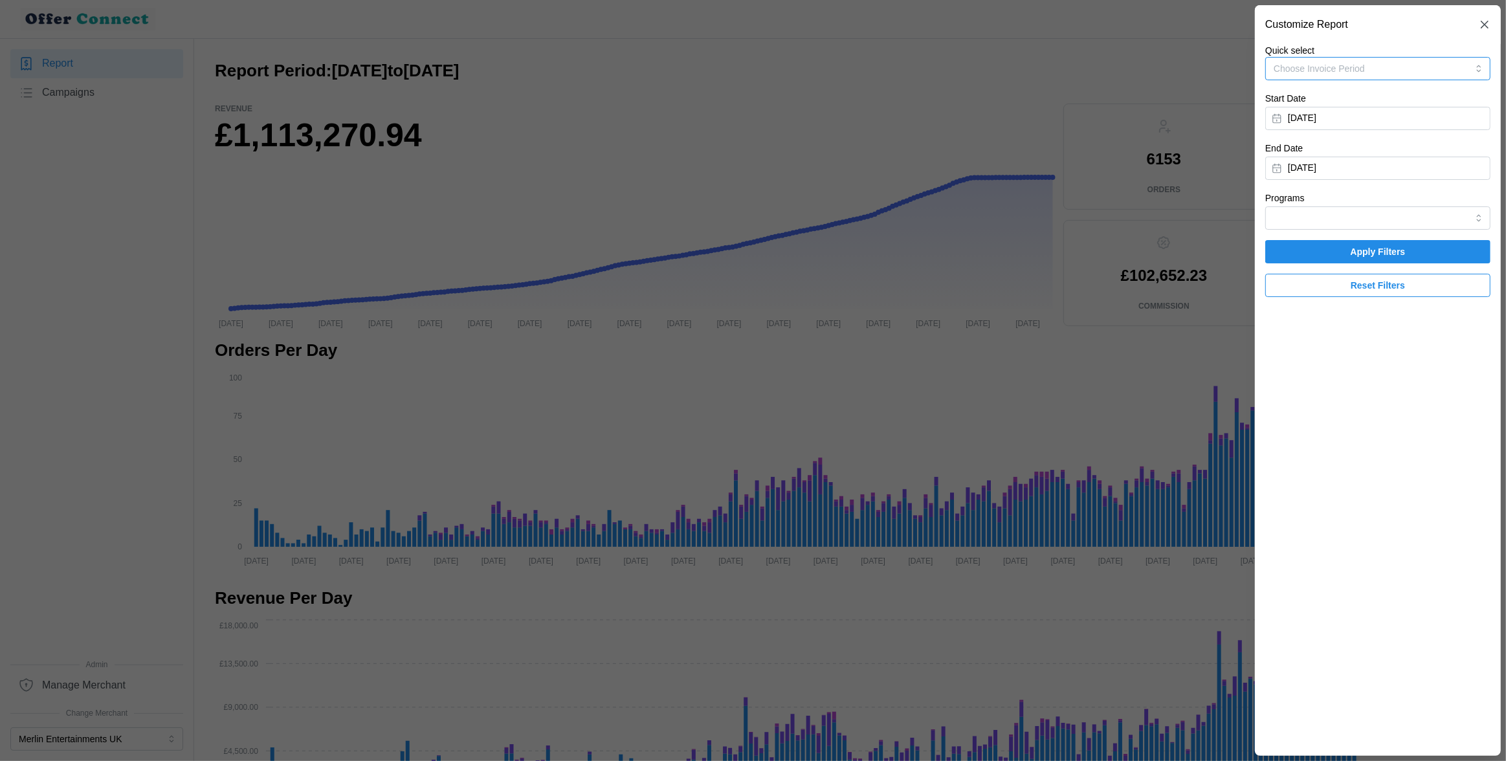
click at [1421, 72] on button "Choose Invoice Period" at bounding box center [1377, 68] width 225 height 23
click at [1387, 170] on div "Invoice-Period-May-2025 21/02/2025 - 20/06/2025" at bounding box center [1378, 173] width 206 height 26
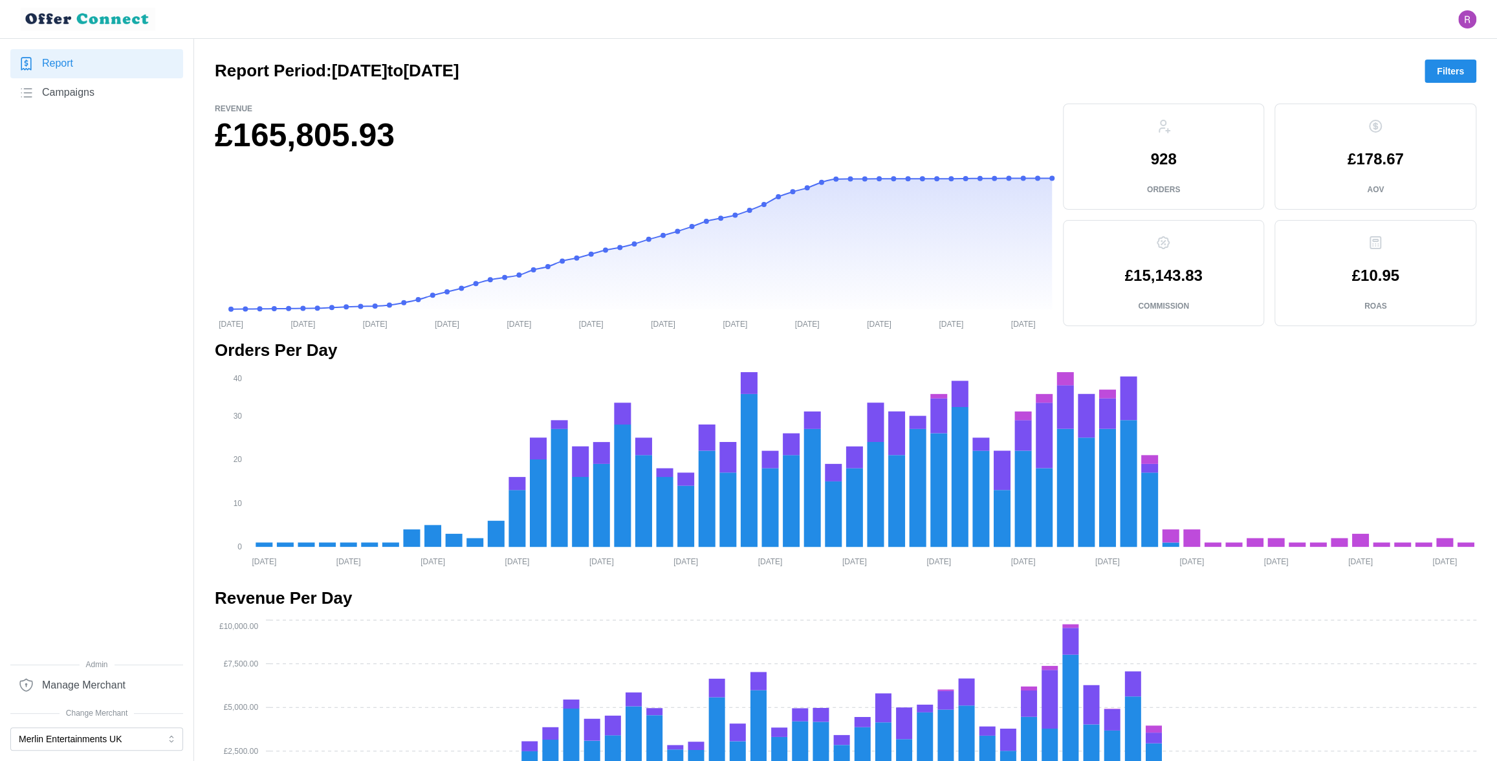
click at [1447, 72] on span "Filters" at bounding box center [1450, 71] width 27 height 22
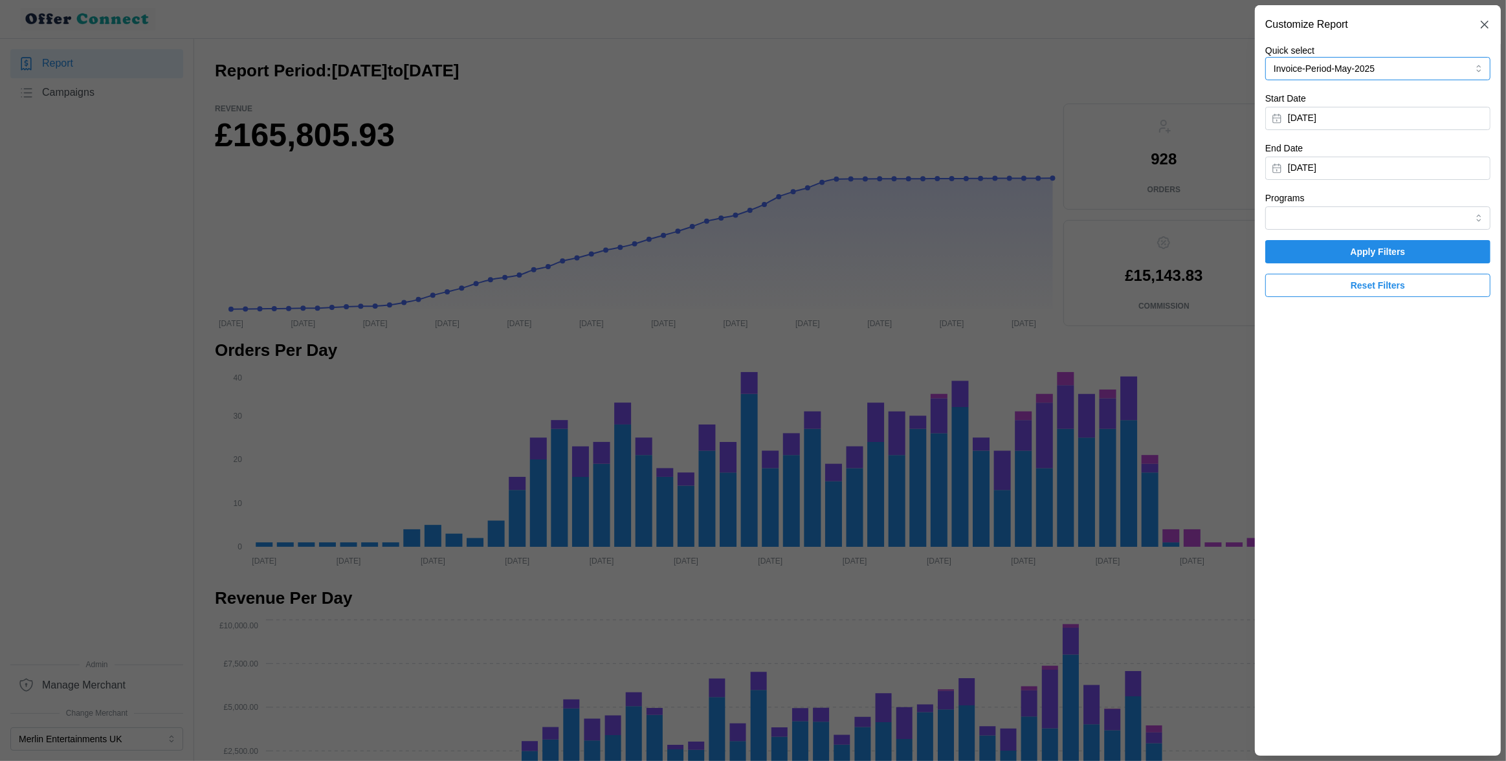
click at [1443, 72] on button "Invoice-Period-May-2025" at bounding box center [1377, 68] width 225 height 23
click at [1378, 136] on p "Invoice-Period-June-2025" at bounding box center [1327, 134] width 104 height 14
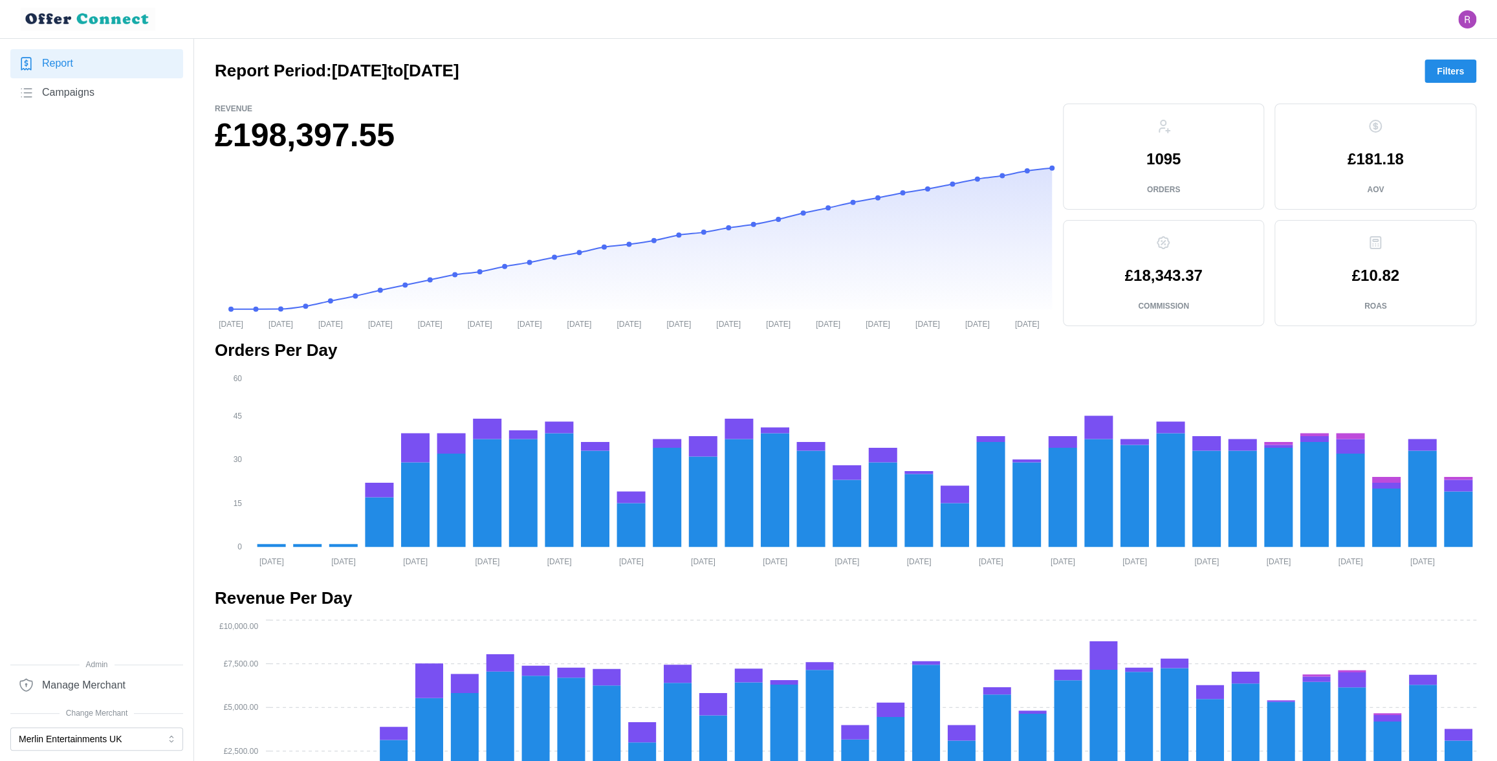
click at [1460, 72] on span "Filters" at bounding box center [1450, 71] width 27 height 22
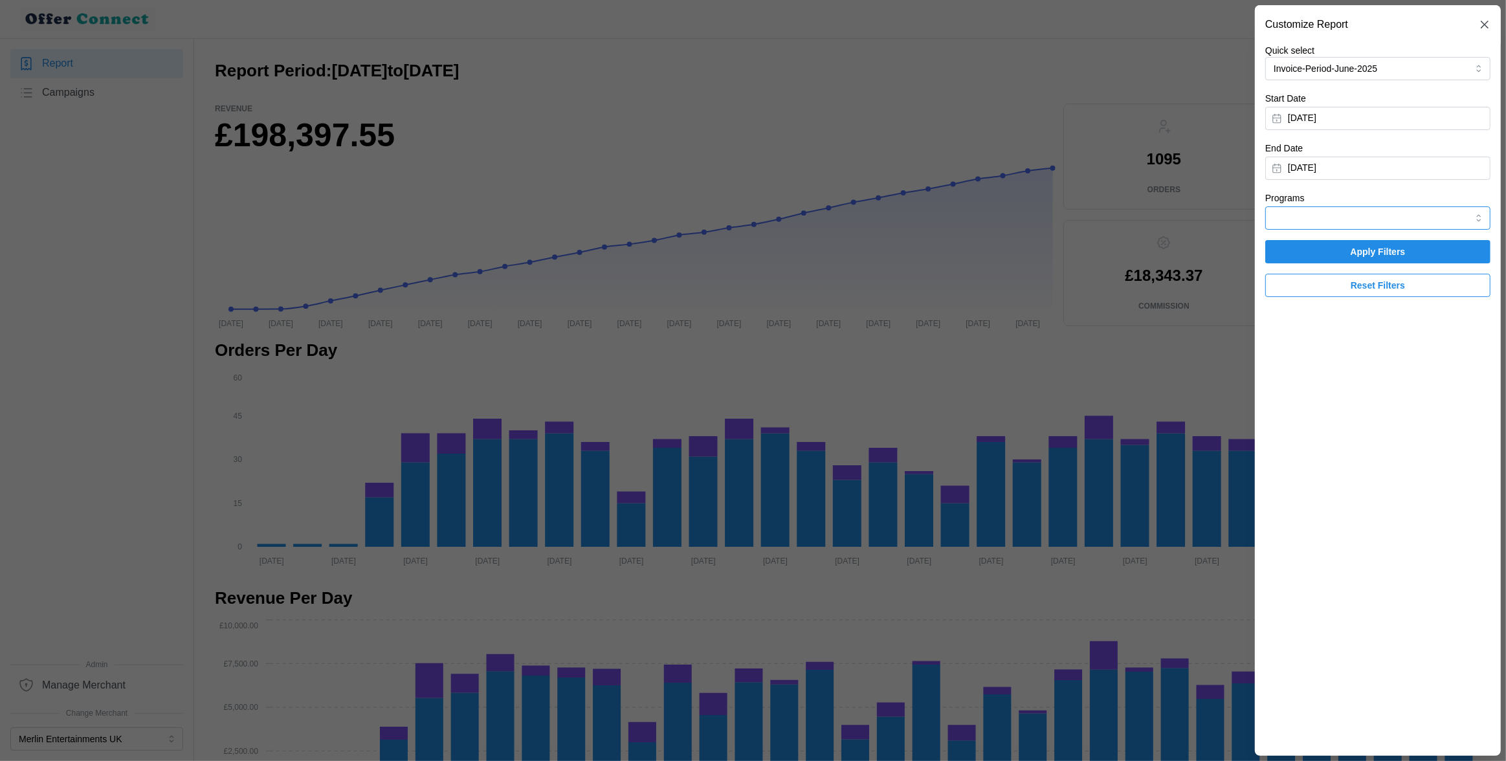
click at [1332, 219] on input "Programs" at bounding box center [1377, 217] width 225 height 23
click at [1297, 296] on span "HyperJar" at bounding box center [1293, 292] width 37 height 14
type input "HyperJar"
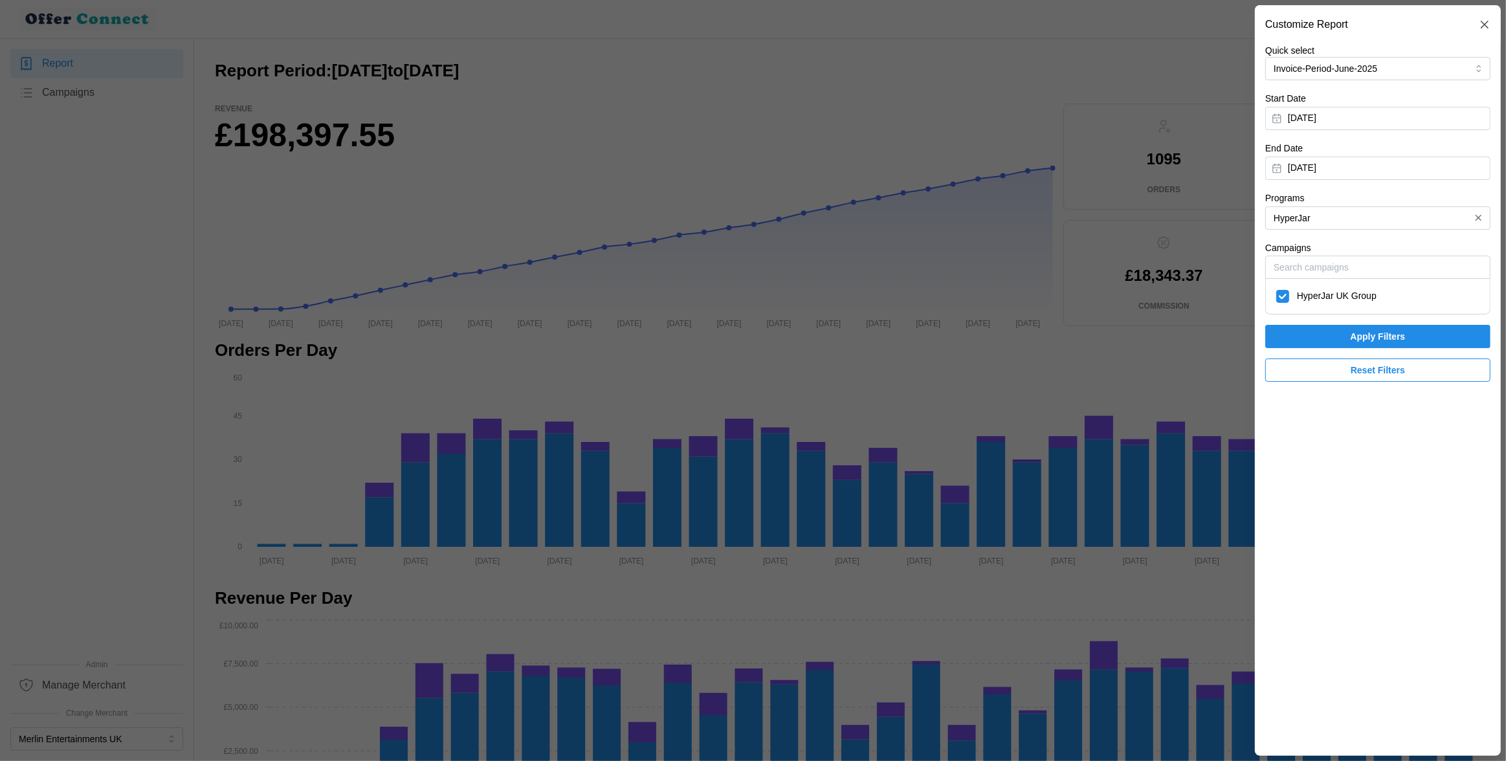
click at [1307, 327] on span "Apply Filters" at bounding box center [1377, 336] width 201 height 22
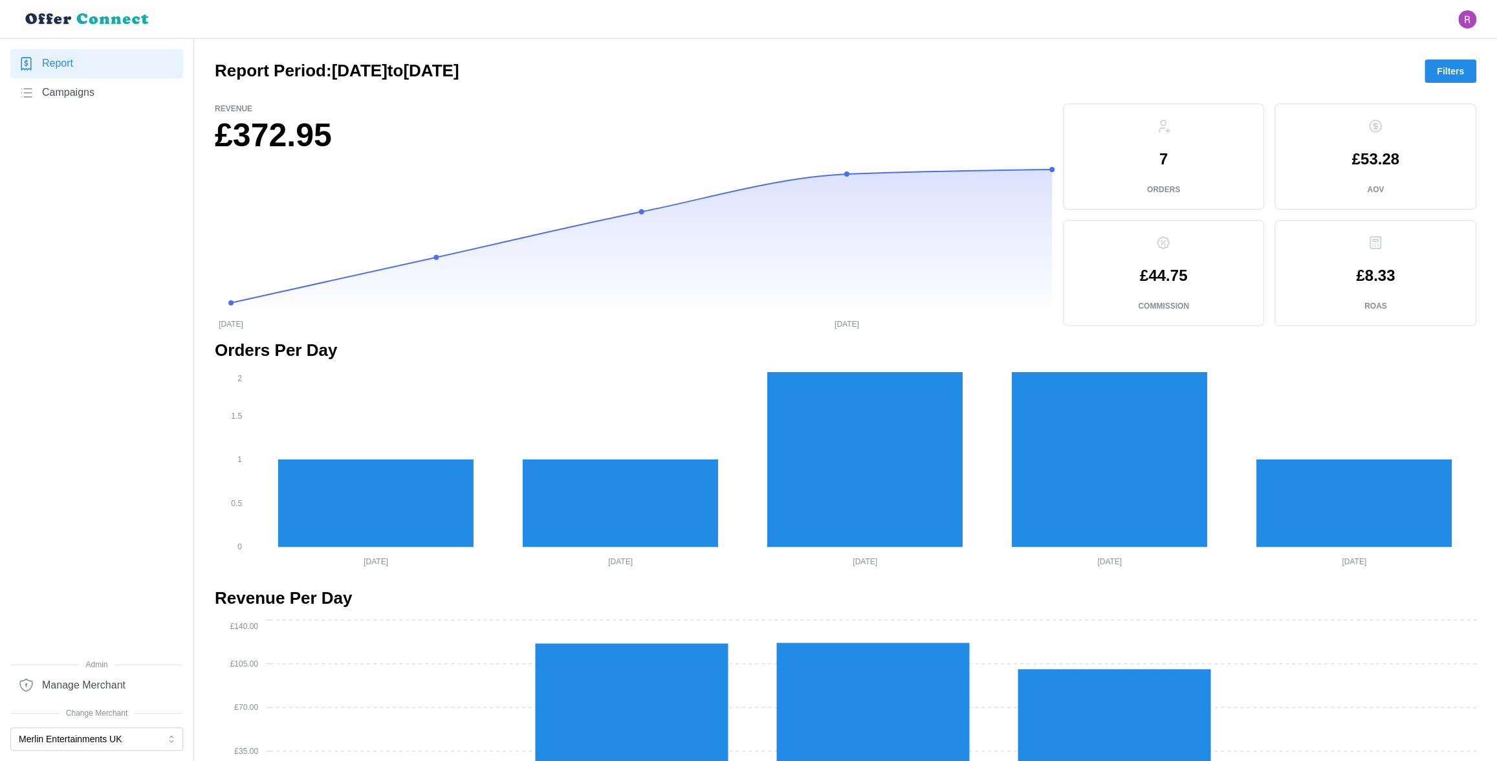
click at [1477, 76] on main "Report Period: 16/05/2025 to 28/06/2025 Filters Revenue £372.95 23/06/2025 26/0…" at bounding box center [748, 696] width 1497 height 1392
click at [1460, 76] on button "Filters" at bounding box center [1451, 71] width 52 height 23
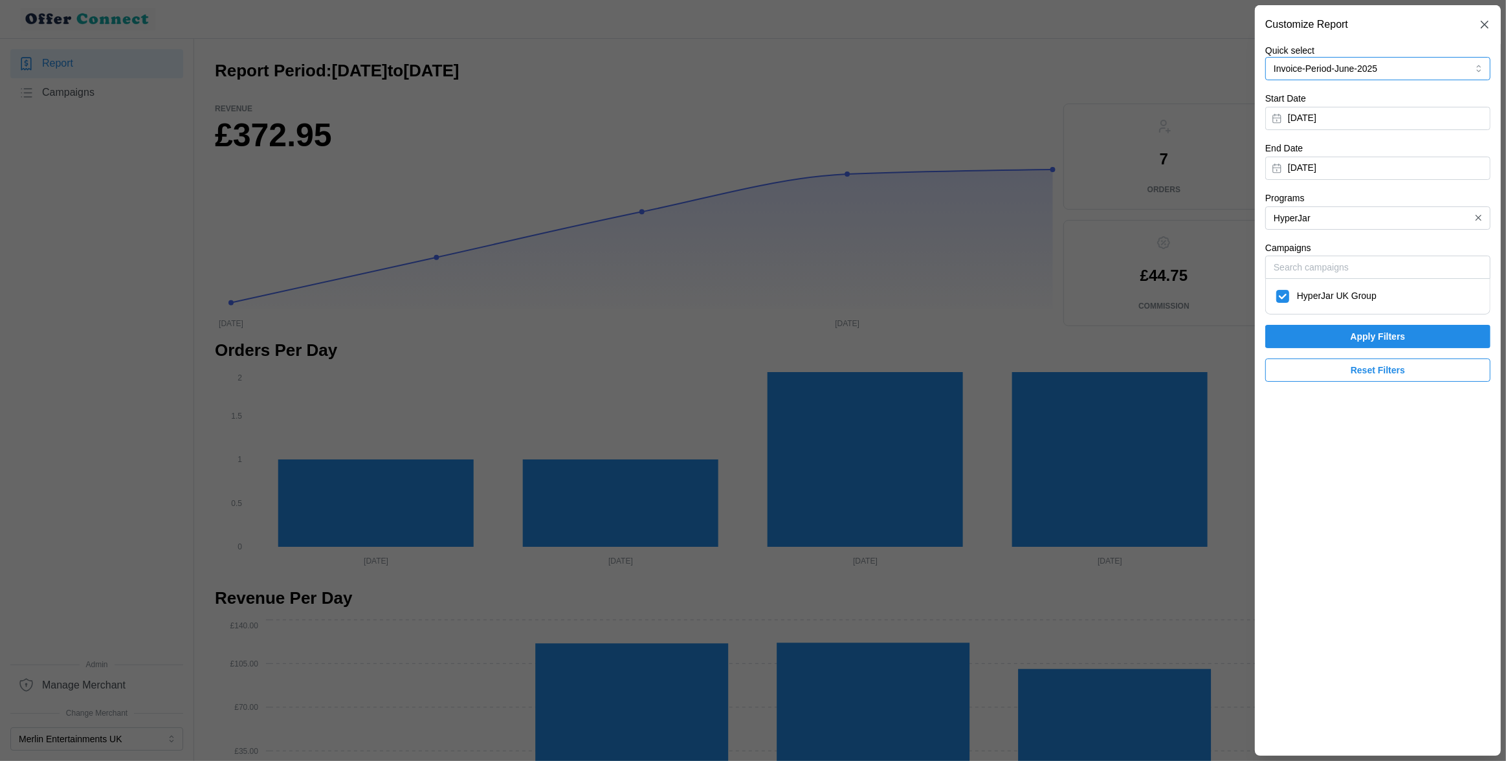
click at [1406, 69] on button "Invoice-Period-June-2025" at bounding box center [1377, 68] width 225 height 23
click at [1375, 107] on p "24/06/2025 - 29/07/2025" at bounding box center [1325, 113] width 100 height 12
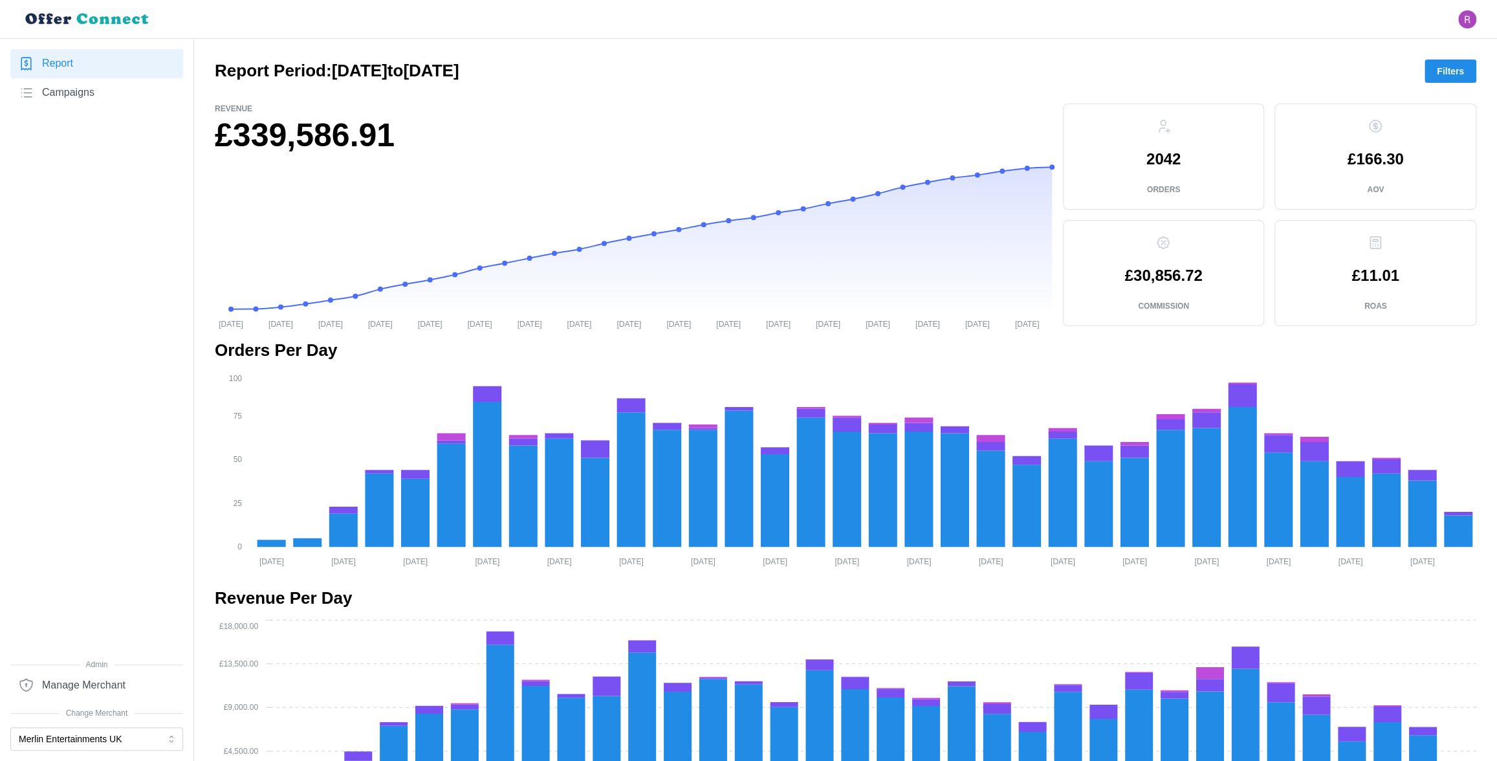
click at [1442, 74] on span "Filters" at bounding box center [1450, 71] width 27 height 22
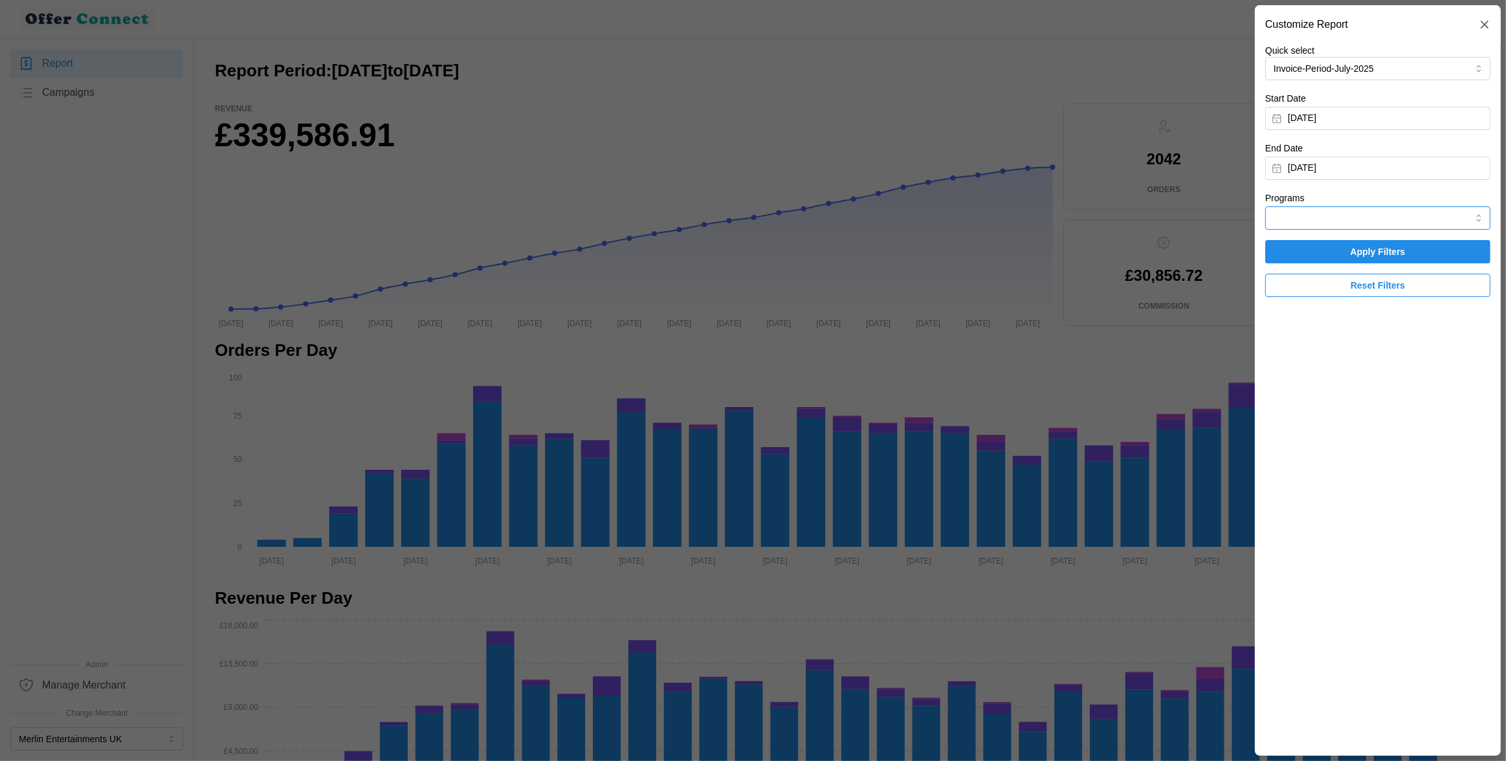
click at [1326, 217] on input "Programs" at bounding box center [1377, 217] width 225 height 23
click at [1308, 292] on span "HyperJar" at bounding box center [1293, 292] width 37 height 14
type input "HyperJar"
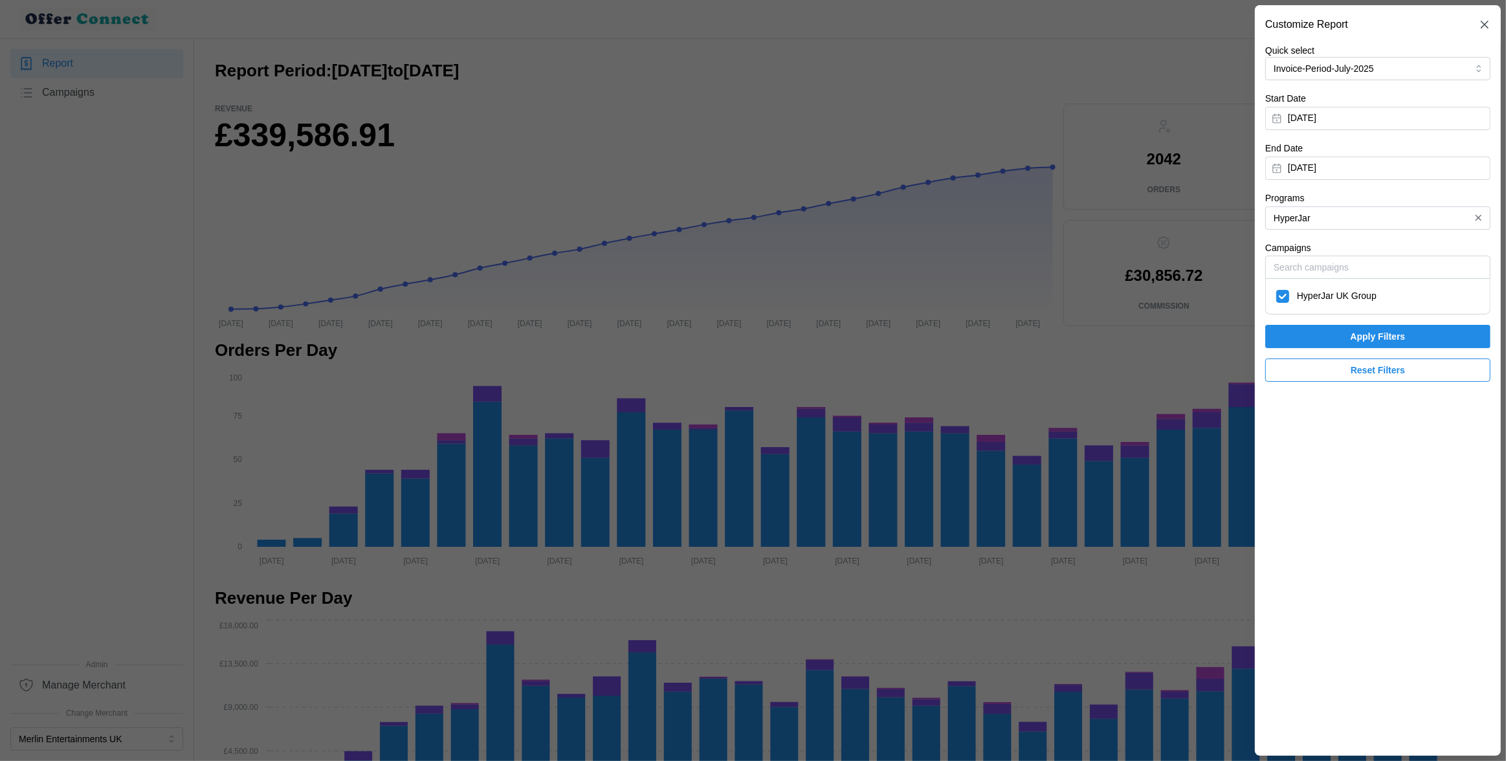
click at [1311, 340] on span "Apply Filters" at bounding box center [1377, 336] width 201 height 22
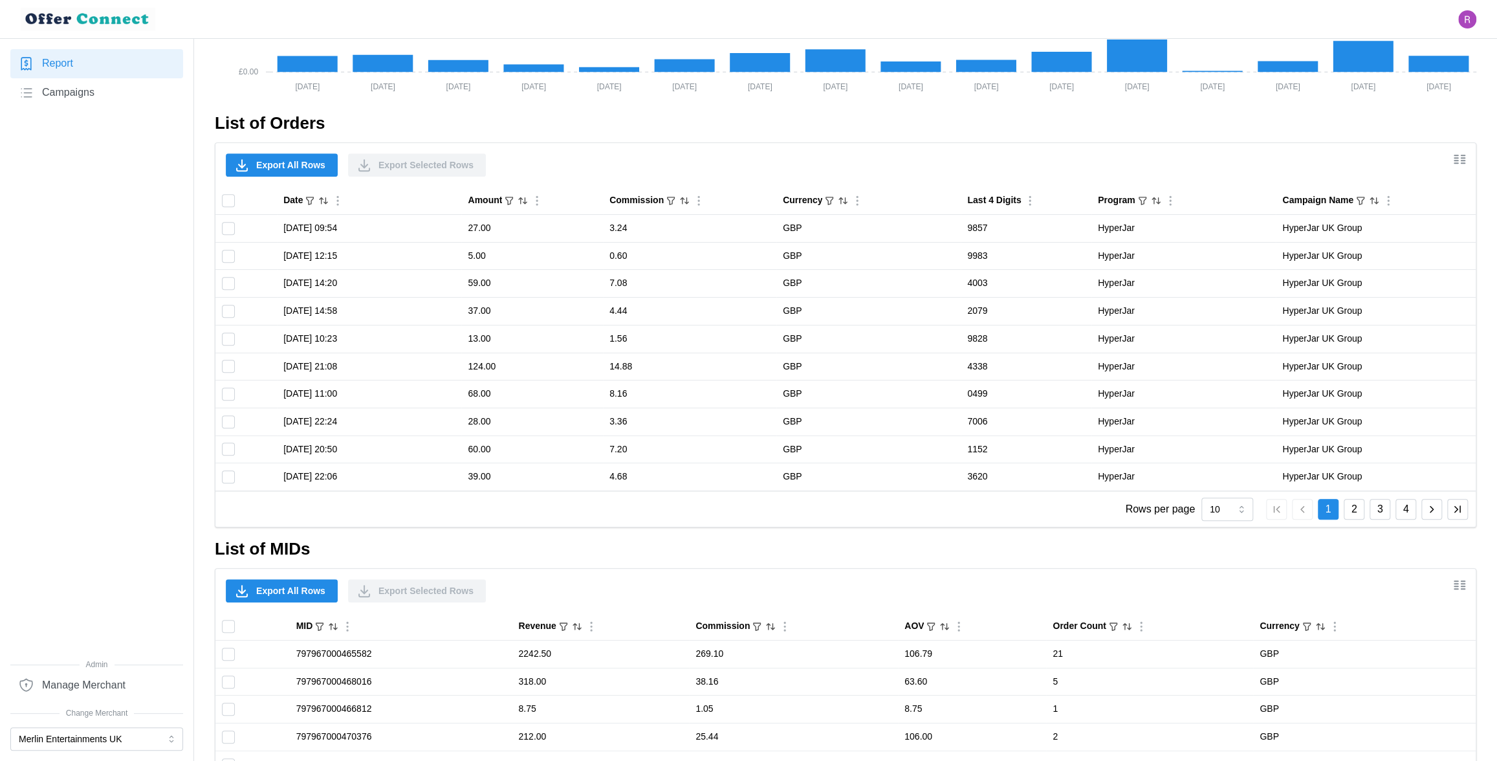
scroll to position [879, 0]
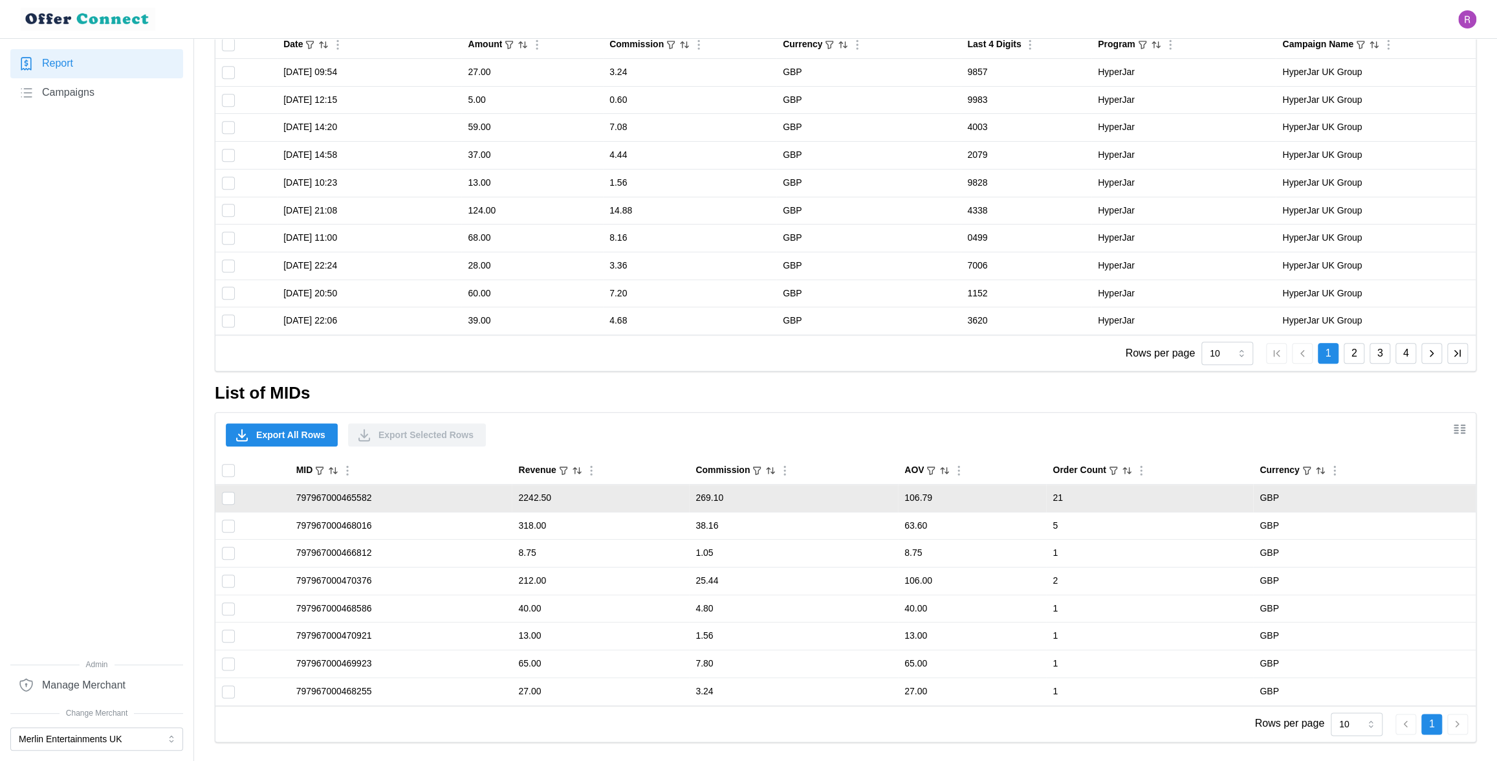
click at [528, 494] on td "2242.50" at bounding box center [600, 499] width 177 height 28
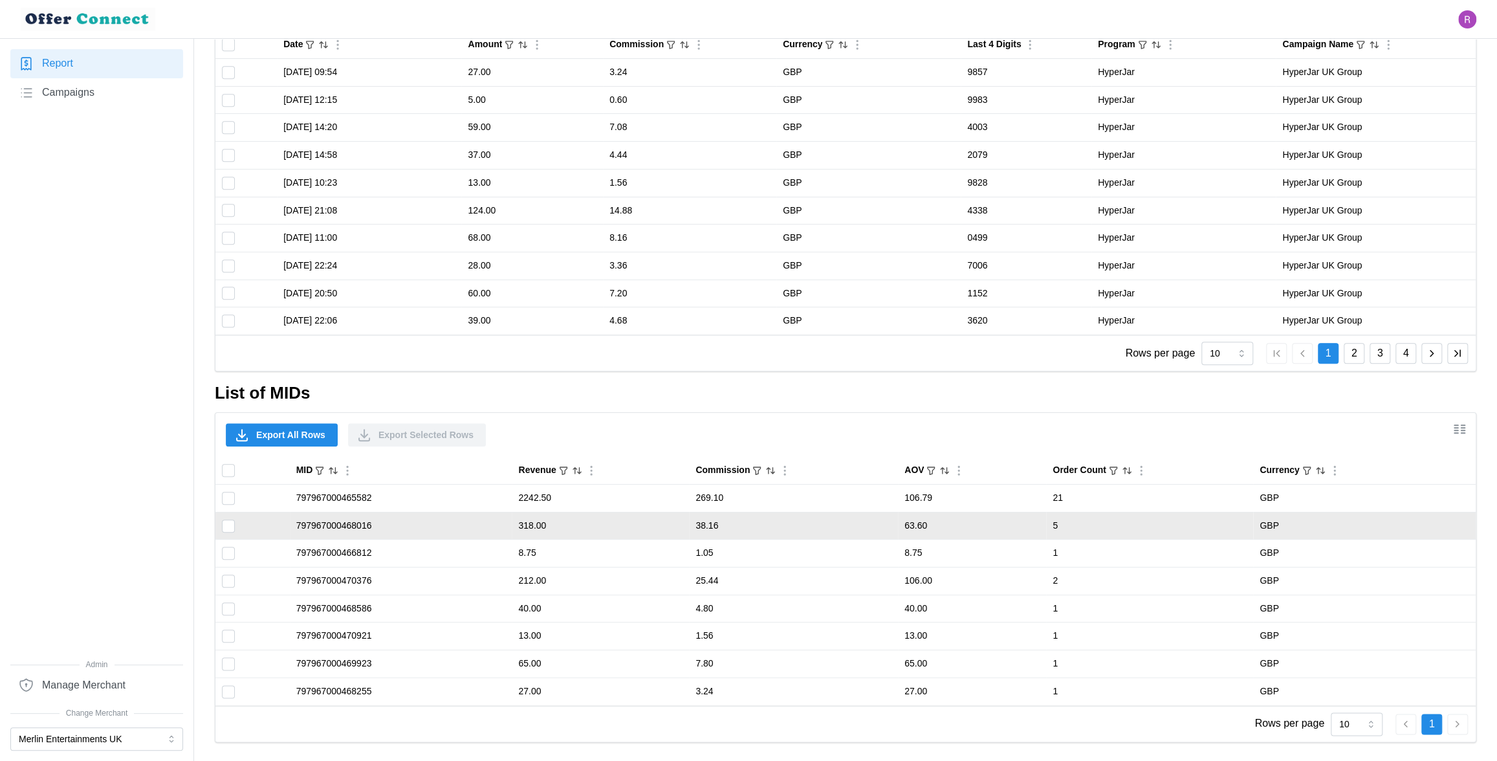
click at [526, 525] on td "318.00" at bounding box center [600, 526] width 177 height 28
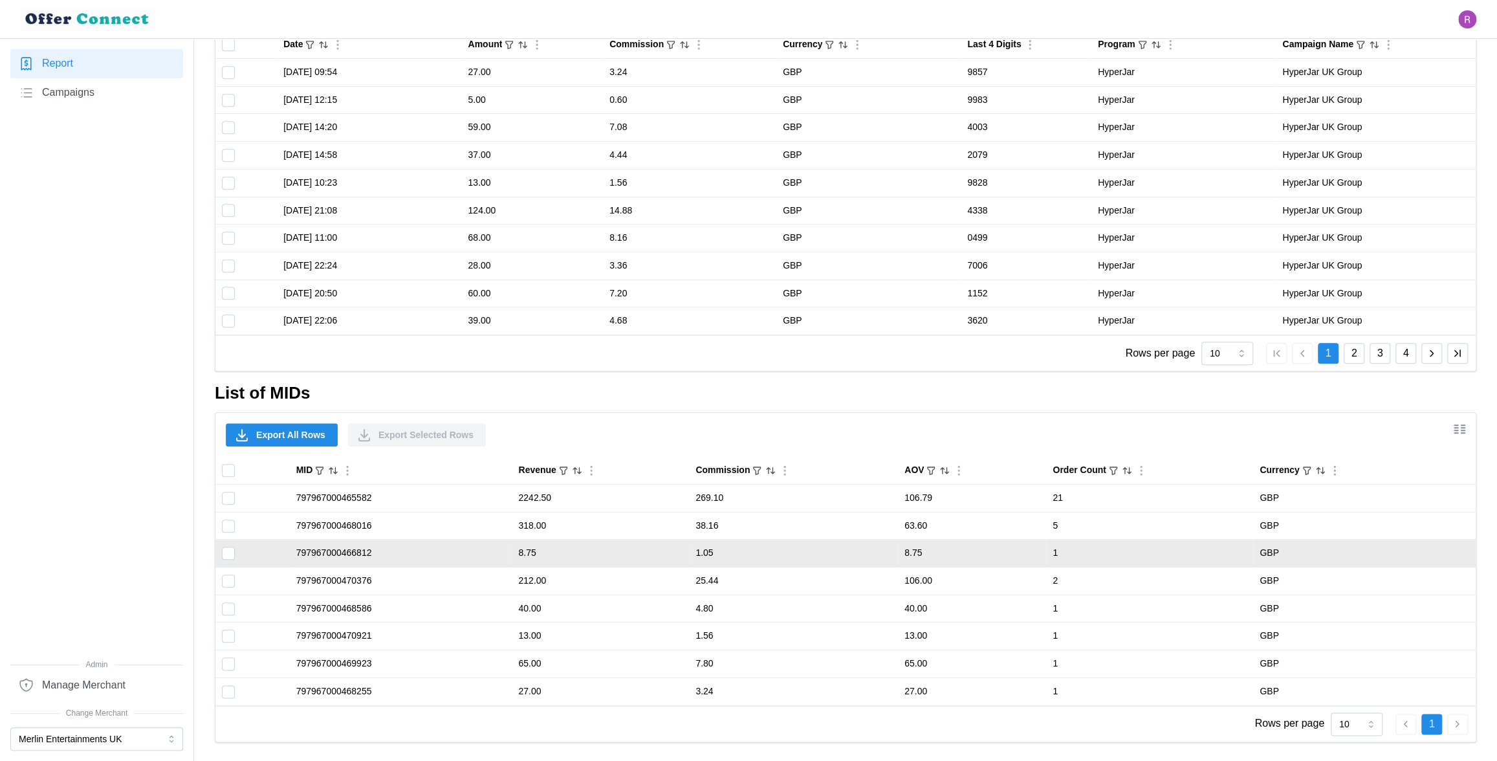
click at [529, 551] on td "8.75" at bounding box center [600, 554] width 177 height 28
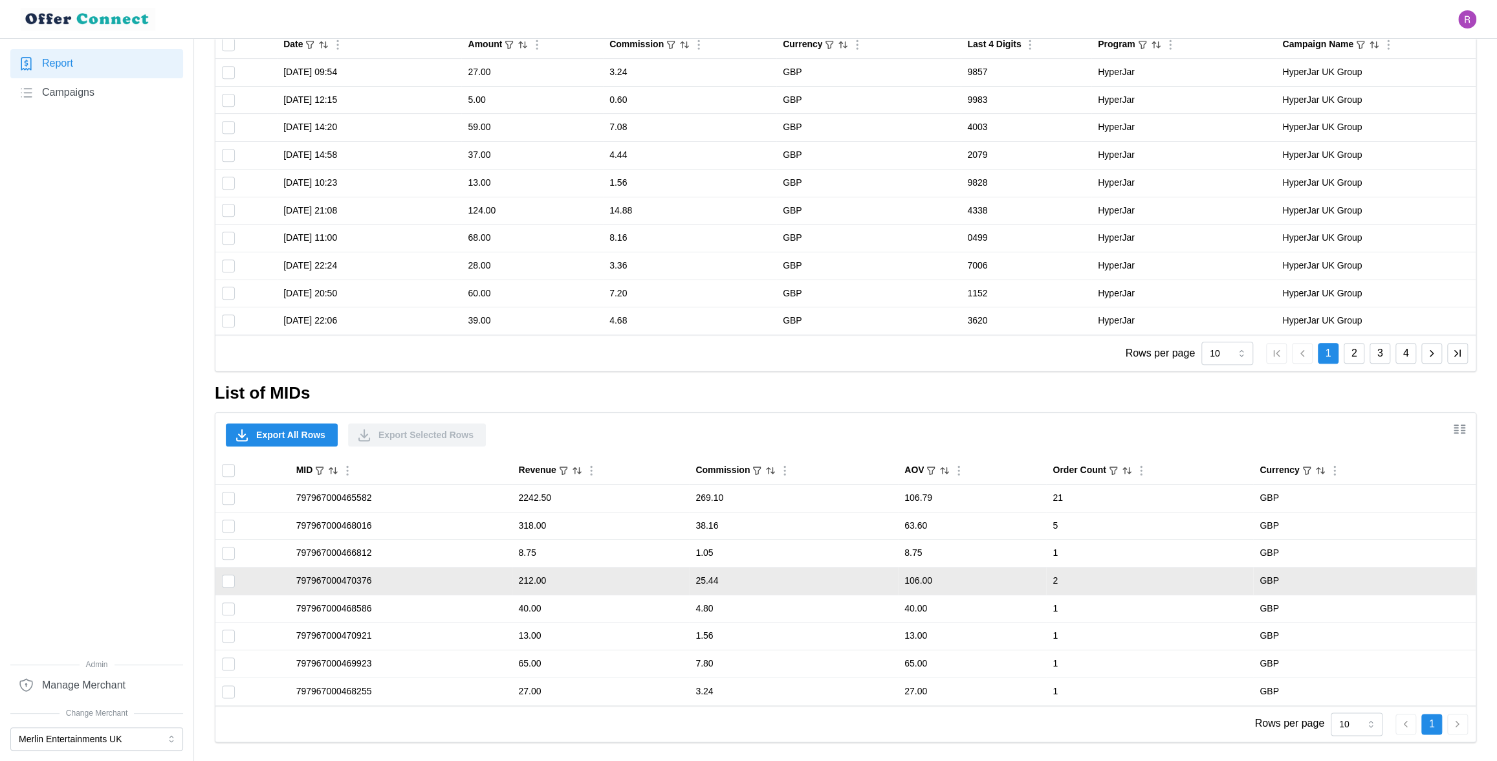
click at [529, 577] on td "212.00" at bounding box center [600, 581] width 177 height 28
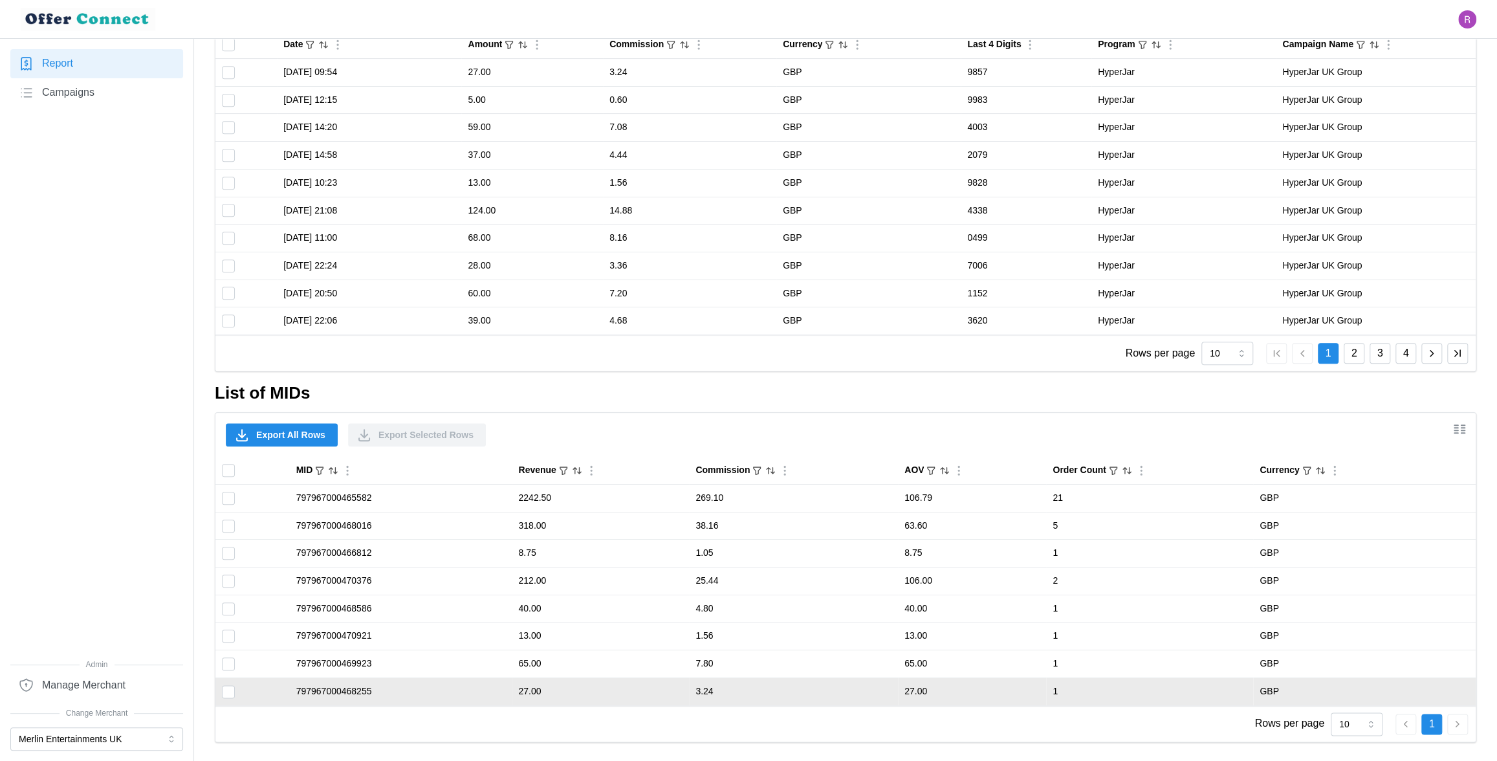
click at [523, 690] on td "27.00" at bounding box center [600, 690] width 177 height 27
click at [375, 689] on td "797967000468255" at bounding box center [401, 690] width 223 height 27
click at [348, 689] on td "797967000468255" at bounding box center [401, 690] width 223 height 27
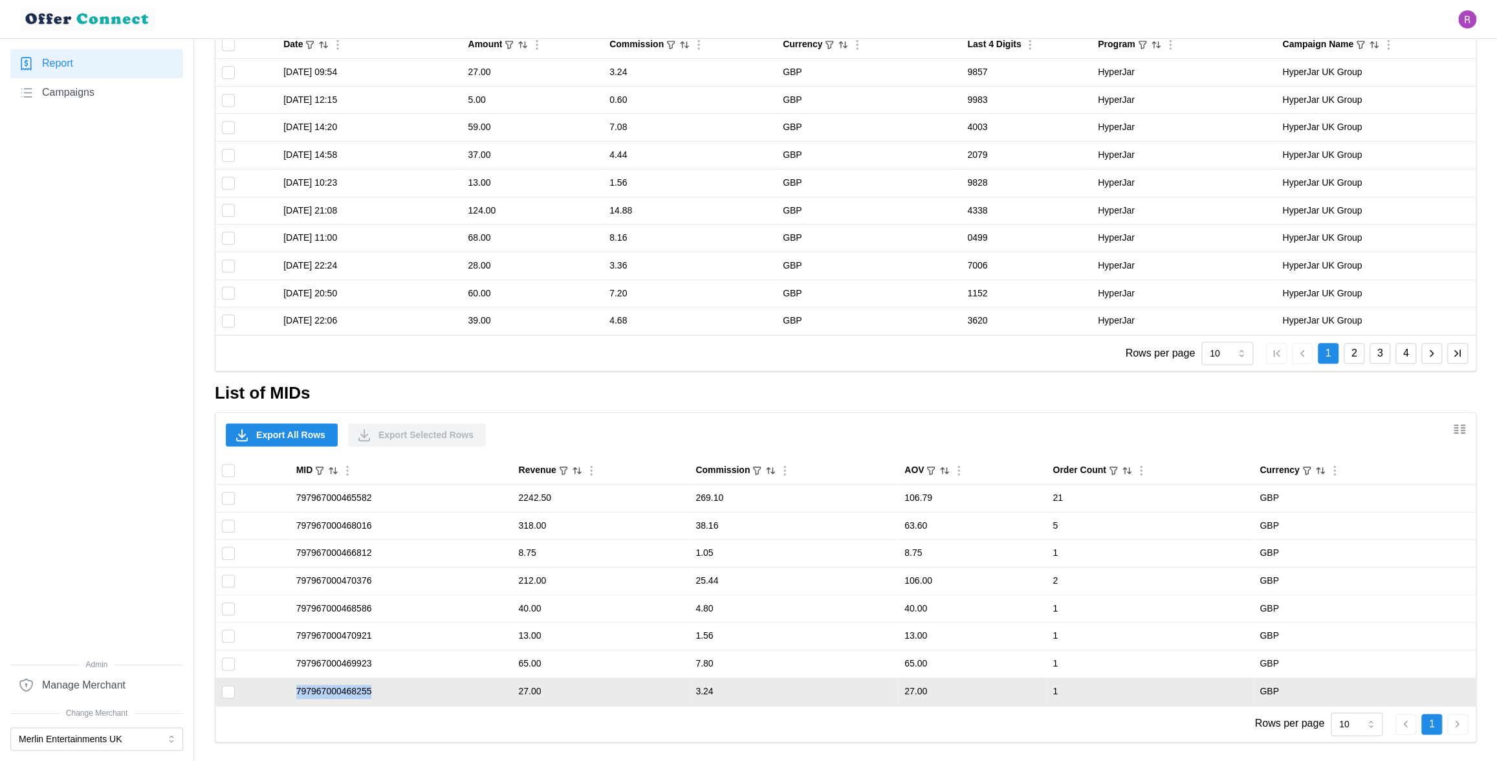
click at [348, 689] on td "797967000468255" at bounding box center [401, 690] width 223 height 27
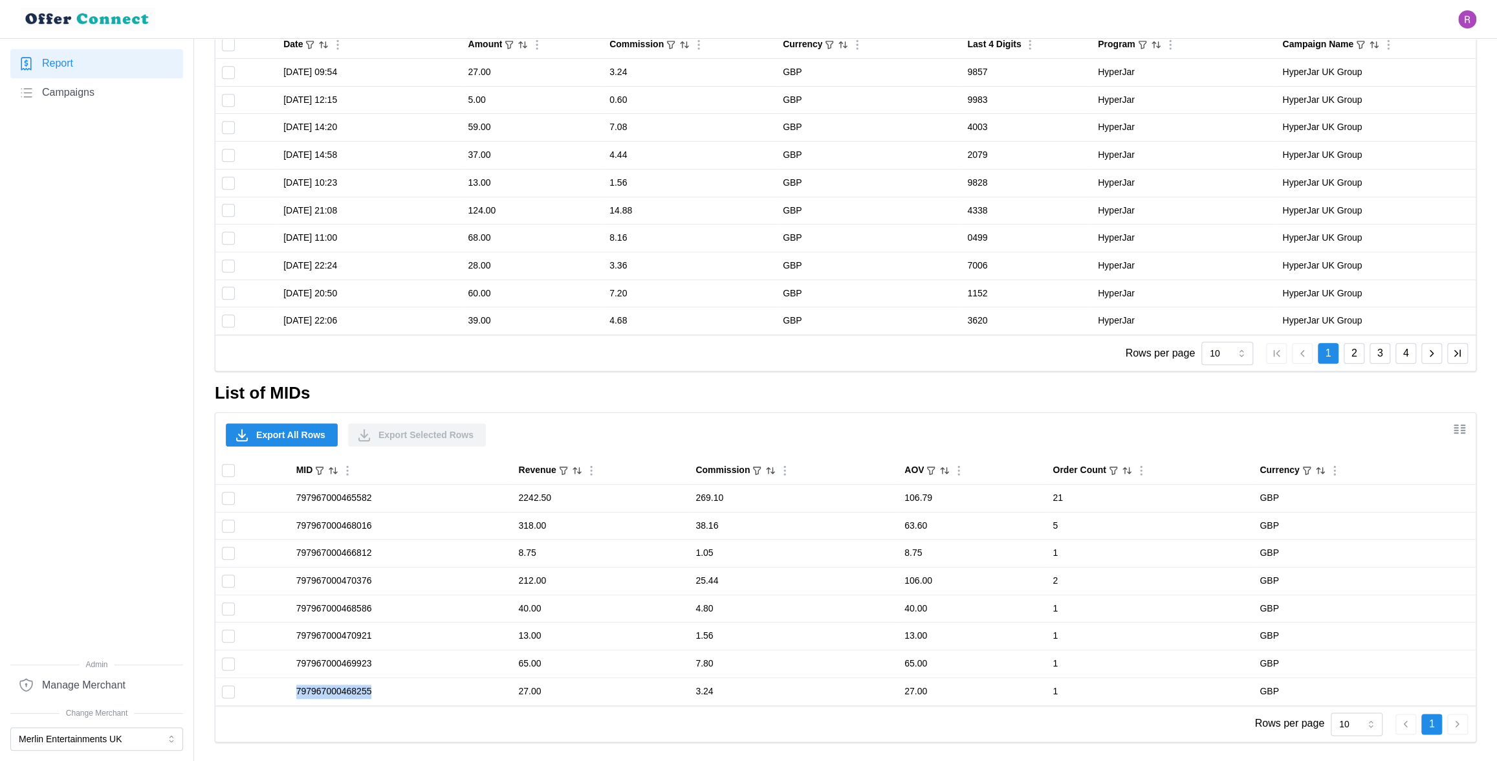
copy td "797967000468255"
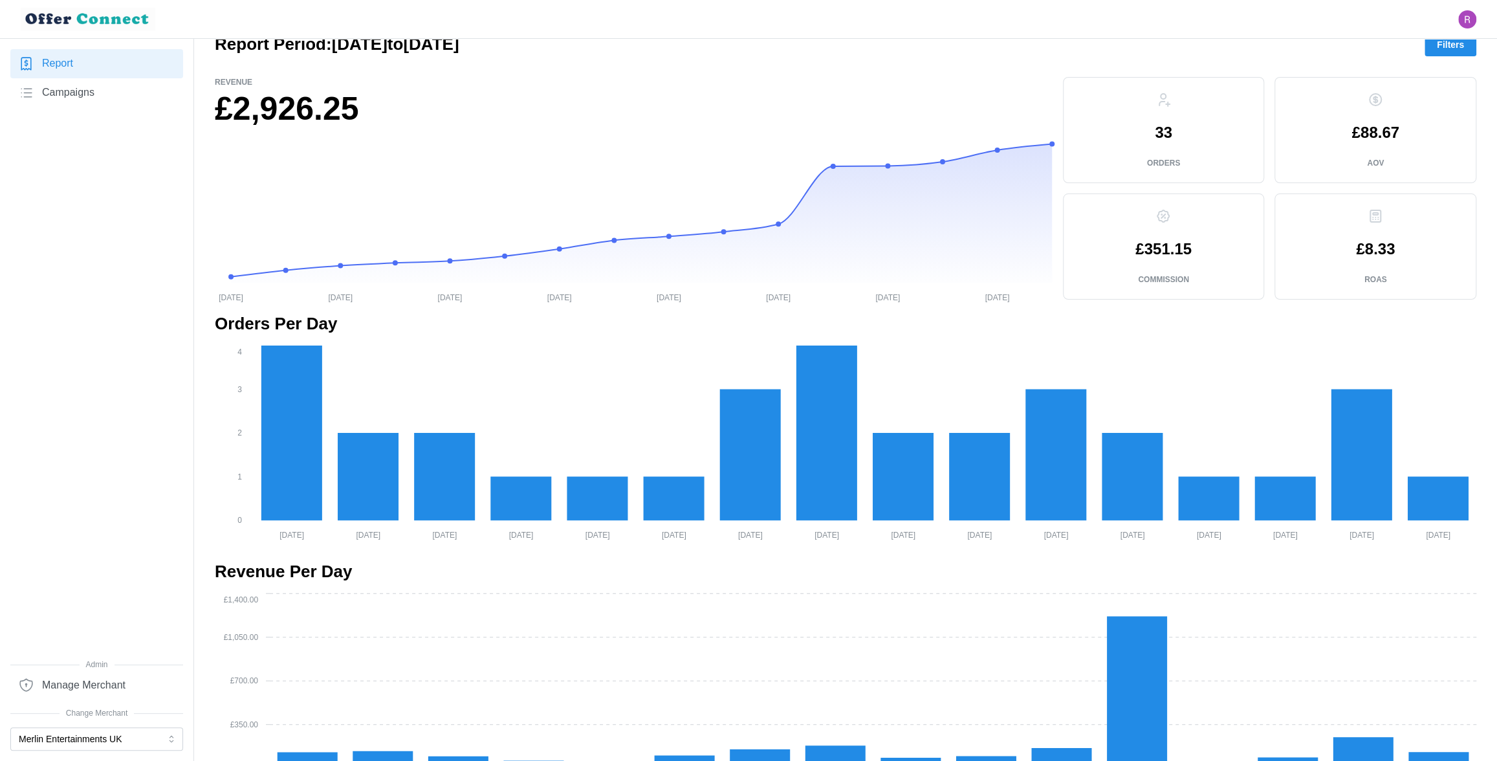
scroll to position [0, 0]
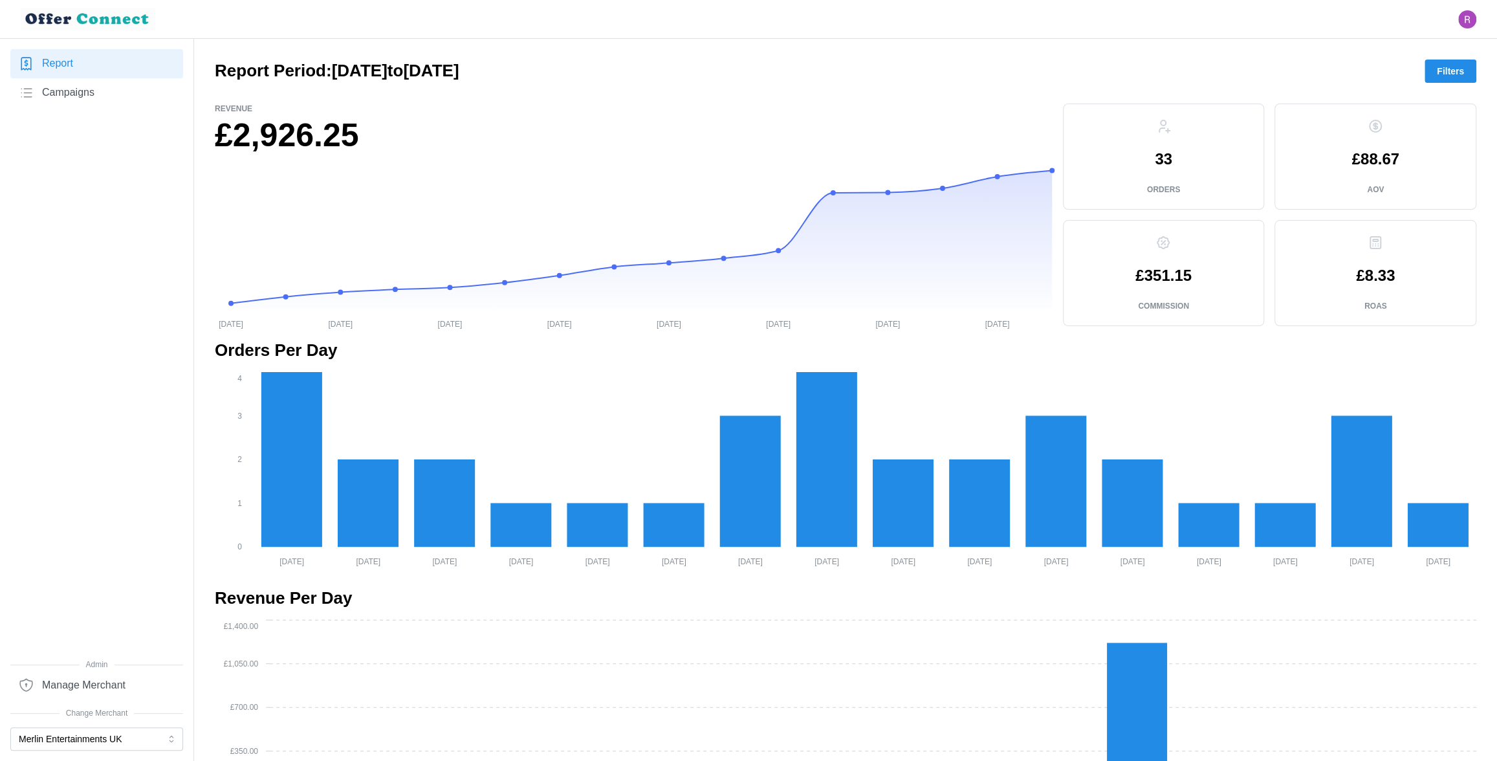
click at [1456, 75] on span "Filters" at bounding box center [1450, 71] width 27 height 22
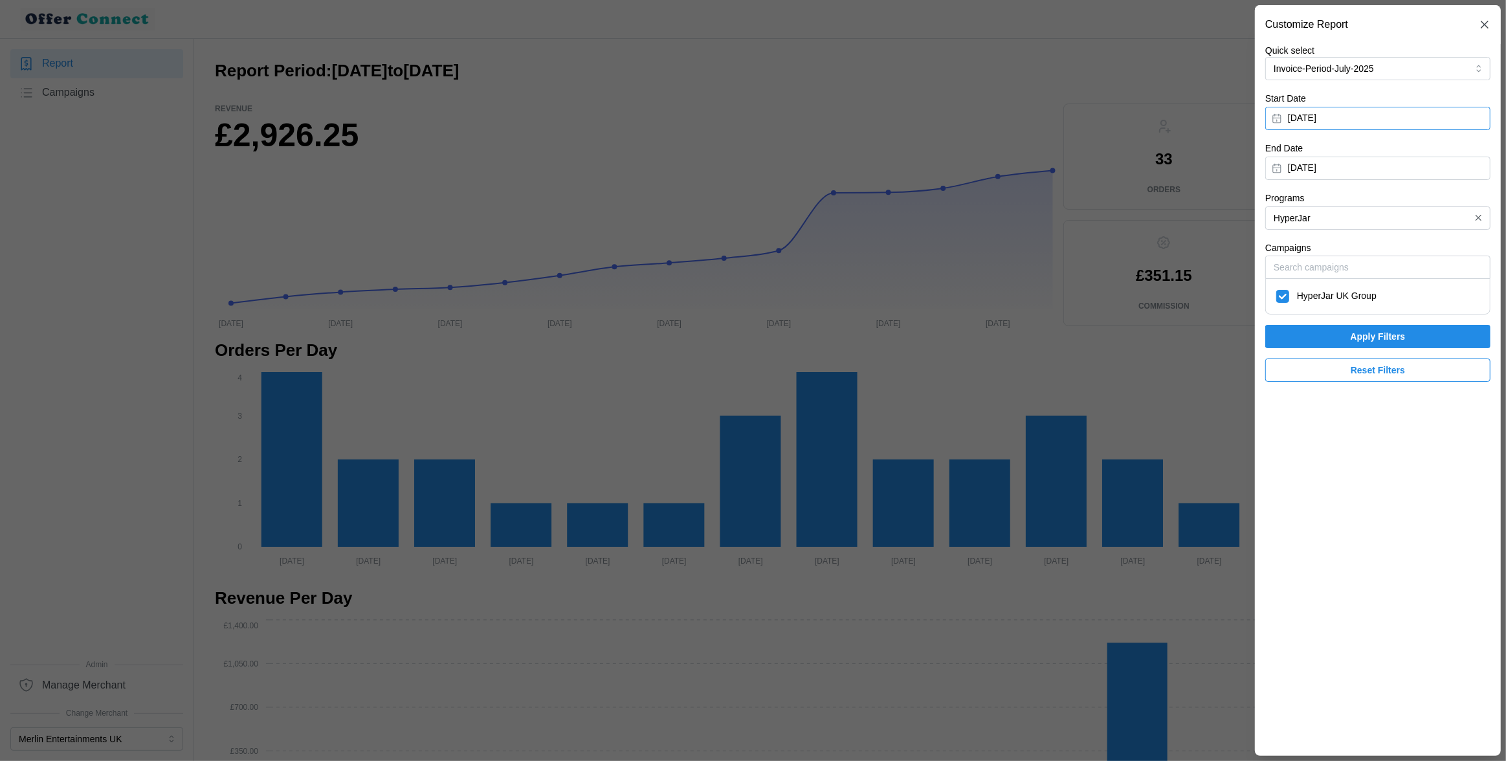
click at [1352, 119] on button "June 24, 2025" at bounding box center [1377, 118] width 225 height 23
click at [1434, 156] on icon "button" at bounding box center [1432, 155] width 10 height 10
click at [1485, 25] on icon "button" at bounding box center [1484, 25] width 8 height 8
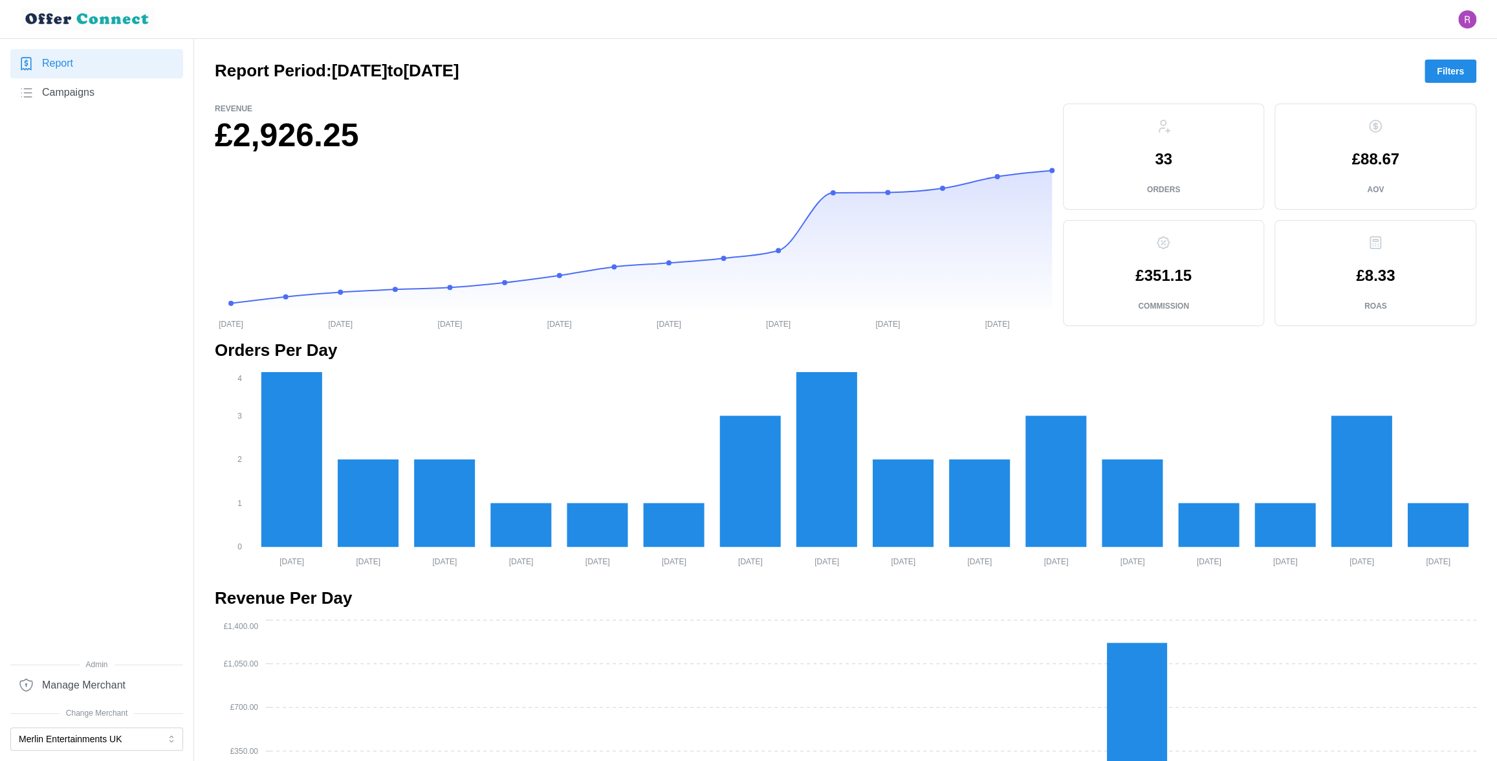
click at [1448, 67] on span "Filters" at bounding box center [1450, 71] width 27 height 22
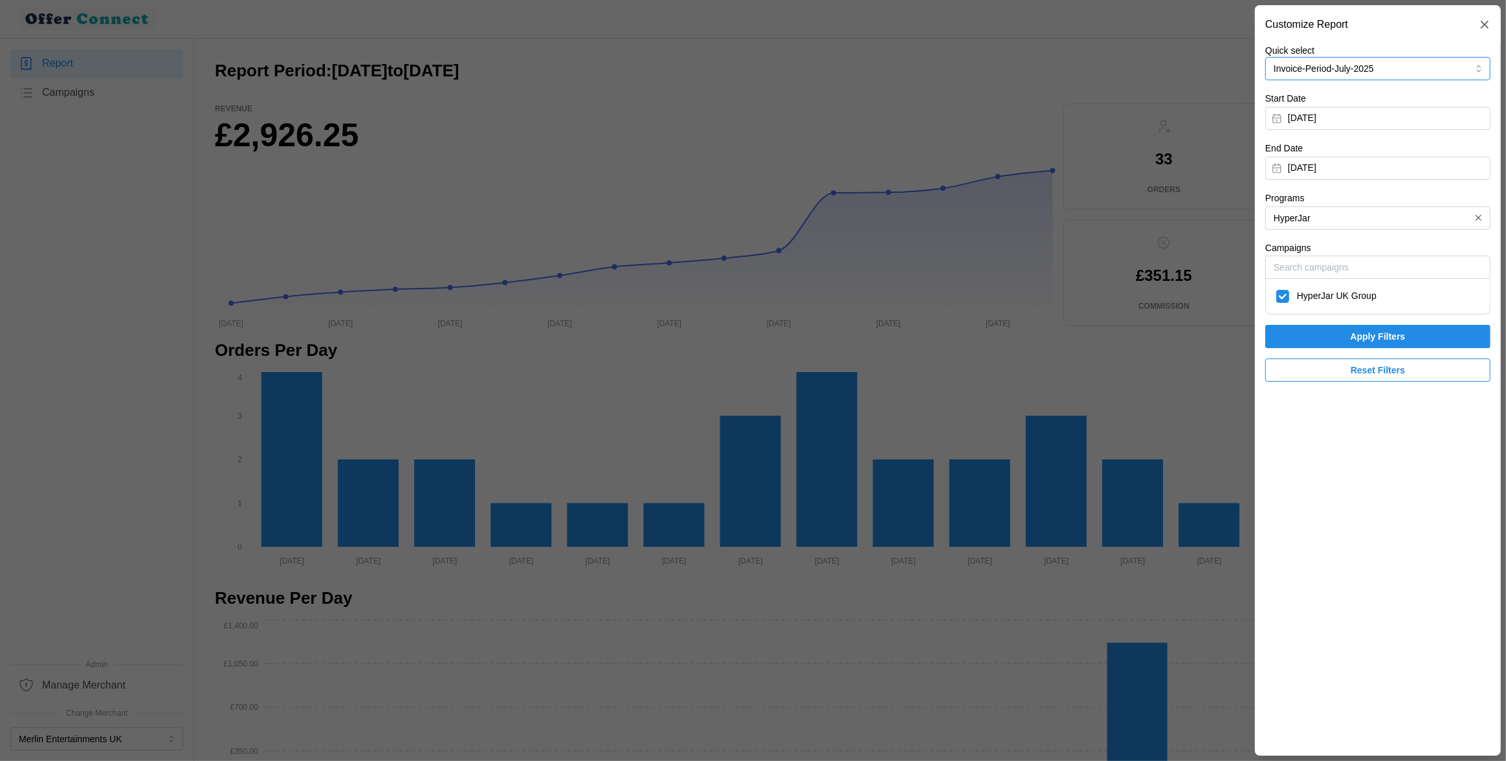
click at [1439, 66] on button "Invoice-Period-July-2025" at bounding box center [1377, 68] width 225 height 23
click at [1378, 133] on p "Invoice-Period-June-2025" at bounding box center [1327, 134] width 104 height 14
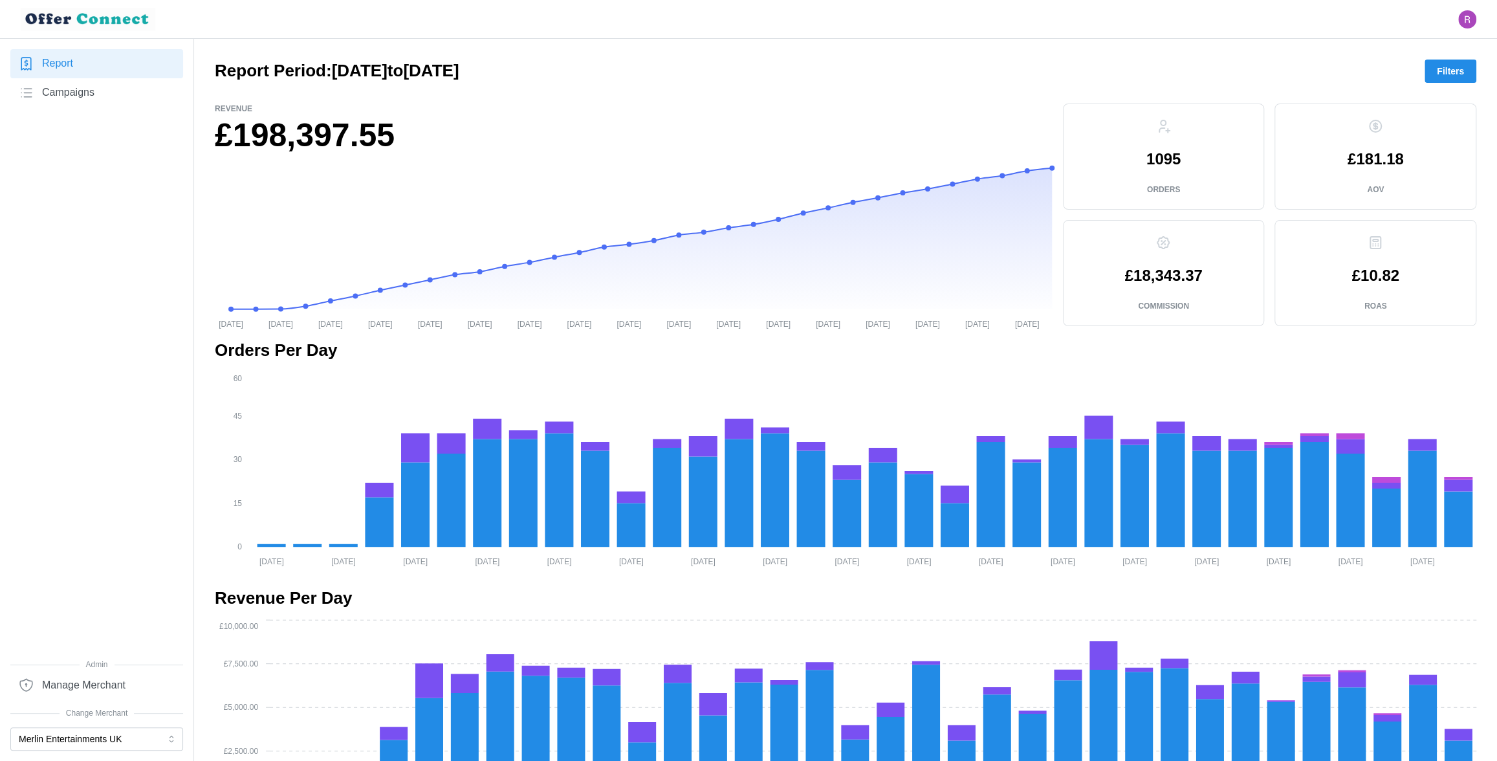
click at [1451, 79] on span "Filters" at bounding box center [1450, 71] width 27 height 22
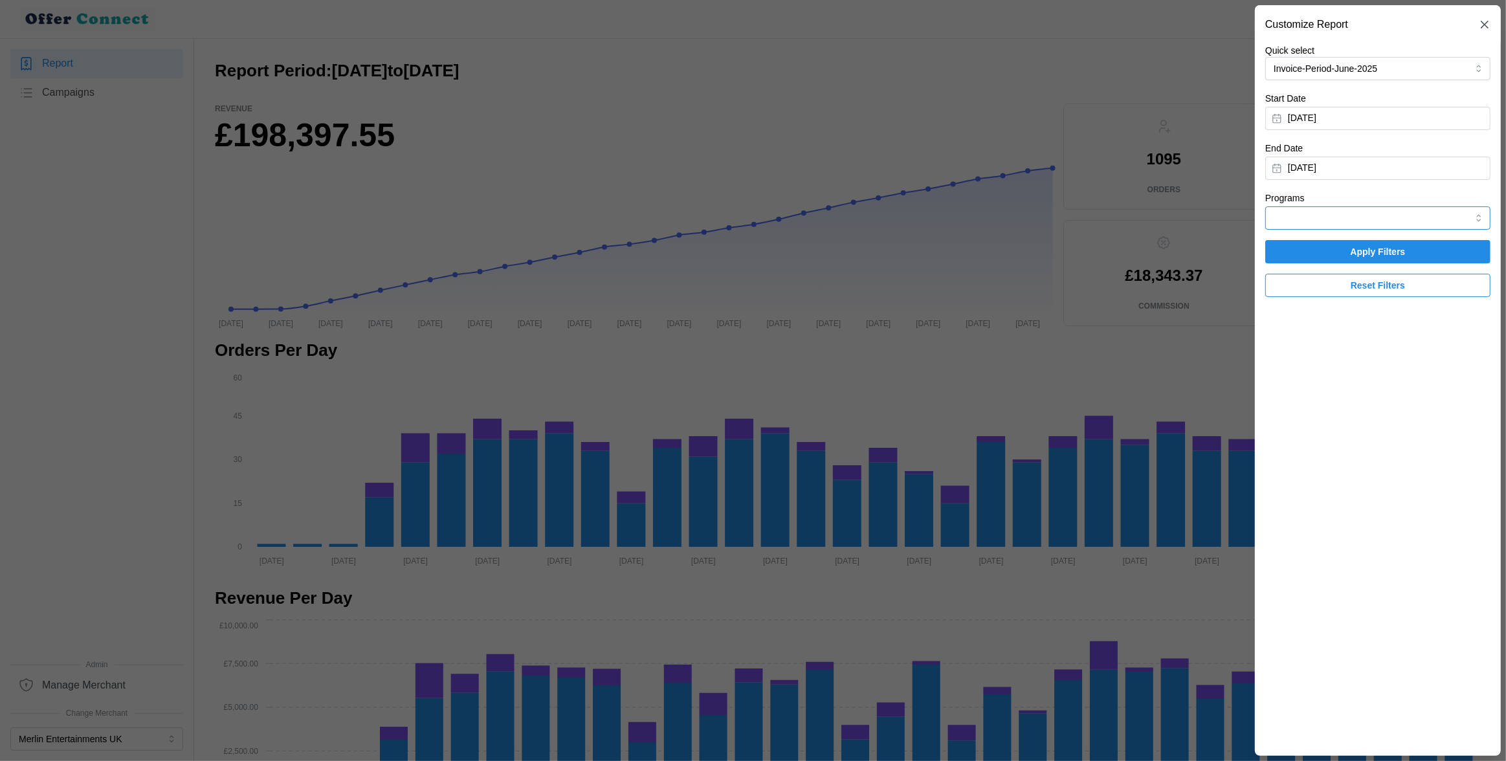
click at [1341, 218] on input "Programs" at bounding box center [1377, 217] width 225 height 23
click at [1302, 295] on span "HyperJar" at bounding box center [1293, 292] width 37 height 14
type input "HyperJar"
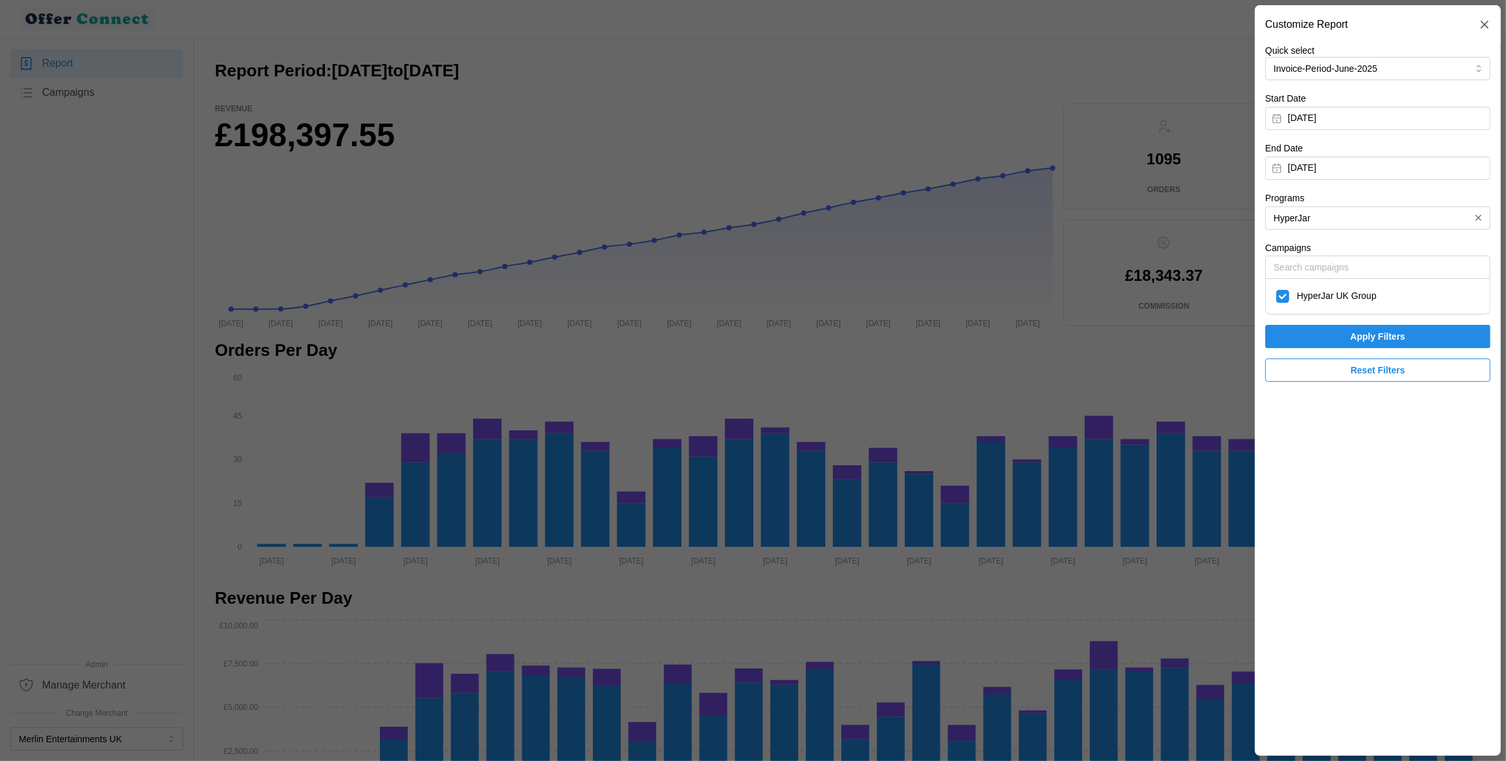
click at [1318, 340] on span "Apply Filters" at bounding box center [1377, 336] width 201 height 22
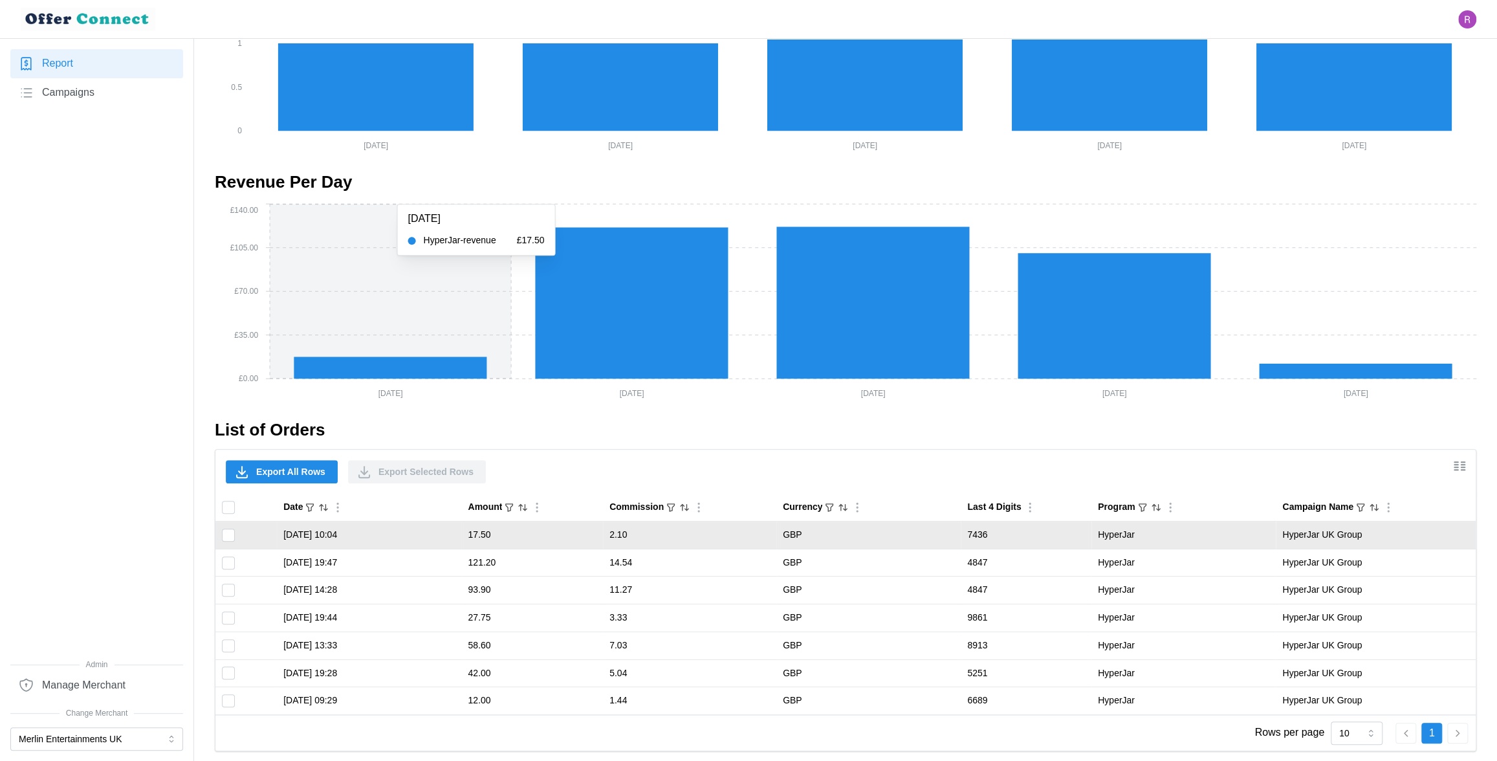
scroll to position [630, 0]
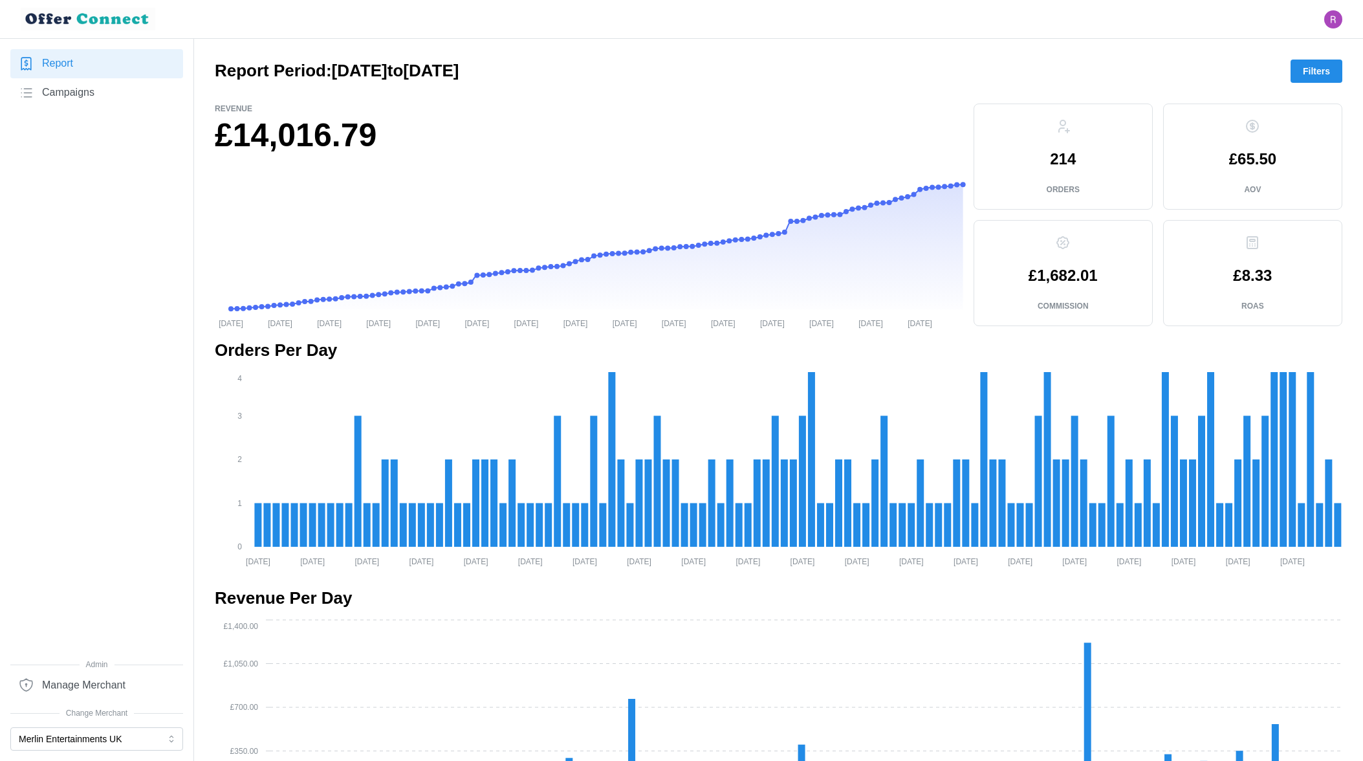
scroll to position [2418, 0]
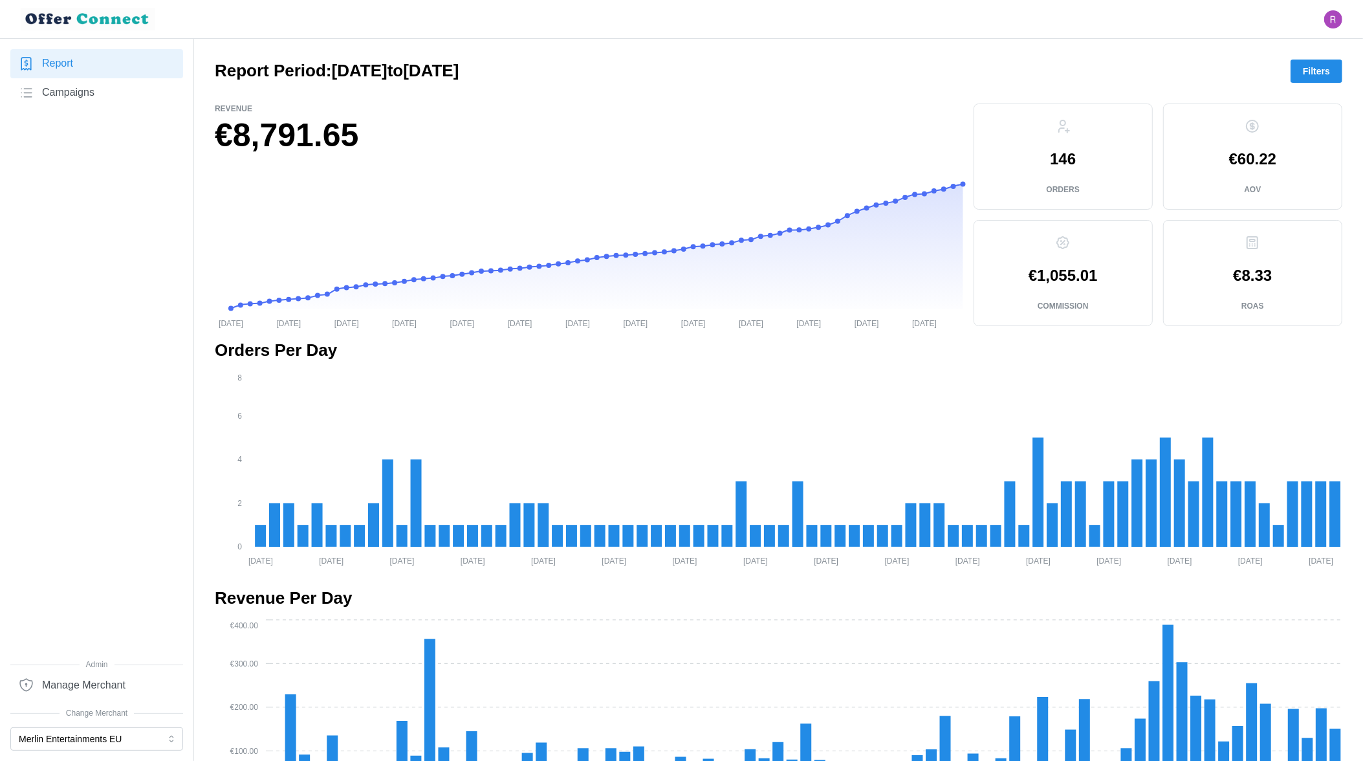
click at [97, 65] on link "Report" at bounding box center [96, 63] width 173 height 29
click at [104, 738] on button "Merlin Entertainments EU" at bounding box center [96, 738] width 173 height 23
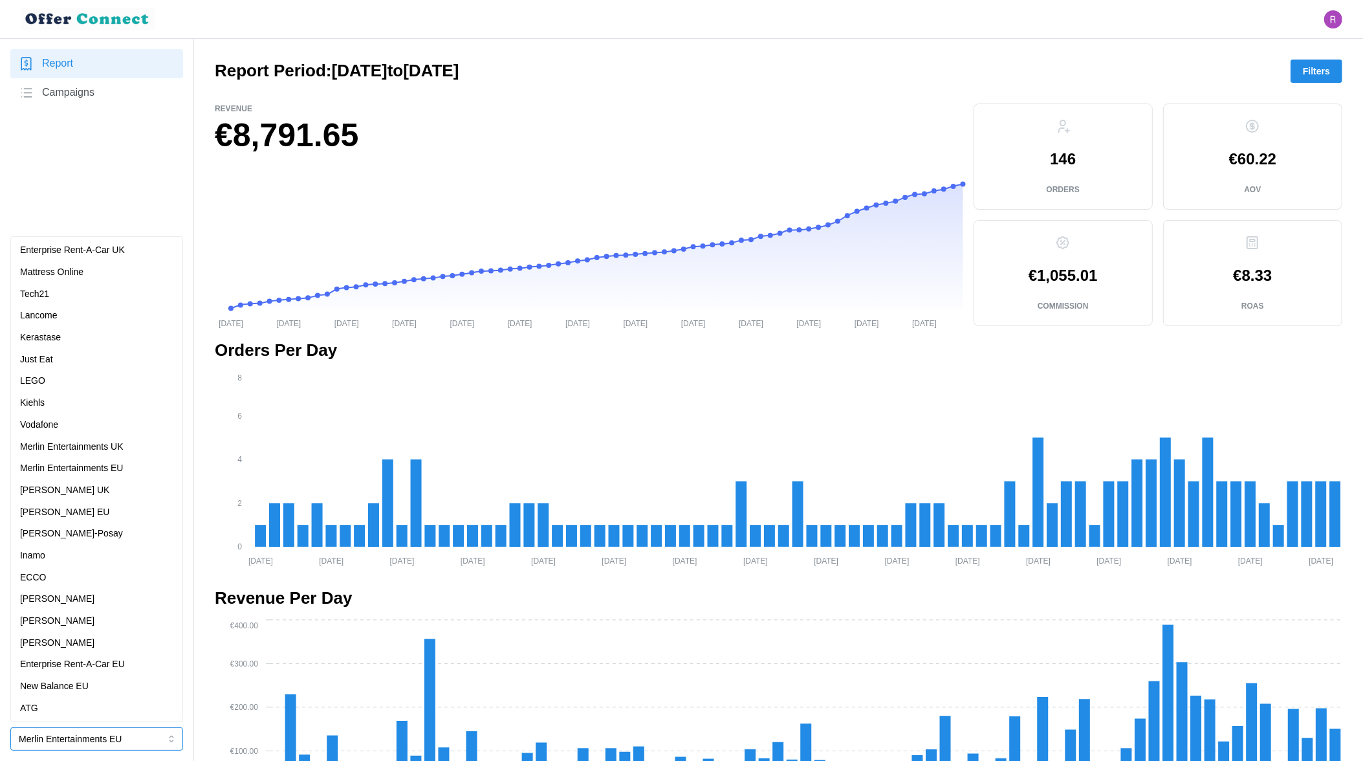
click at [118, 447] on p "Merlin Entertainments UK" at bounding box center [72, 447] width 104 height 14
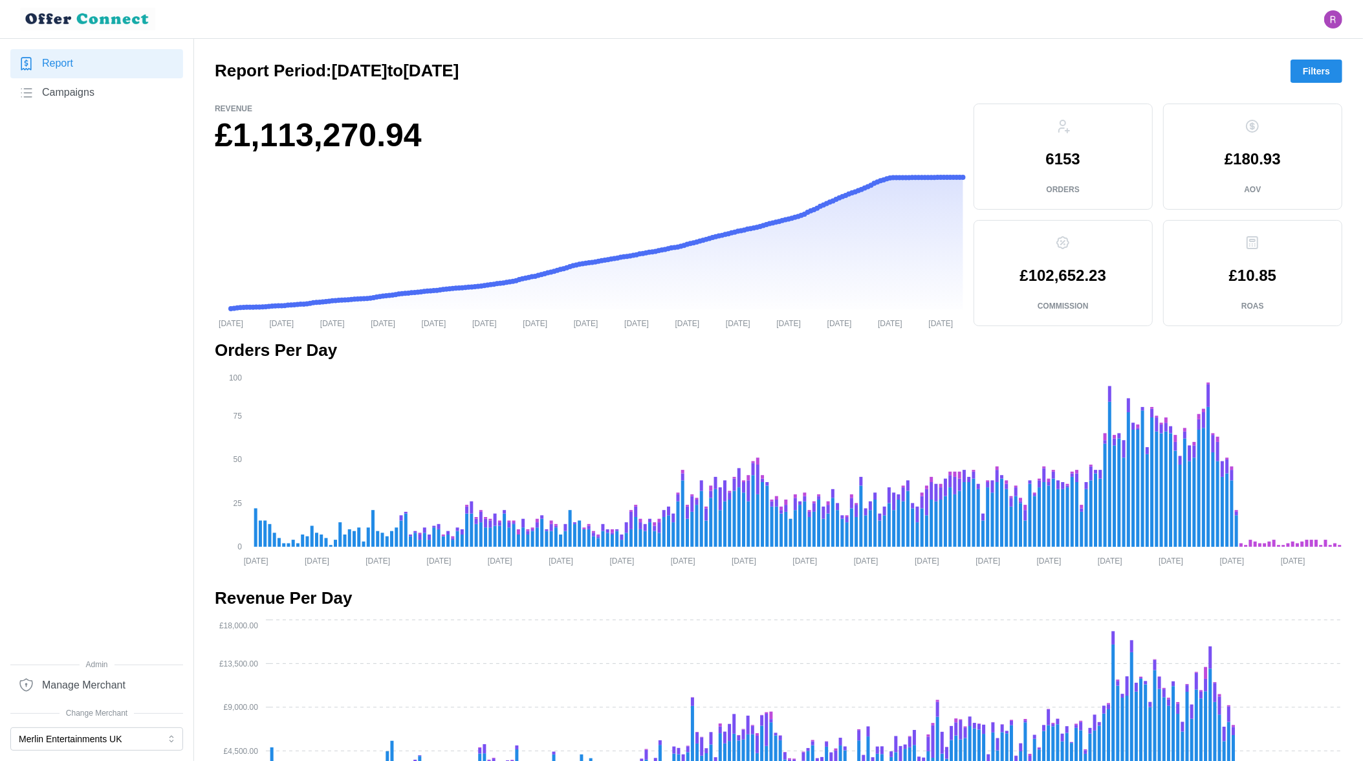
click at [1304, 70] on span "Filters" at bounding box center [1316, 71] width 27 height 22
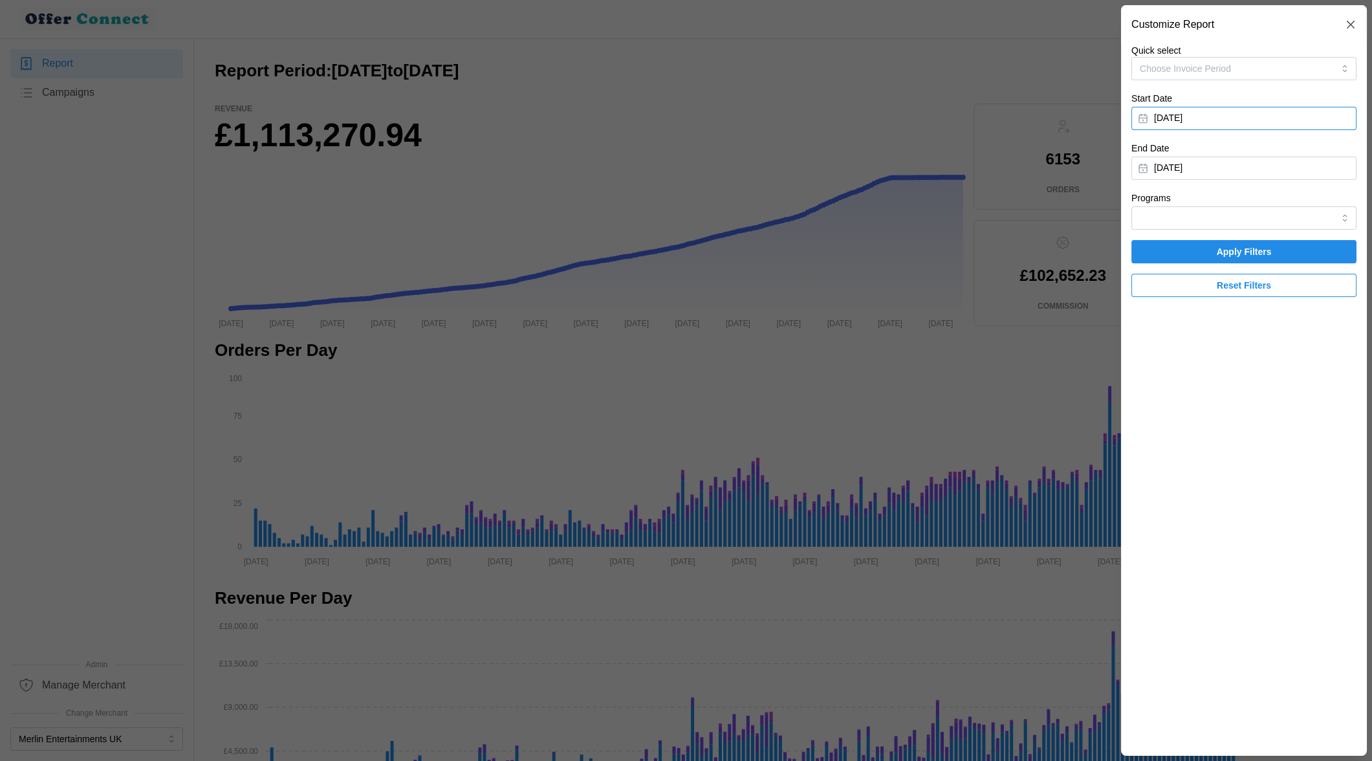
click at [1247, 116] on button "[DATE]" at bounding box center [1244, 118] width 225 height 23
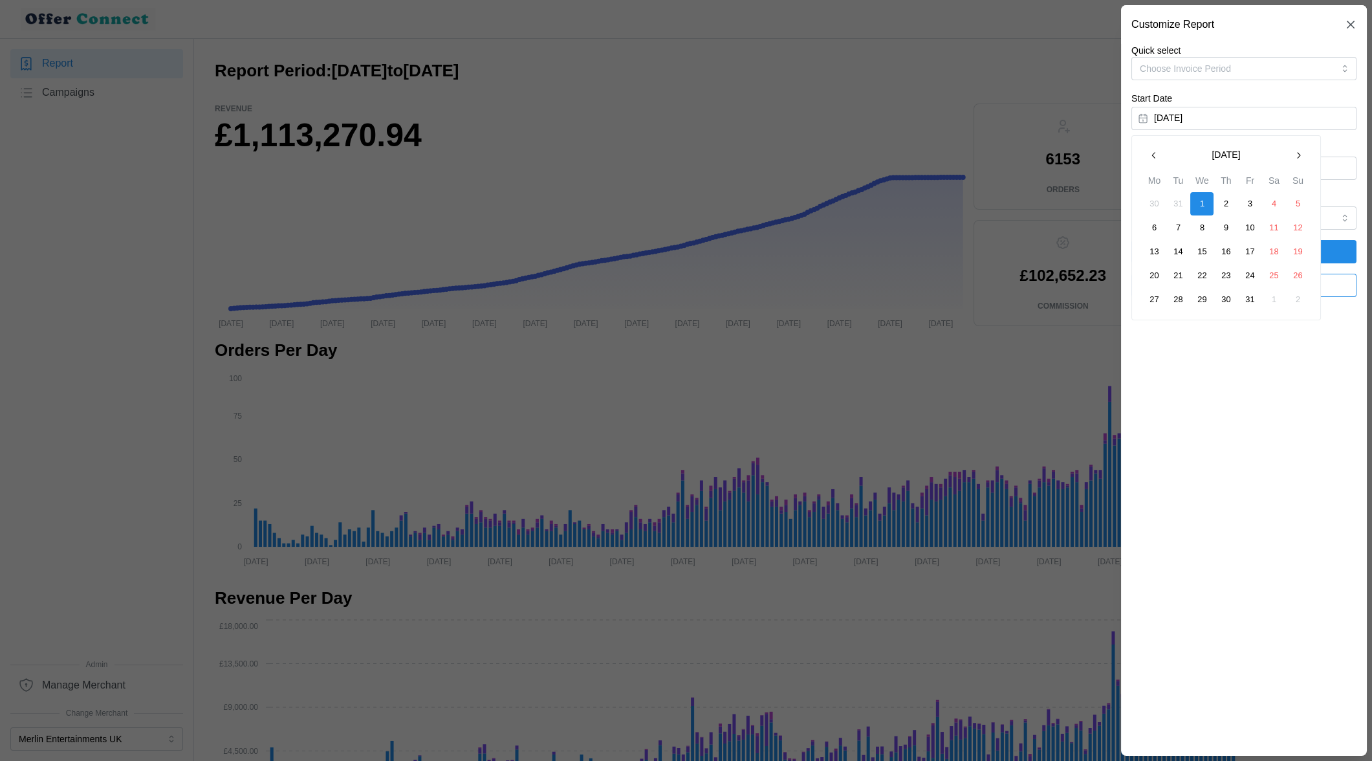
click at [1304, 157] on button "button" at bounding box center [1298, 155] width 23 height 23
click at [1230, 203] on button "1" at bounding box center [1225, 203] width 23 height 23
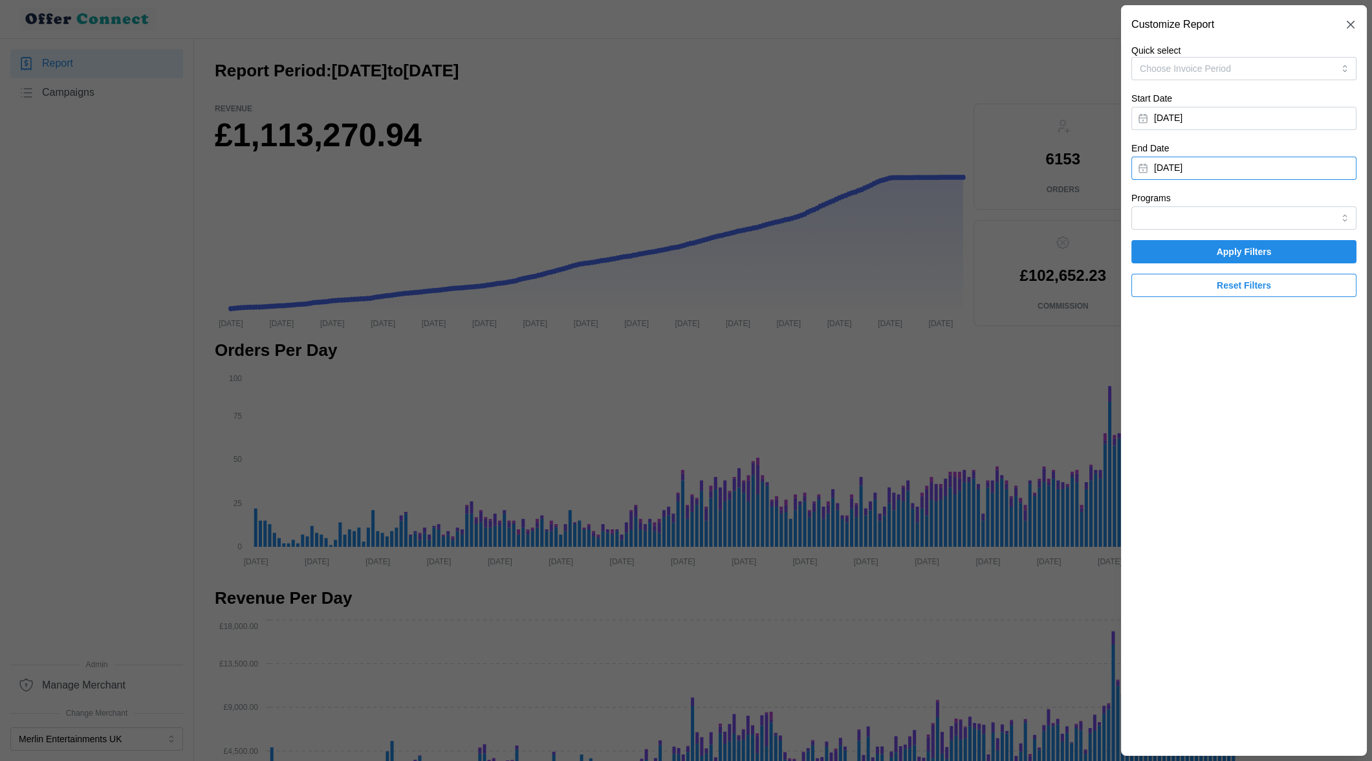
click at [1224, 179] on button "[DATE]" at bounding box center [1244, 168] width 225 height 23
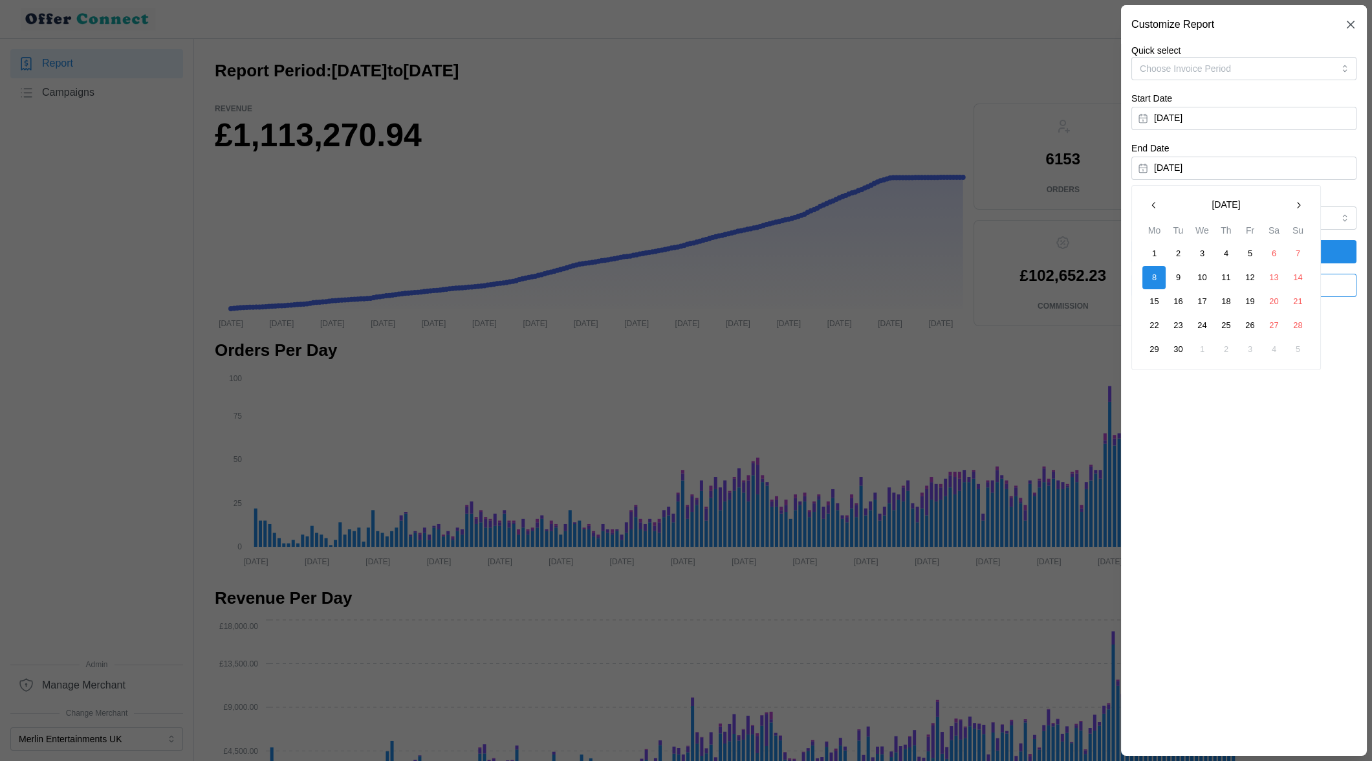
click at [1158, 206] on icon "button" at bounding box center [1154, 205] width 10 height 10
click at [1280, 352] on button "31" at bounding box center [1273, 349] width 23 height 23
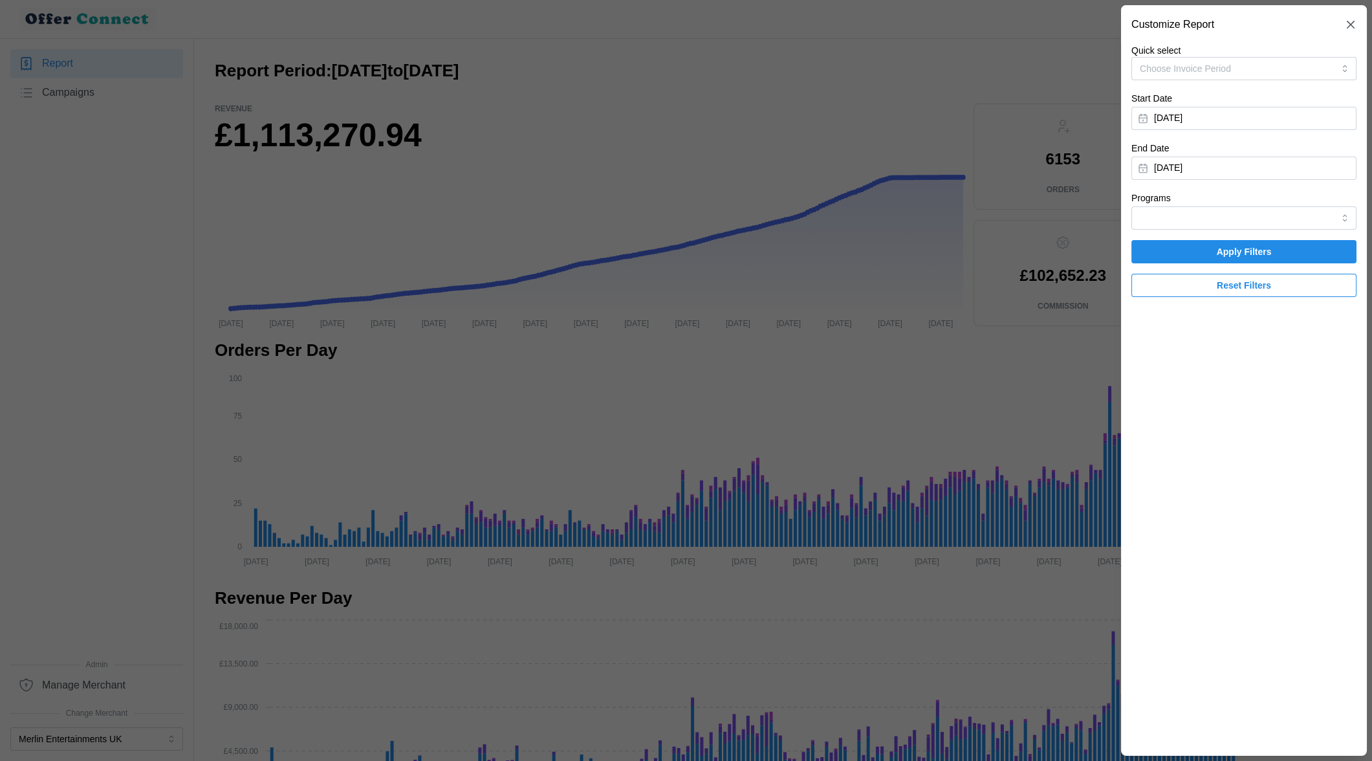
click at [1212, 254] on span "Apply Filters" at bounding box center [1244, 252] width 201 height 22
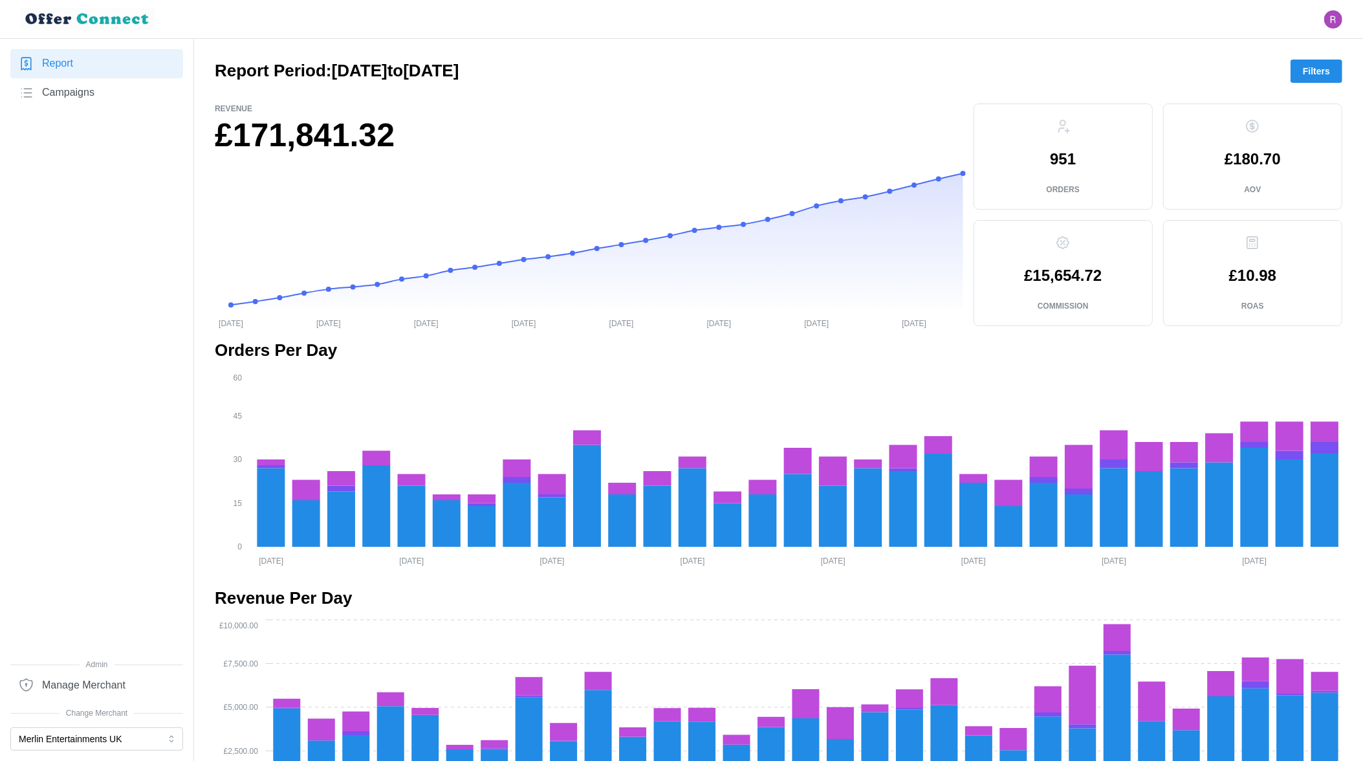
click at [1307, 67] on span "Filters" at bounding box center [1316, 71] width 27 height 22
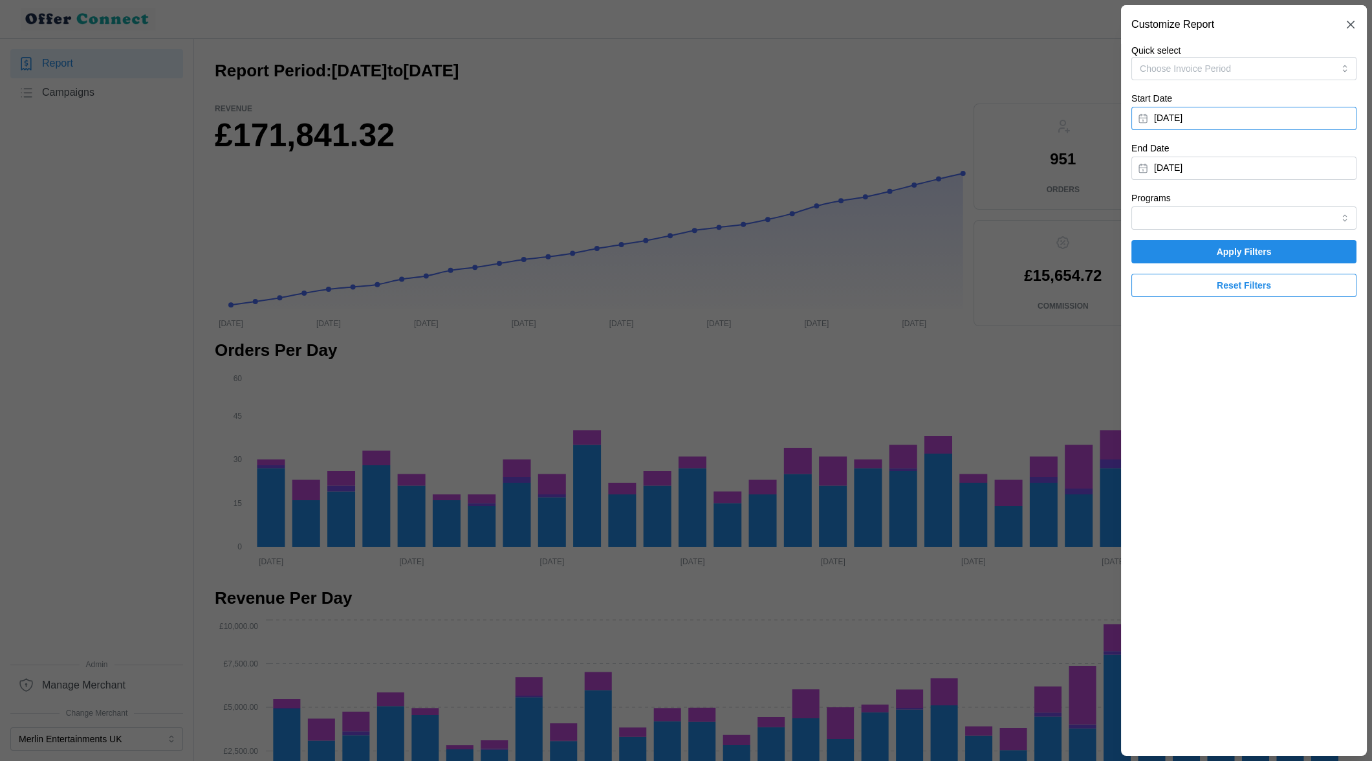
click at [1202, 115] on button "[DATE]" at bounding box center [1244, 118] width 225 height 23
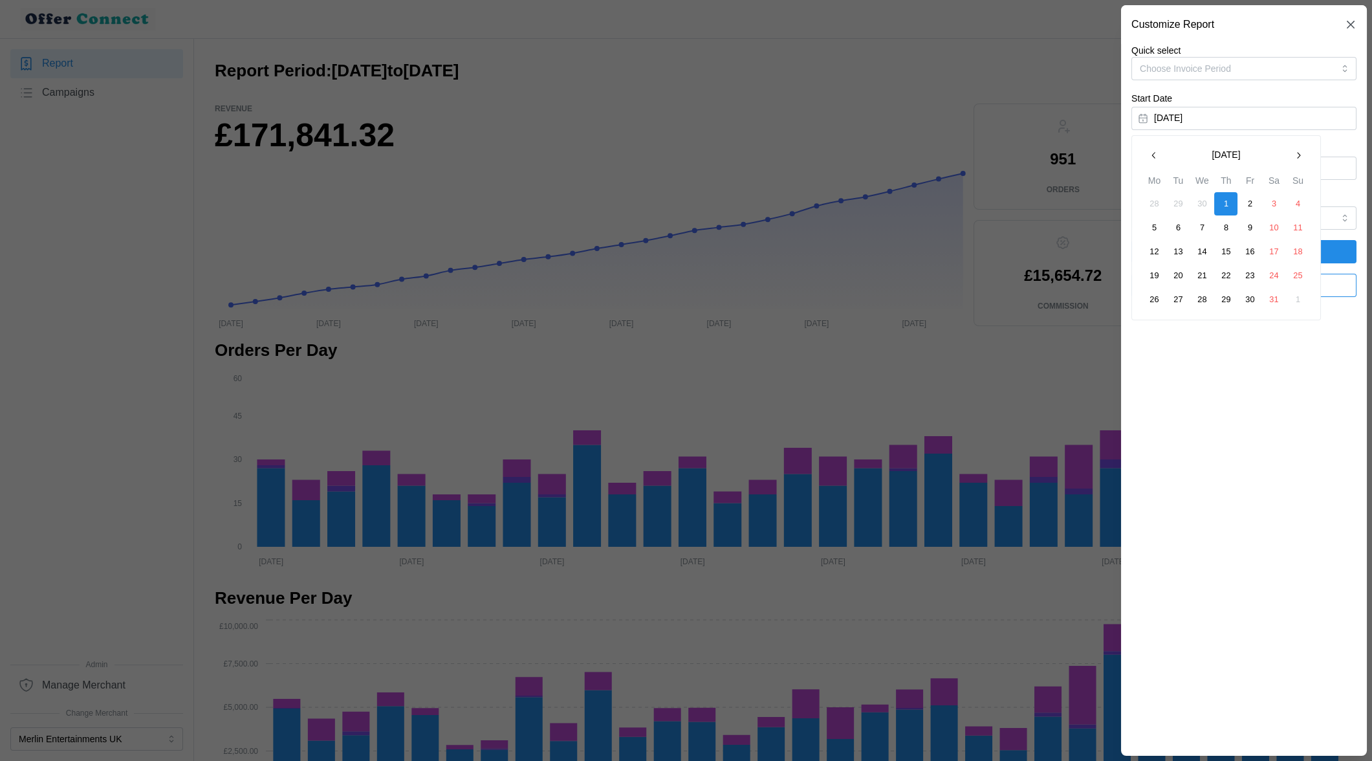
click at [1303, 153] on icon "button" at bounding box center [1298, 155] width 10 height 10
click at [1297, 206] on button "1" at bounding box center [1297, 203] width 23 height 23
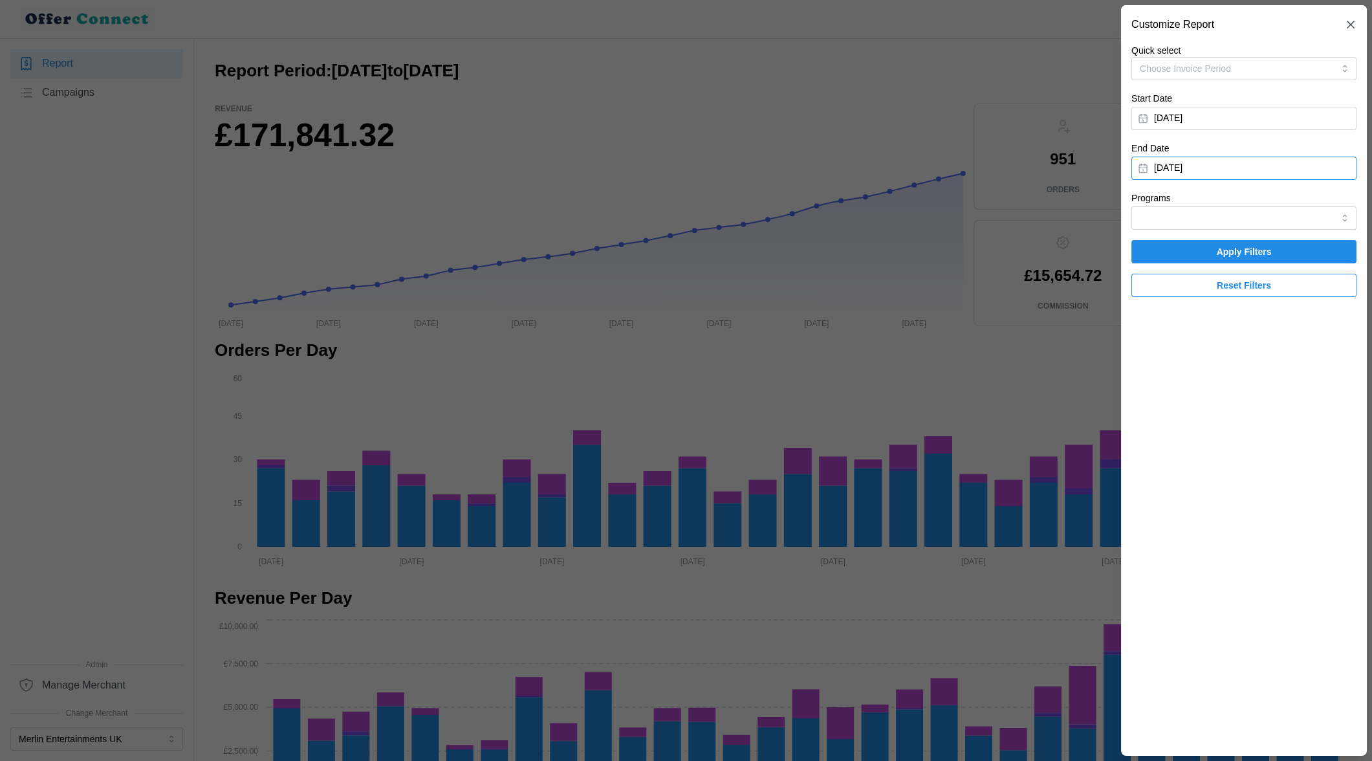
click at [1172, 165] on button "[DATE]" at bounding box center [1244, 168] width 225 height 23
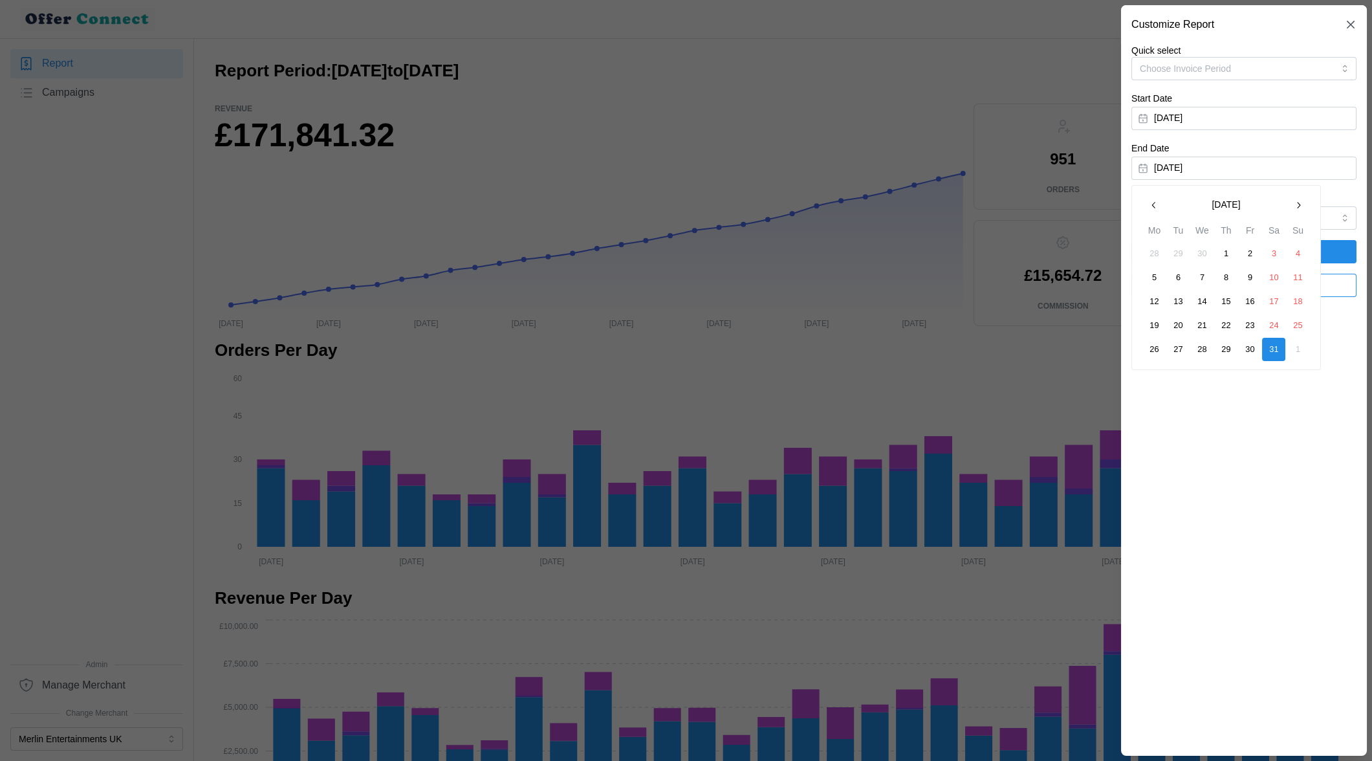
click at [1297, 208] on icon "button" at bounding box center [1298, 205] width 10 height 10
click at [1157, 374] on button "30" at bounding box center [1154, 373] width 23 height 23
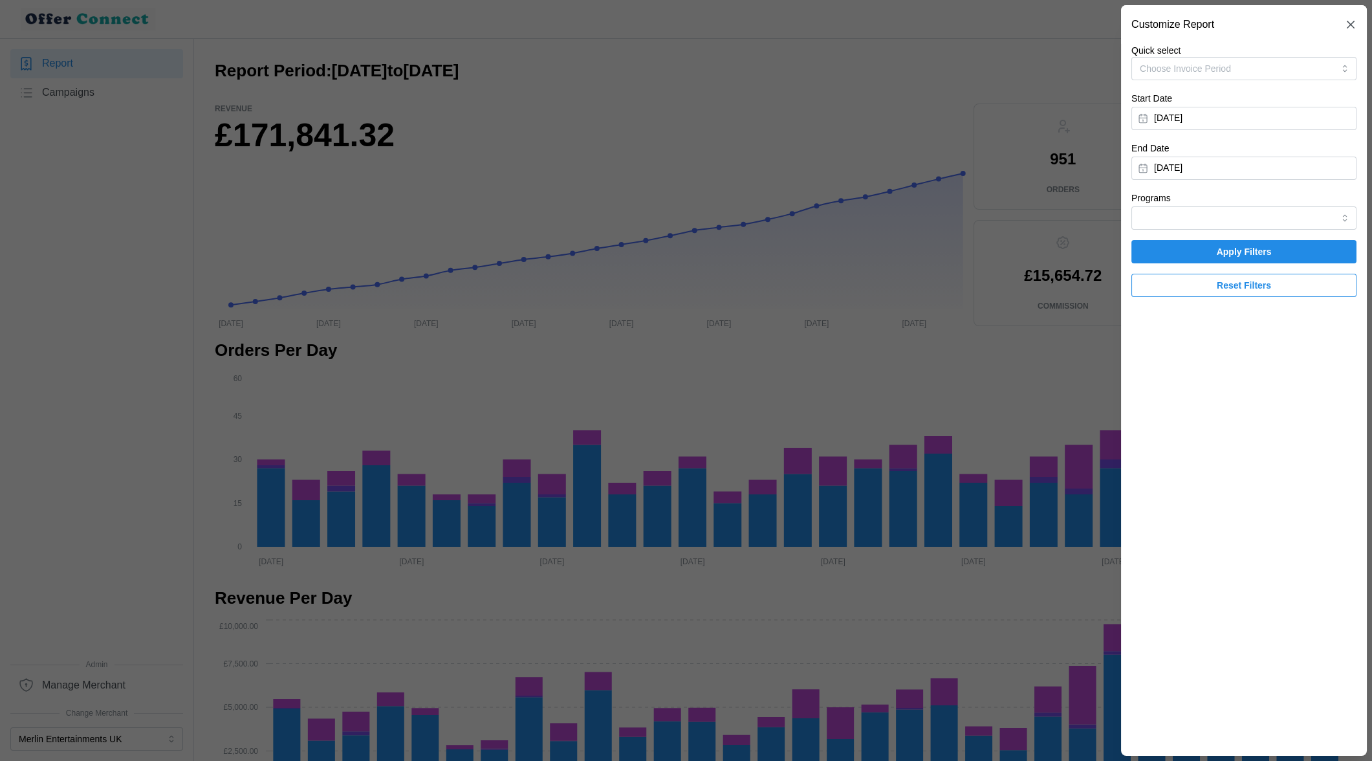
click at [1181, 252] on span "Apply Filters" at bounding box center [1244, 252] width 201 height 22
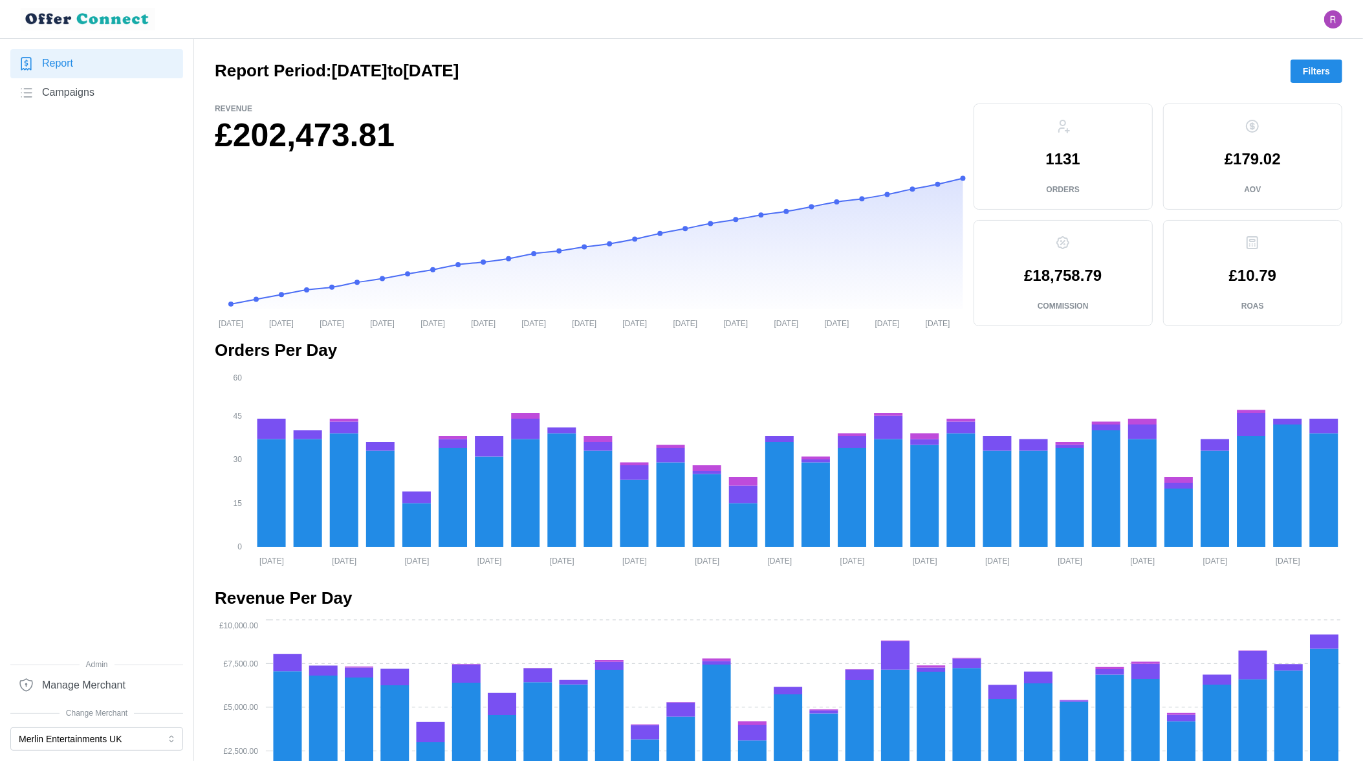
click at [1069, 161] on p "1131" at bounding box center [1063, 159] width 34 height 16
copy p "1131"
click at [1311, 72] on span "Filters" at bounding box center [1316, 71] width 27 height 22
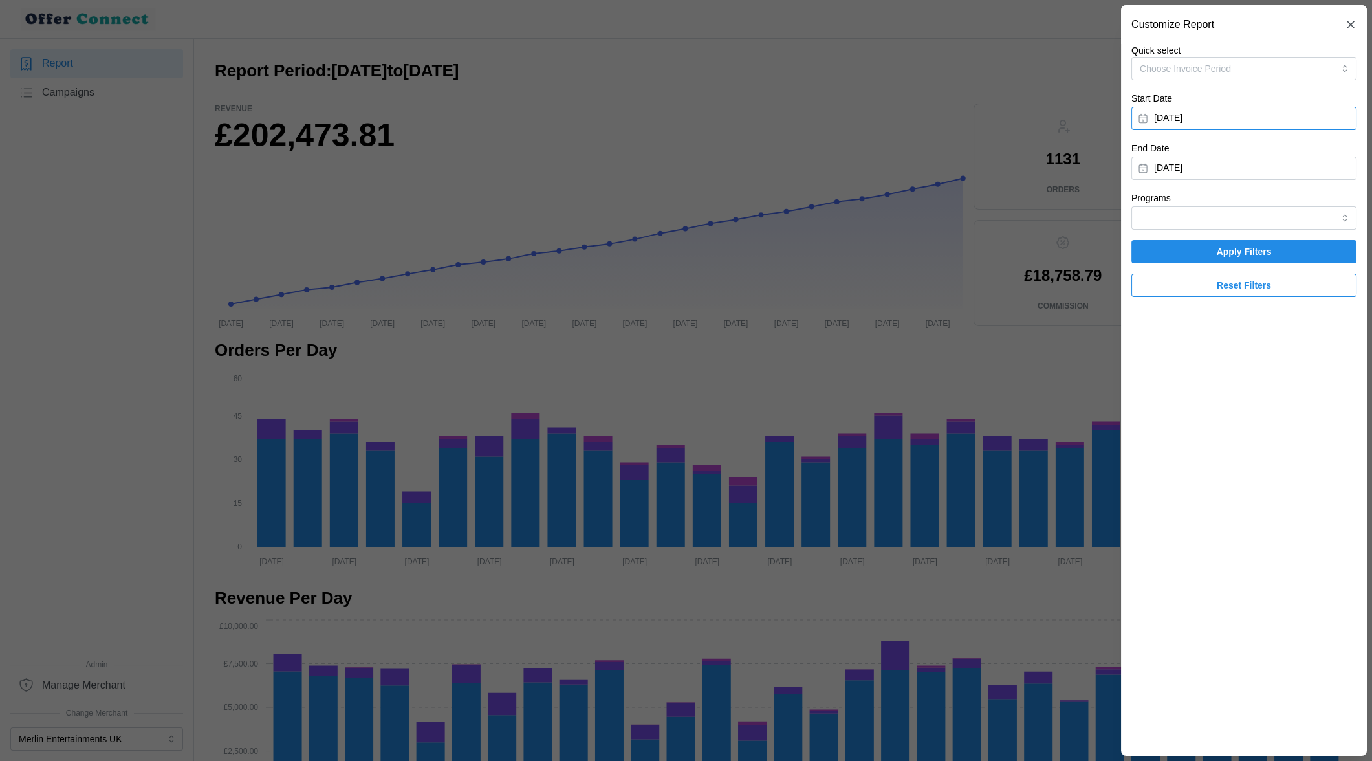
click at [1206, 119] on button "[DATE]" at bounding box center [1244, 118] width 225 height 23
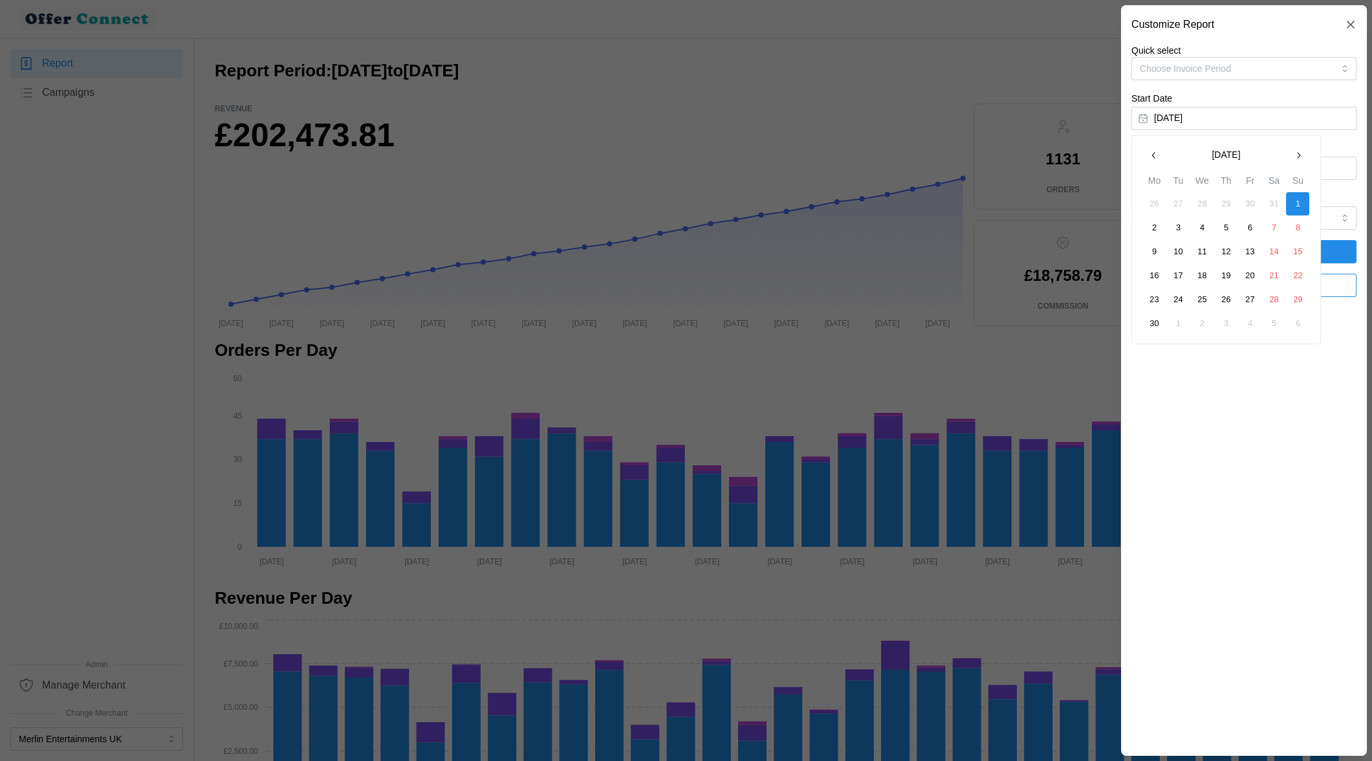
click at [1300, 153] on icon "button" at bounding box center [1298, 155] width 10 height 10
click at [1174, 209] on button "1" at bounding box center [1178, 203] width 23 height 23
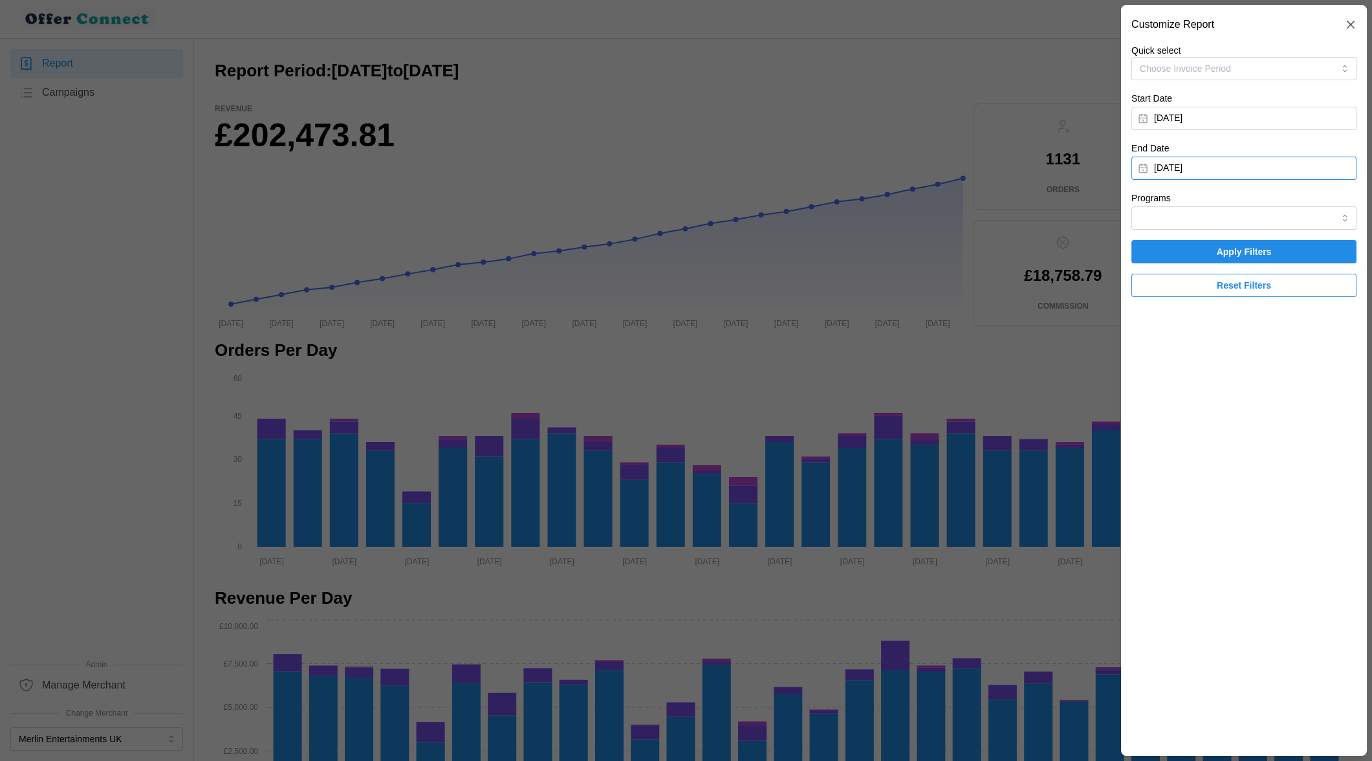
click at [1200, 165] on button "[DATE]" at bounding box center [1244, 168] width 225 height 23
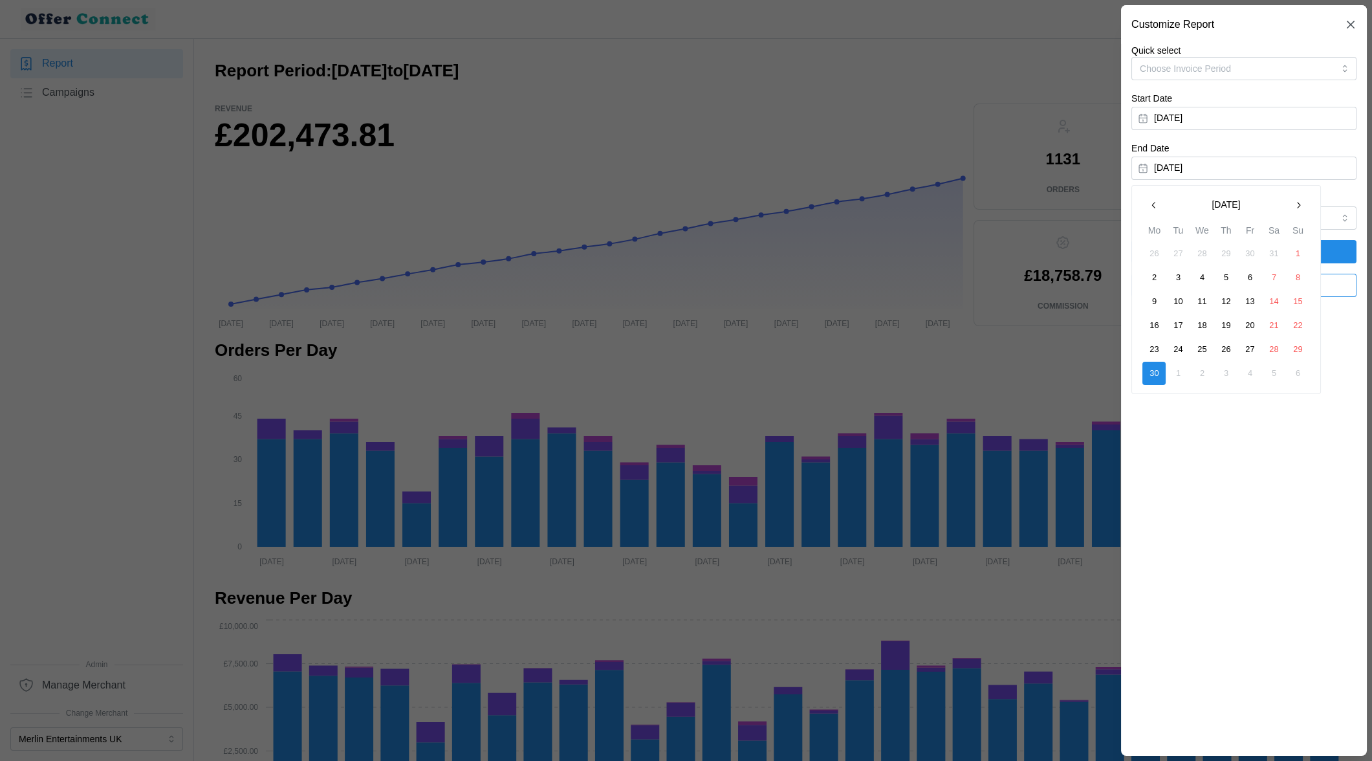
click at [1296, 201] on icon "button" at bounding box center [1298, 205] width 10 height 10
click at [1230, 349] on button "31" at bounding box center [1225, 349] width 23 height 23
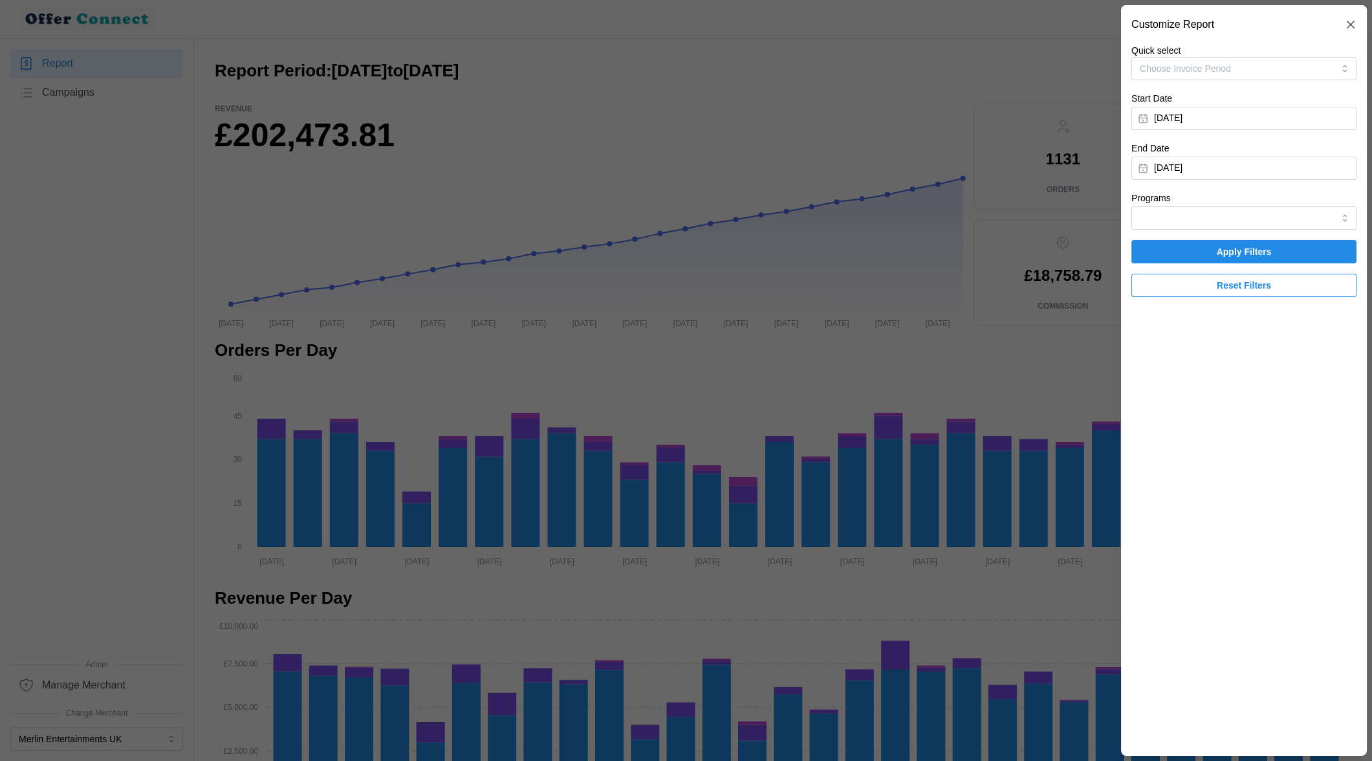
click at [1187, 252] on span "Apply Filters" at bounding box center [1244, 252] width 201 height 22
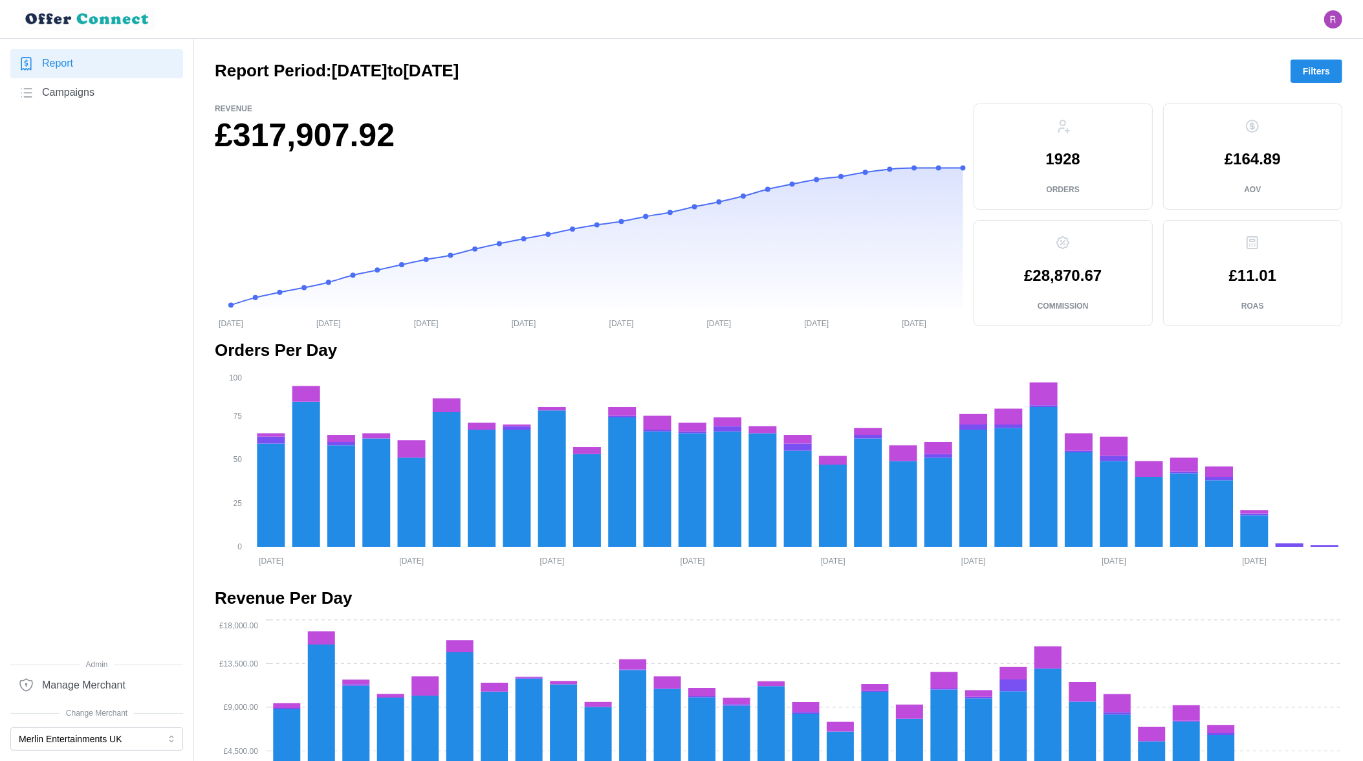
click at [1049, 19] on div at bounding box center [681, 19] width 1363 height 38
